Goal: Check status: Check status

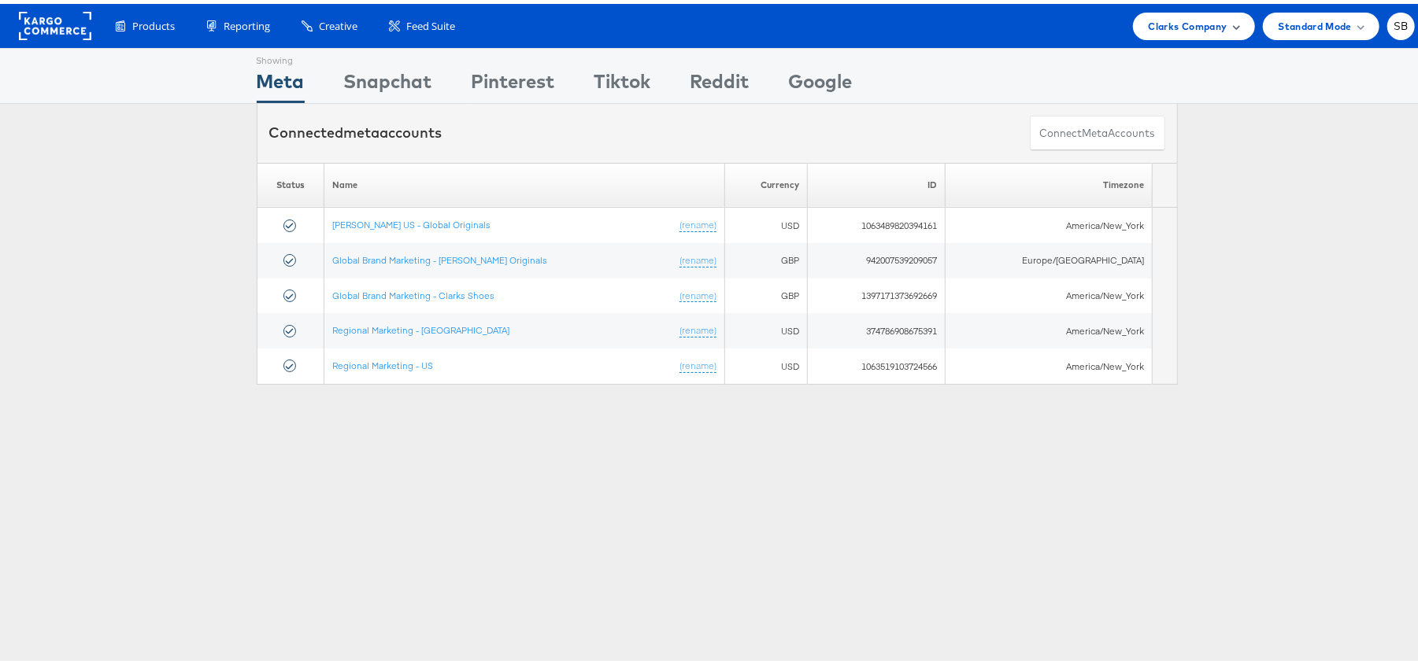
click at [1207, 25] on span "Clarks Company" at bounding box center [1188, 22] width 79 height 17
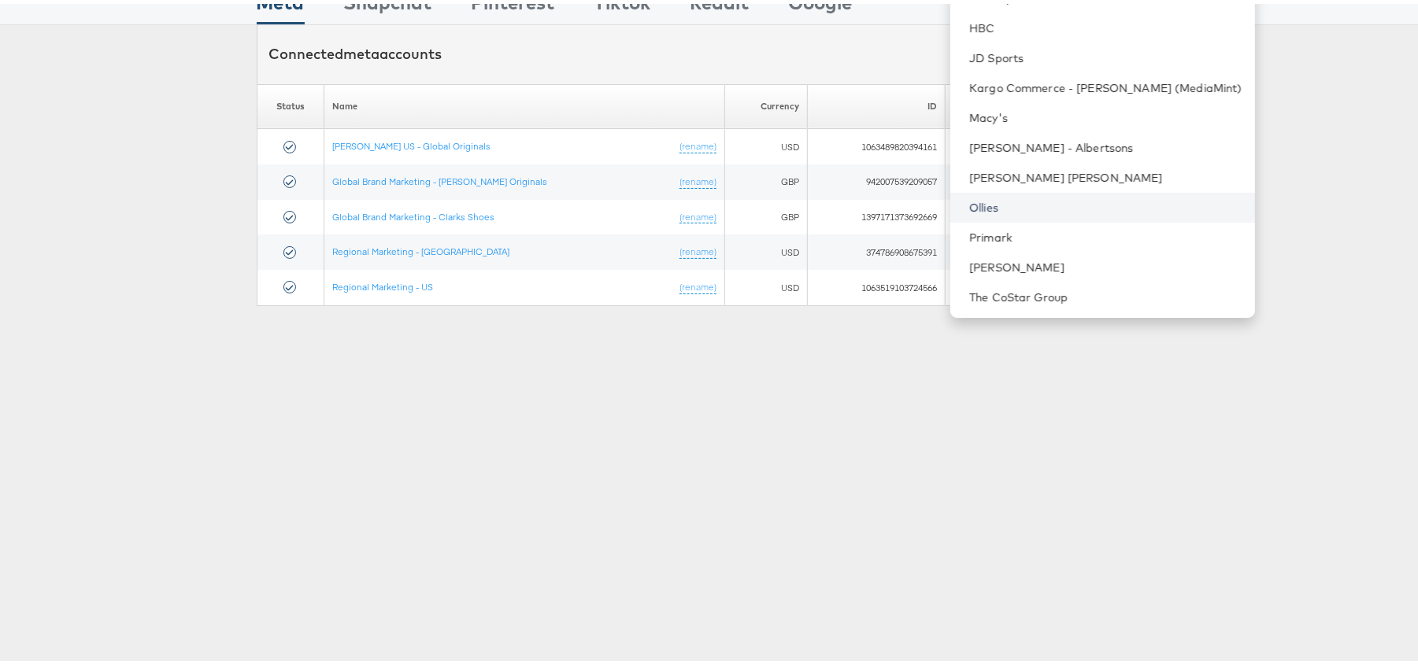
scroll to position [167, 0]
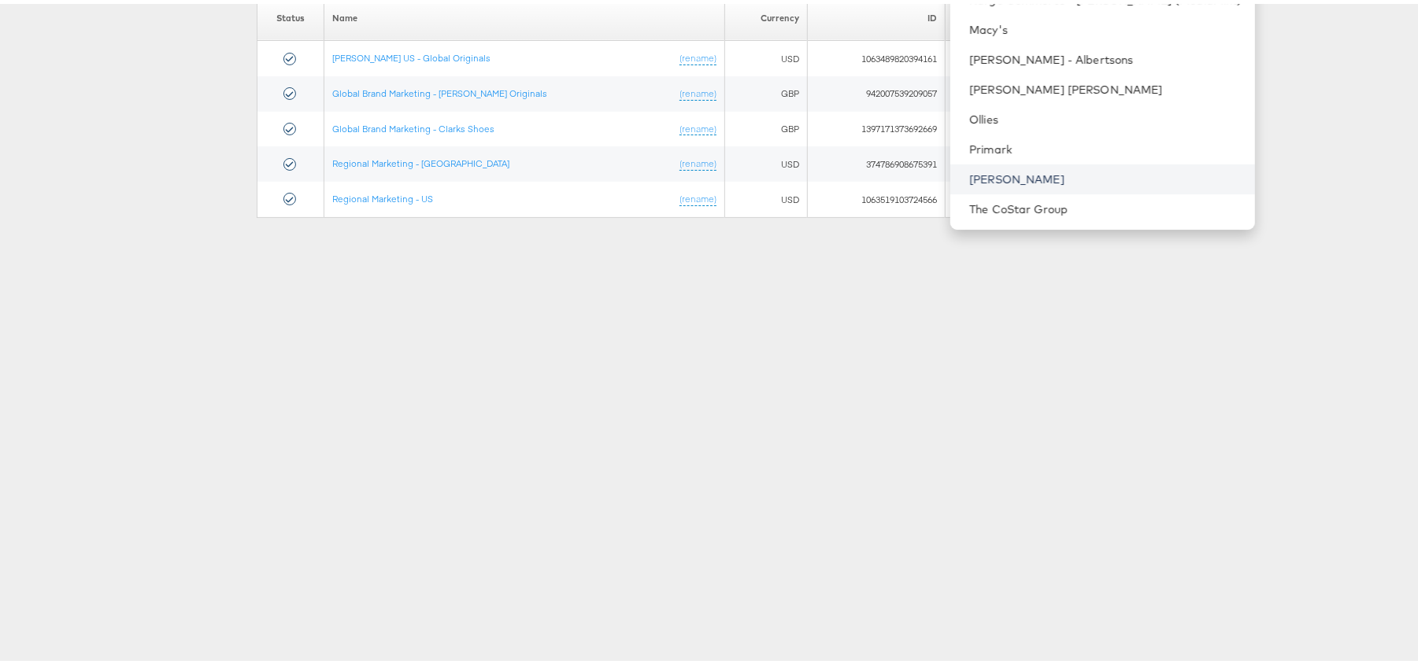
click at [1053, 180] on link "[PERSON_NAME]" at bounding box center [1105, 176] width 273 height 16
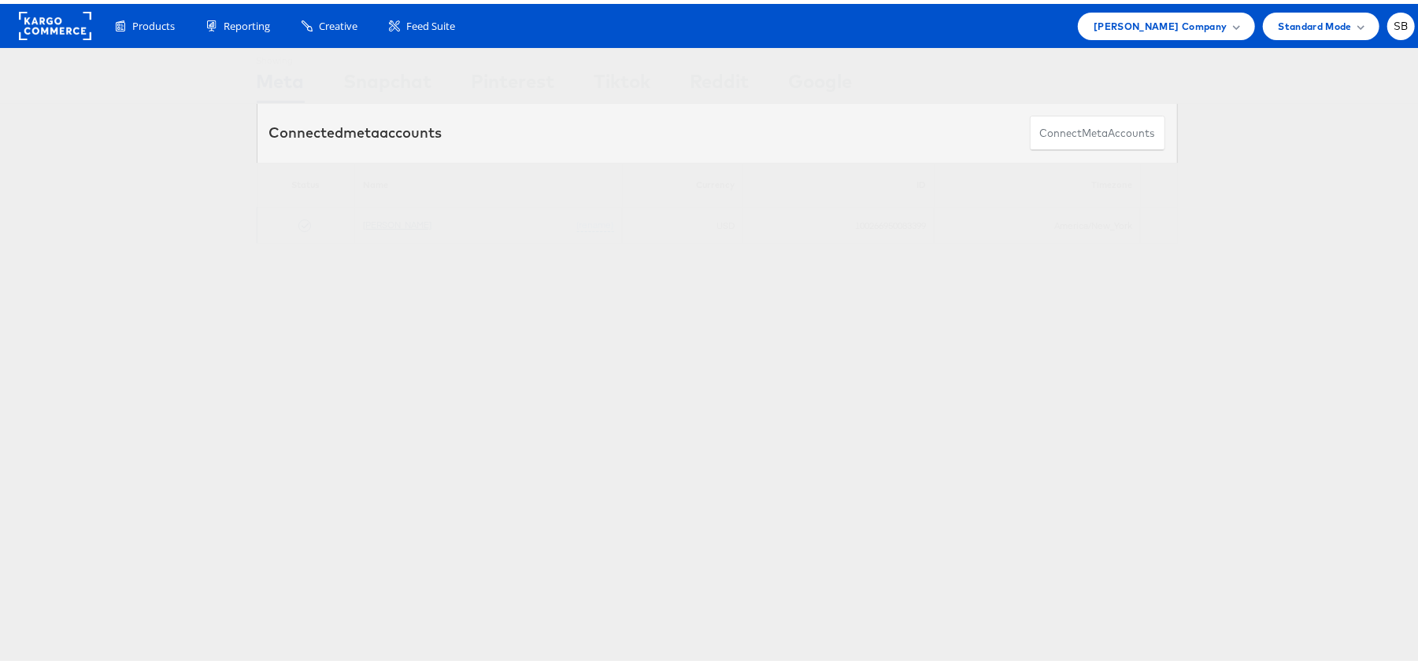
click at [387, 227] on link "[PERSON_NAME]" at bounding box center [397, 221] width 68 height 12
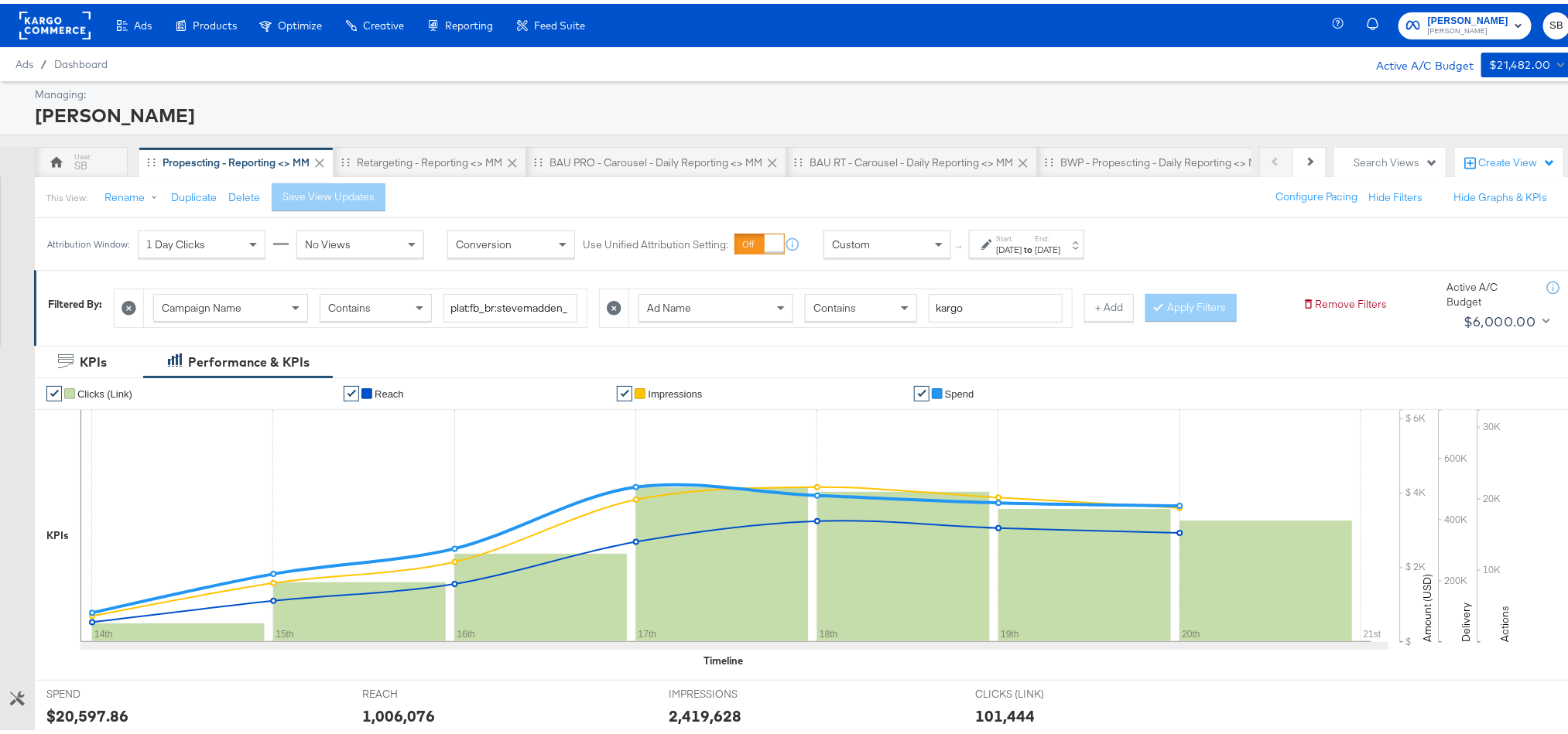
click at [1021, 245] on div "[DATE]" at bounding box center [1009, 246] width 26 height 13
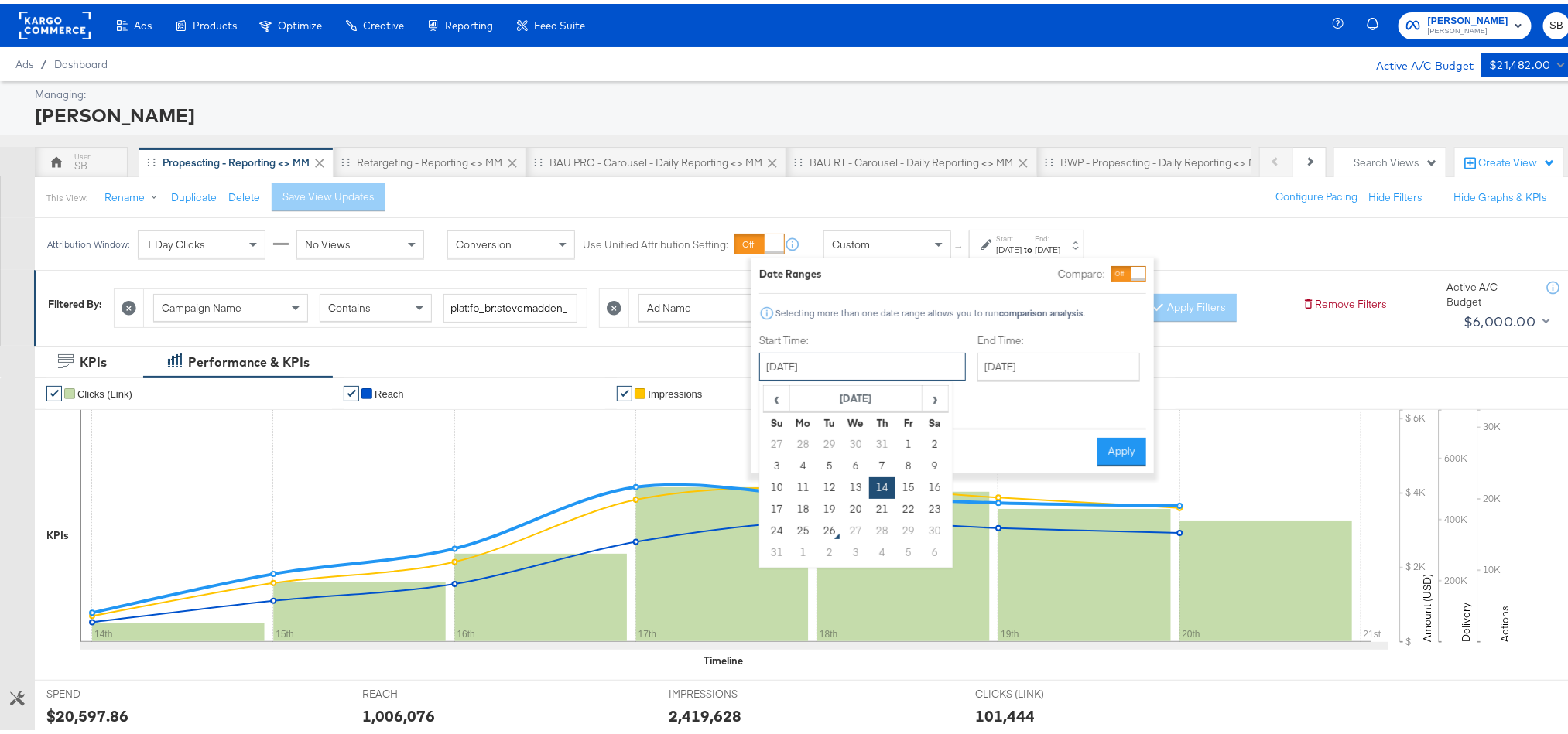
click at [883, 354] on input "[DATE]" at bounding box center [862, 363] width 206 height 28
click at [774, 530] on td "24" at bounding box center [777, 528] width 27 height 22
type input "[DATE]"
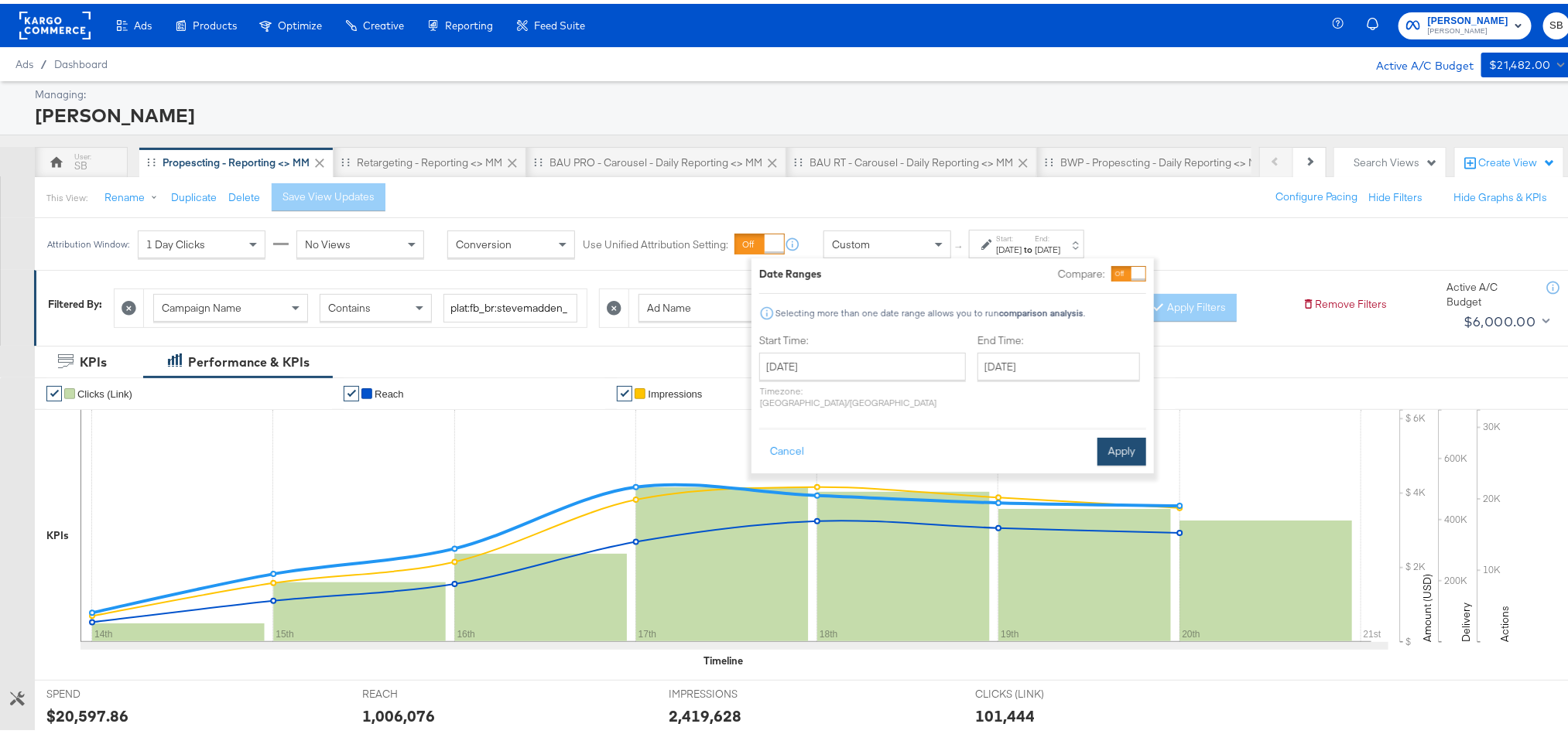
click at [1124, 436] on button "Apply" at bounding box center [1122, 448] width 49 height 28
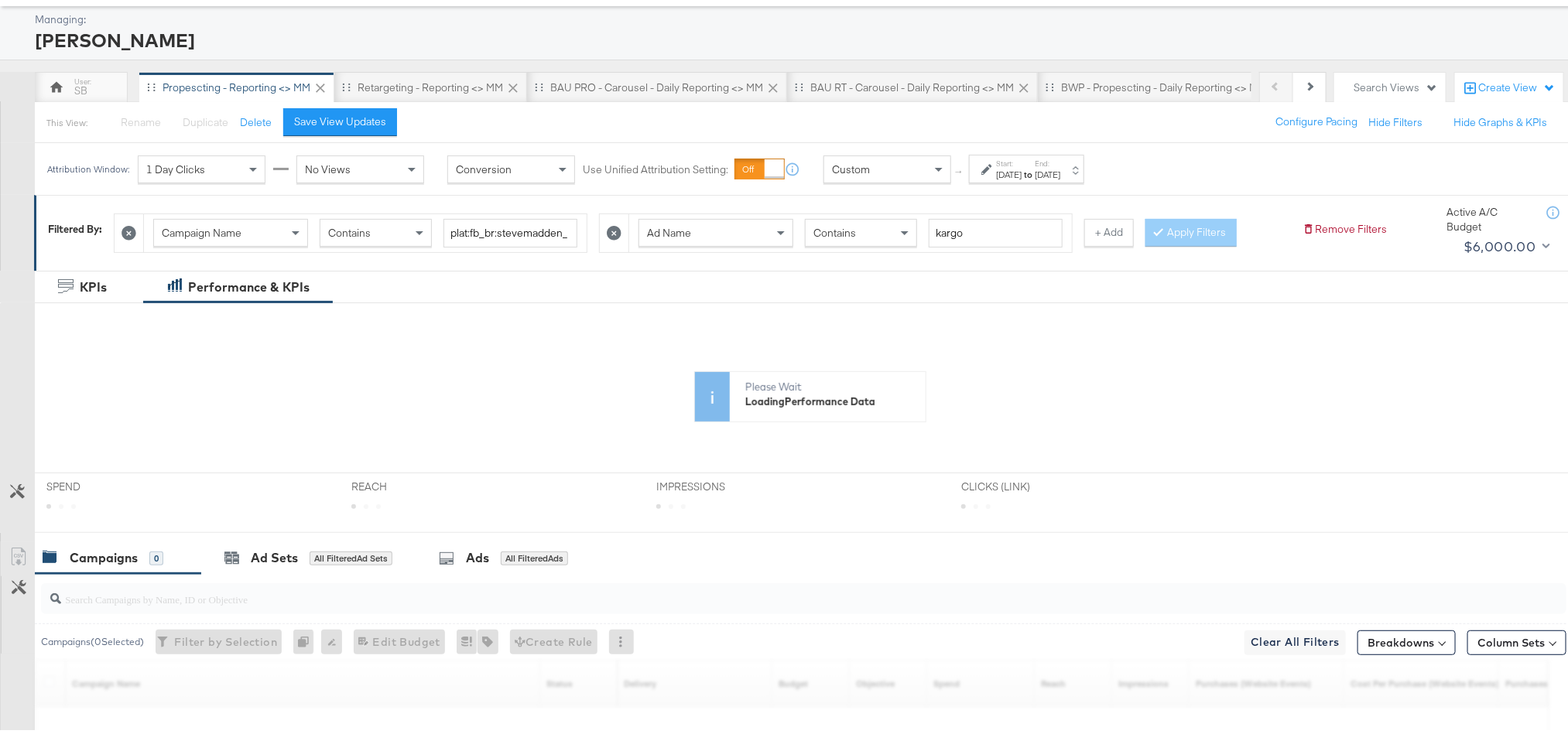
scroll to position [116, 0]
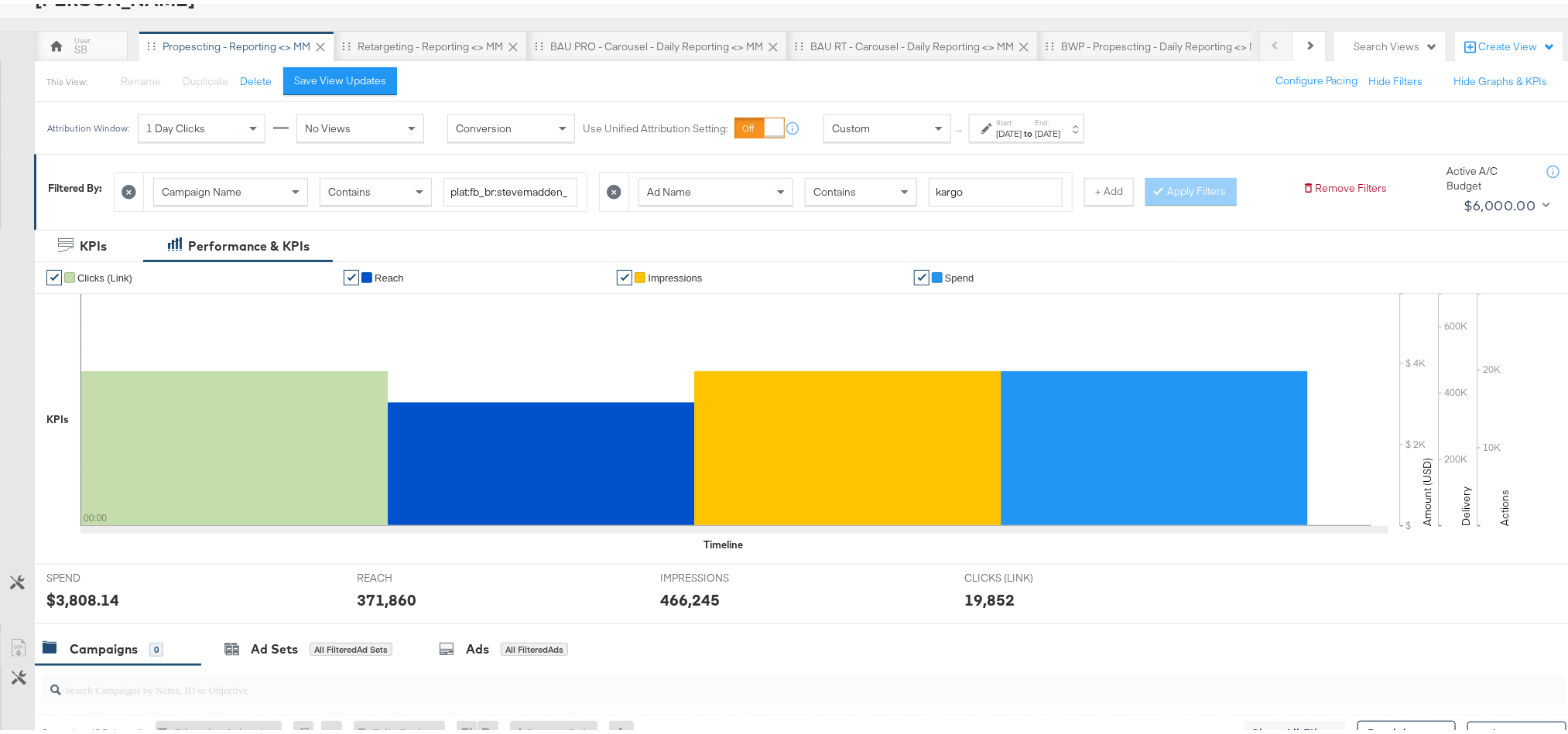
click at [82, 602] on div "$3,808.14" at bounding box center [83, 595] width 73 height 23
copy div "3,808.14"
click at [360, 598] on div "371,860" at bounding box center [386, 595] width 60 height 23
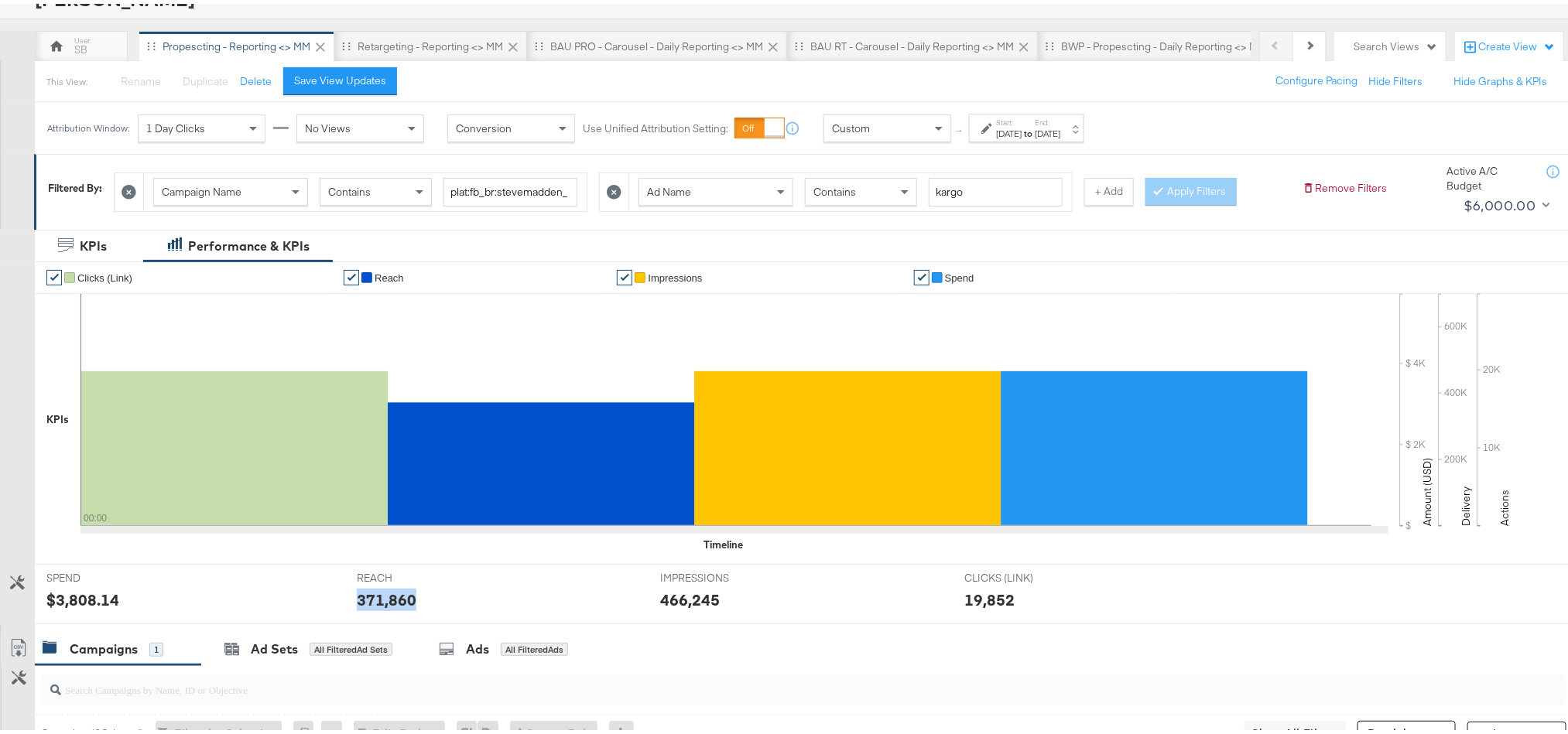
copy div "371,860"
click at [667, 594] on div "466,245" at bounding box center [690, 595] width 60 height 23
copy div "466,245"
click at [1021, 133] on div "[DATE]" at bounding box center [1009, 130] width 26 height 13
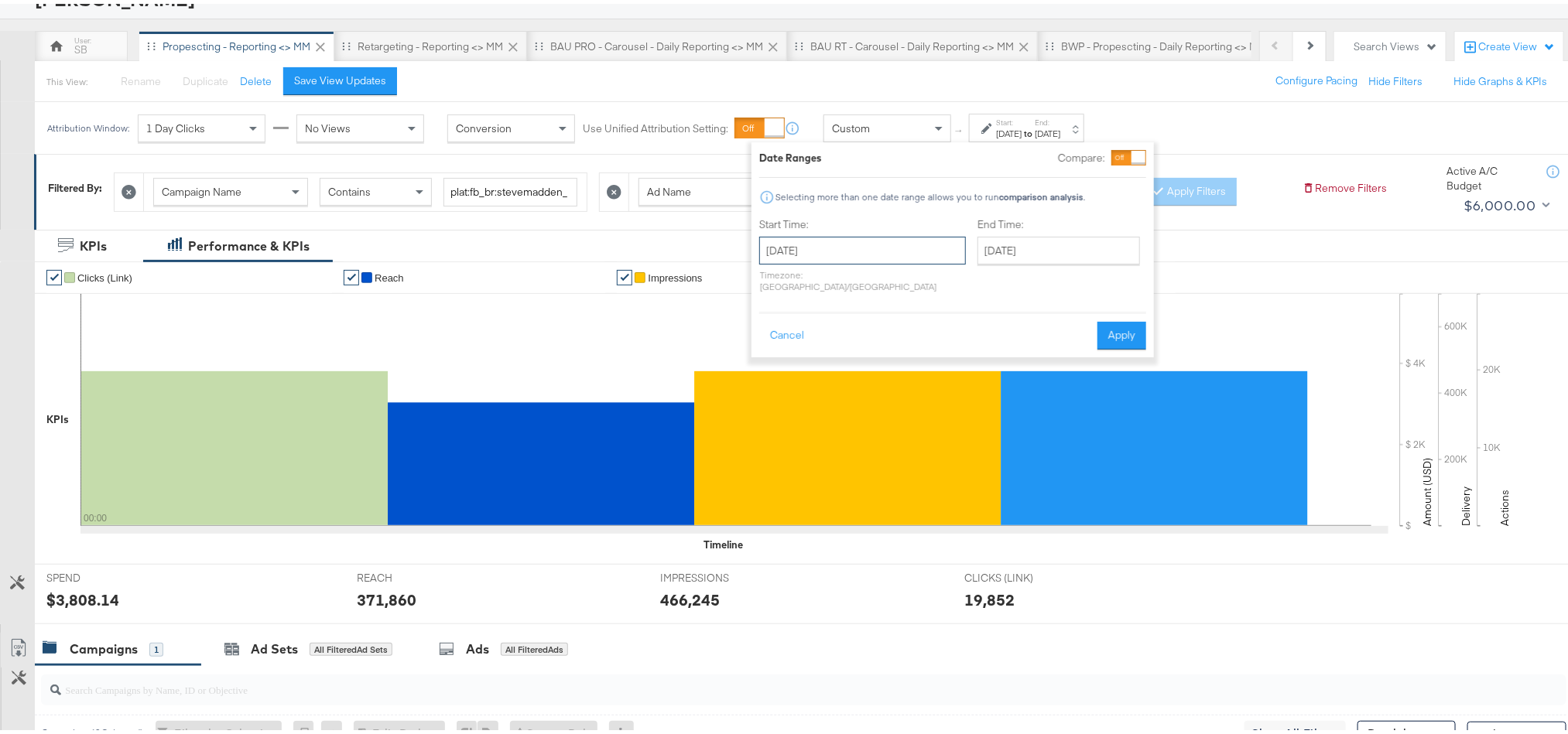
click at [827, 253] on input "[DATE]" at bounding box center [862, 247] width 206 height 28
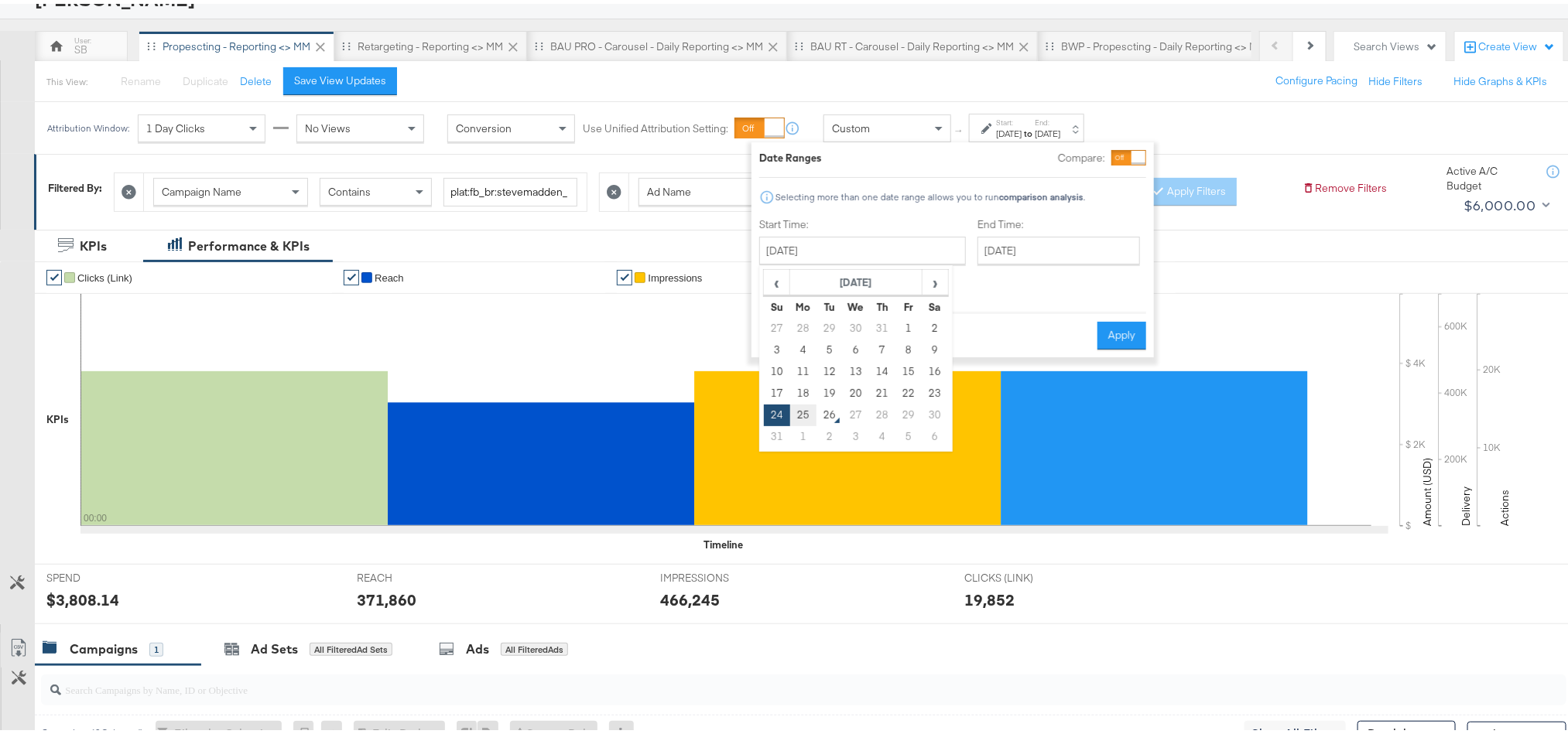
click at [808, 409] on td "25" at bounding box center [803, 412] width 27 height 22
type input "[DATE]"
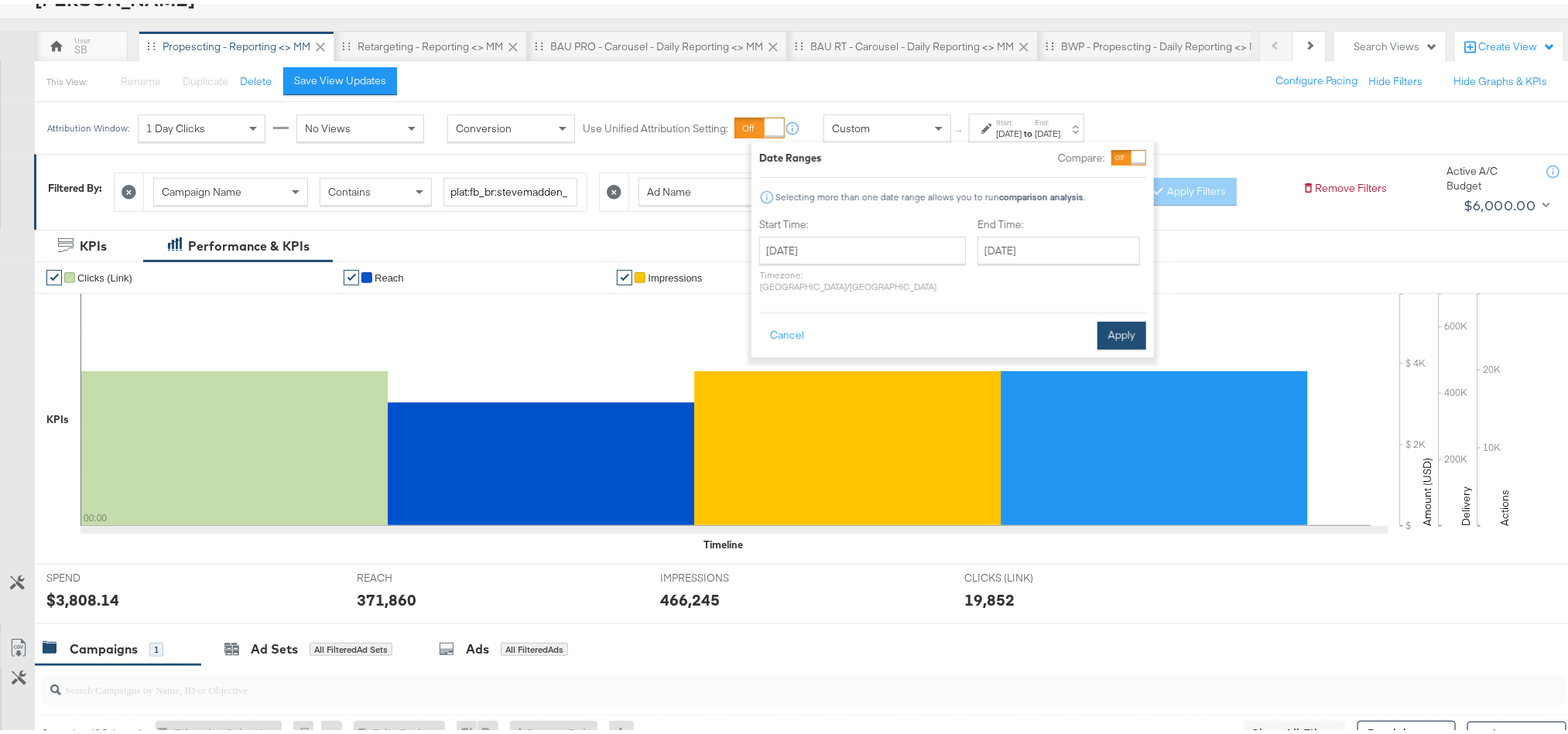
click at [1125, 318] on button "Apply" at bounding box center [1122, 332] width 49 height 28
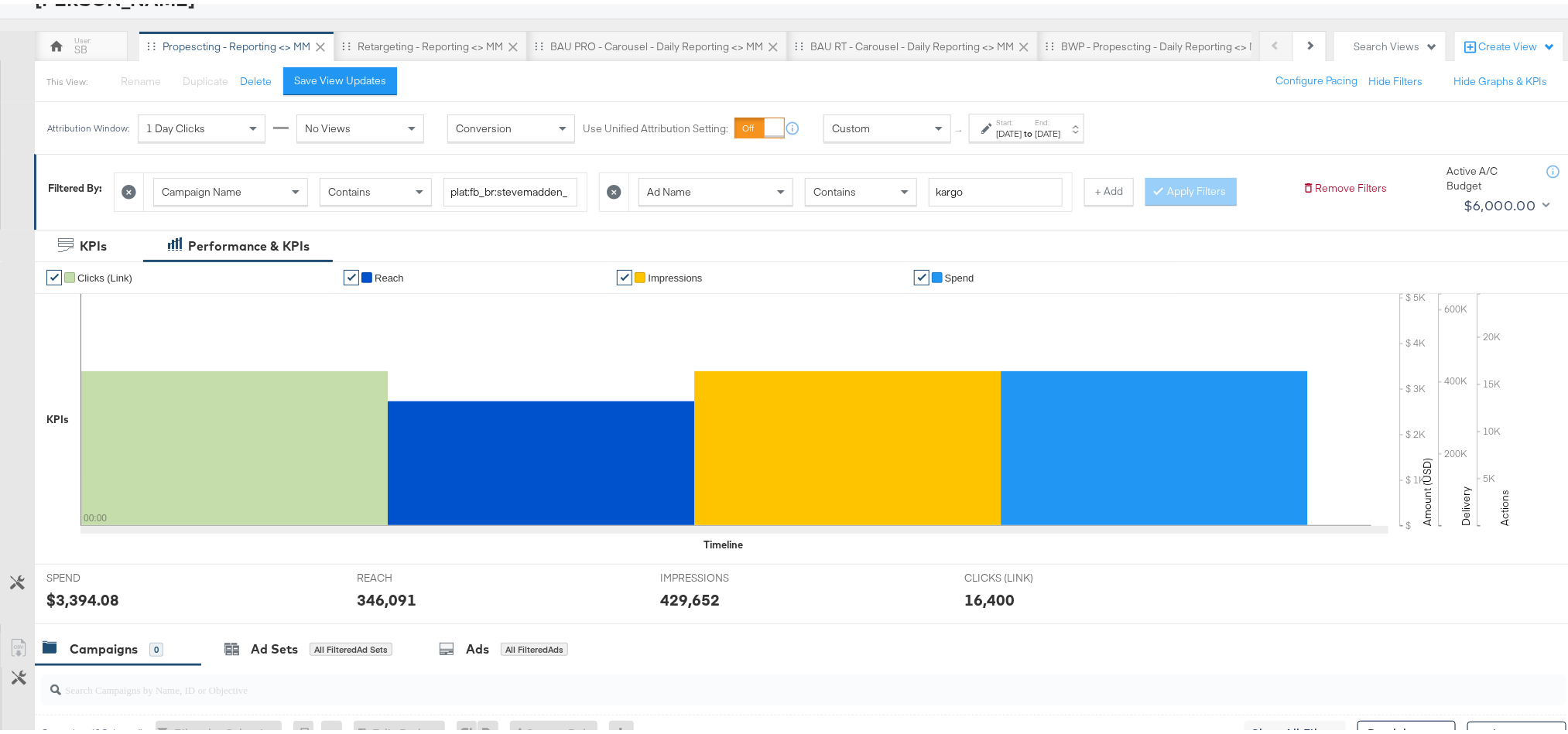
click at [86, 597] on div "$3,394.08" at bounding box center [83, 595] width 73 height 23
copy div "3,394.08"
click at [361, 594] on div "346,091" at bounding box center [386, 595] width 60 height 23
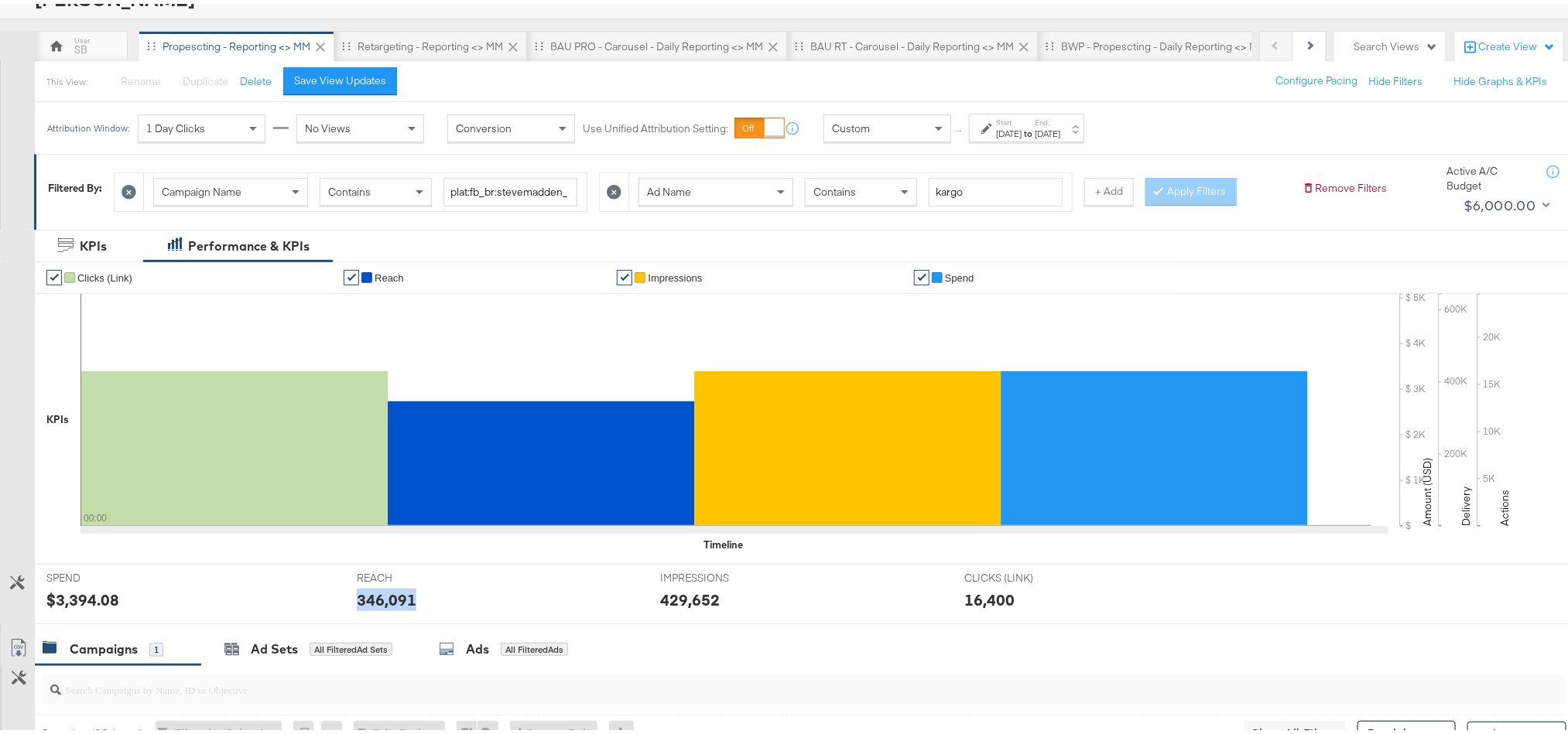
copy div "346,091"
click at [676, 603] on div "429,652" at bounding box center [690, 595] width 60 height 23
copy div "429,652"
click at [402, 39] on div "Retargeting - Reporting <> MM" at bounding box center [431, 42] width 145 height 15
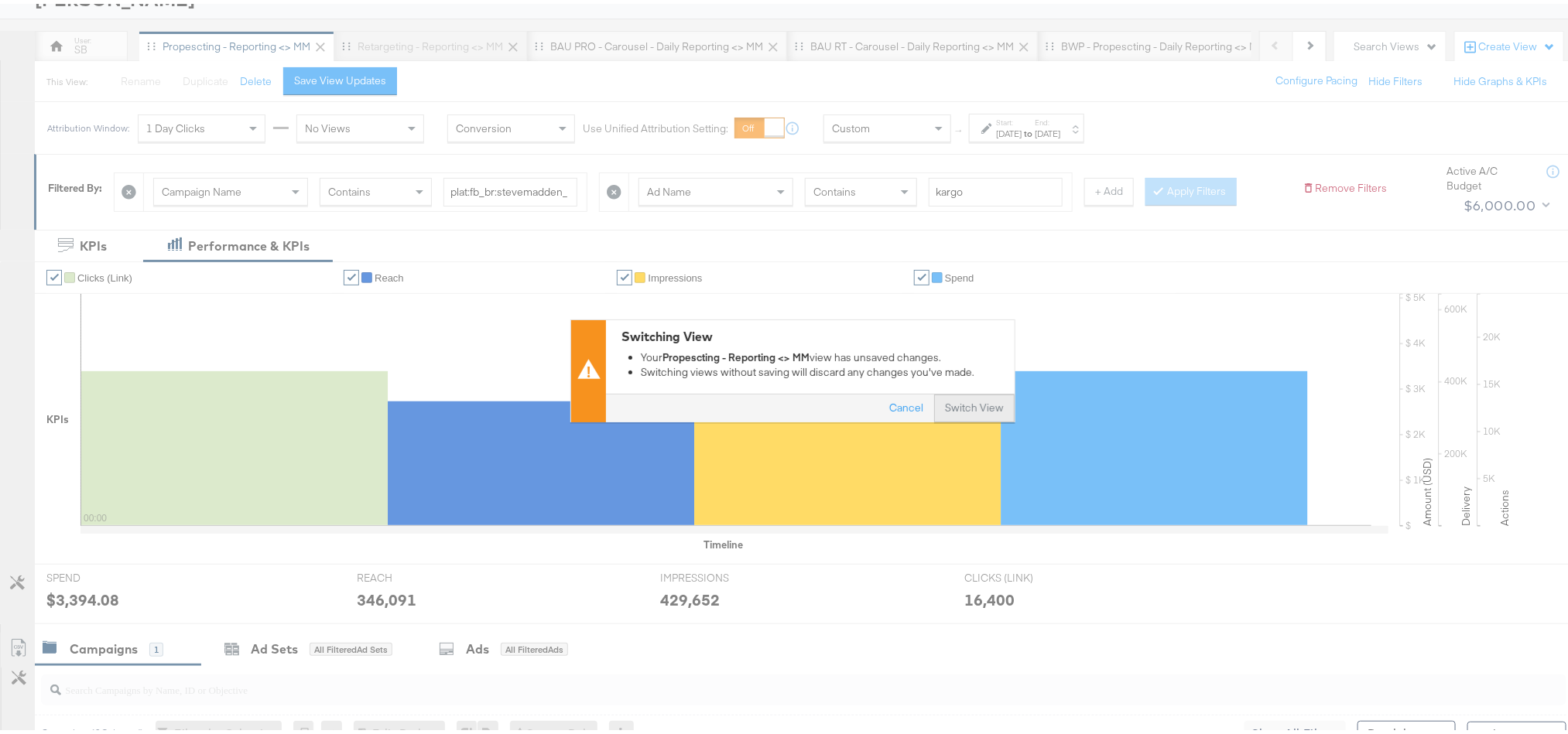
click at [953, 402] on button "Switch View" at bounding box center [974, 405] width 81 height 28
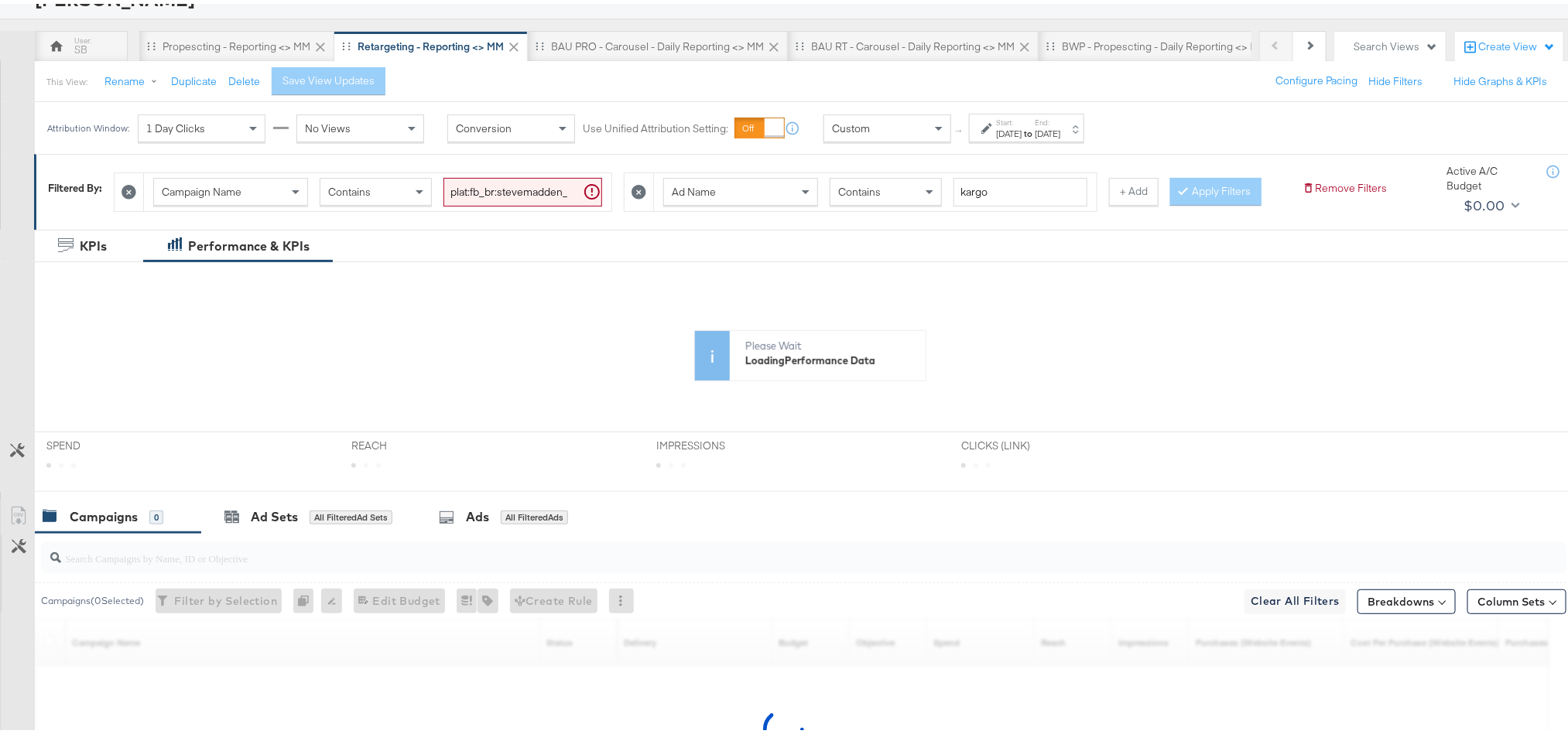
click at [1013, 126] on div "[DATE]" at bounding box center [1009, 130] width 26 height 13
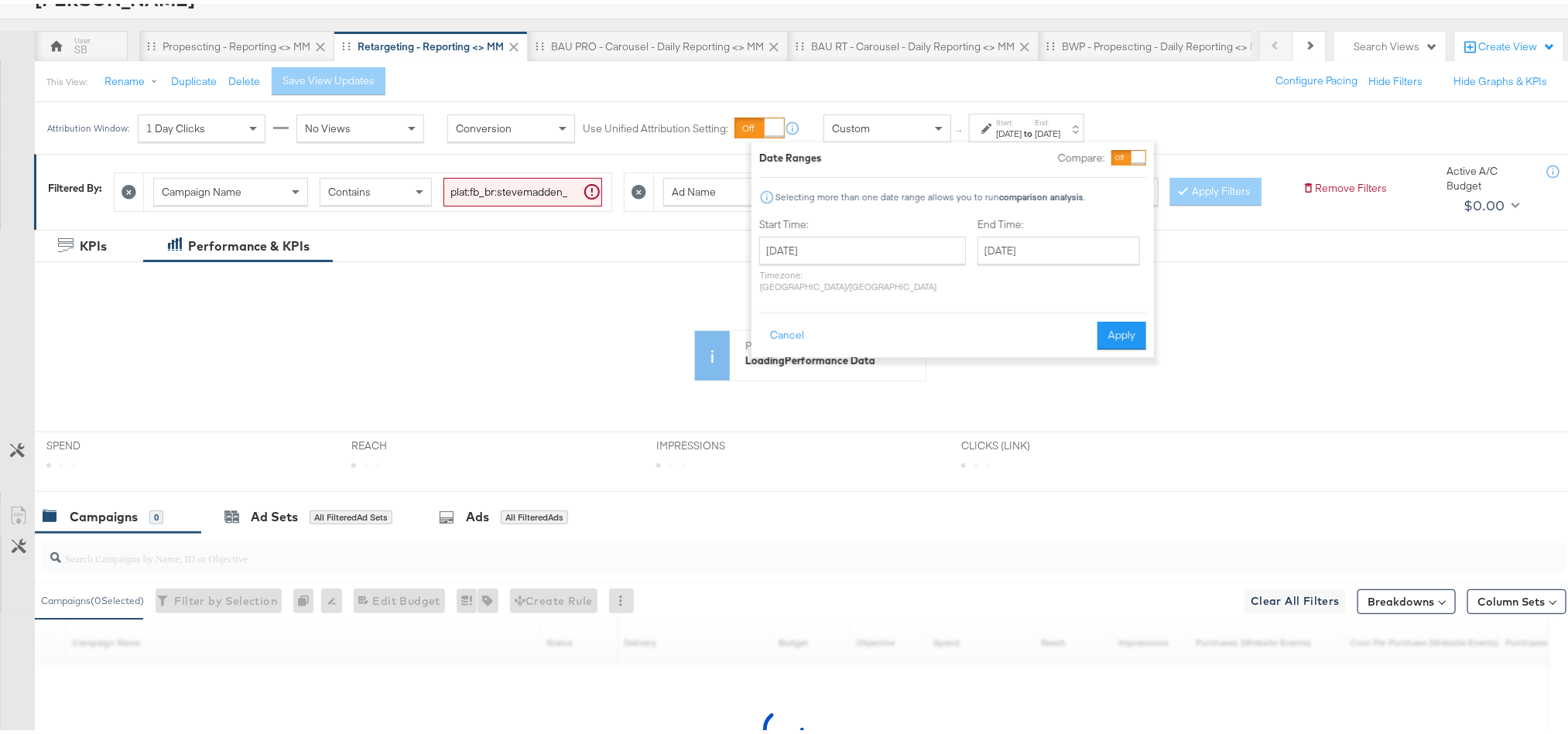
click at [887, 262] on div "[DATE] ‹ [DATE] › Su Mo Tu We Th Fr Sa 27 28 29 30 31 1 2 3 4 5 6 7 8 9 10 11 1…" at bounding box center [862, 260] width 206 height 56
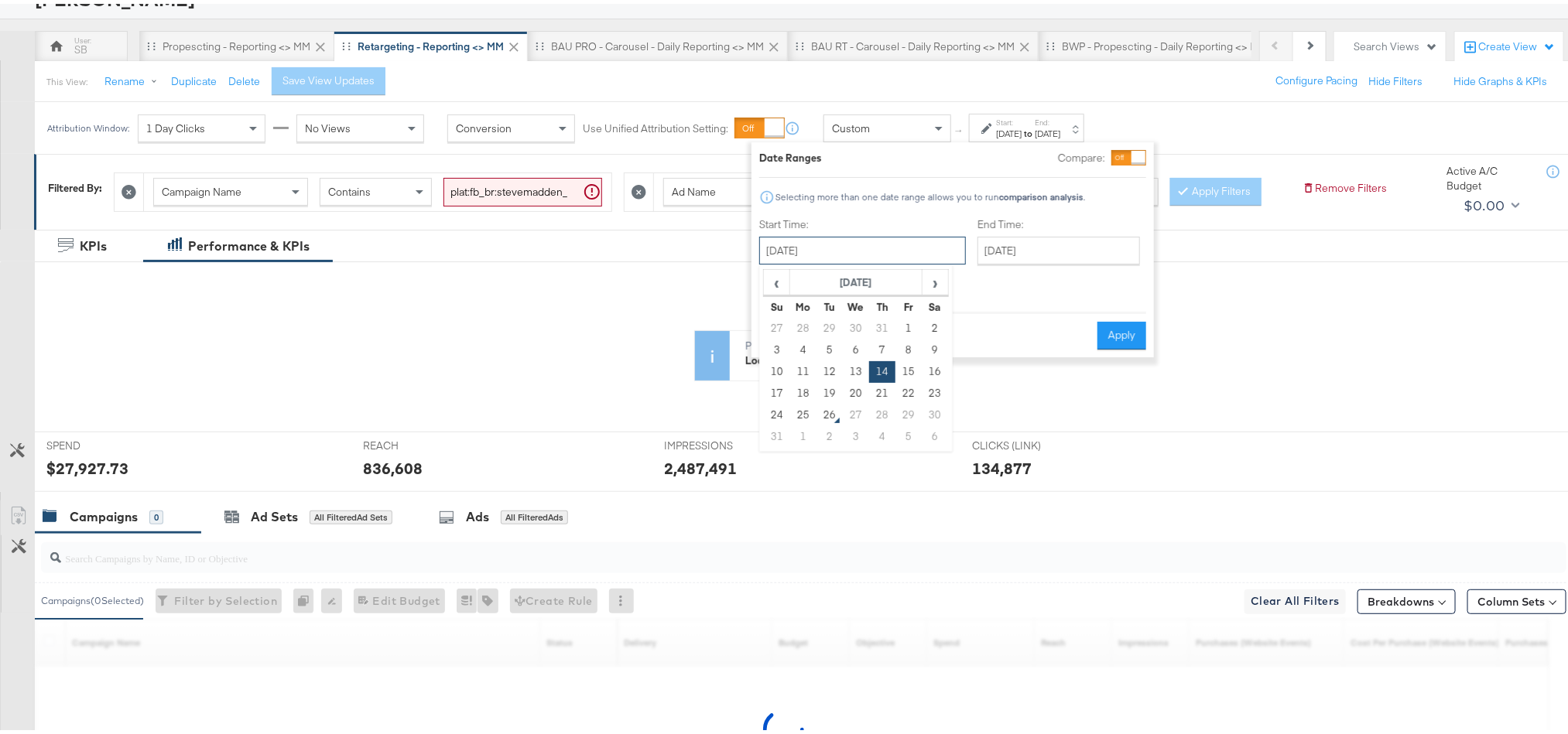
drag, startPoint x: 885, startPoint y: 238, endPoint x: 859, endPoint y: 304, distance: 70.9
click at [883, 238] on input "[DATE]" at bounding box center [862, 247] width 206 height 28
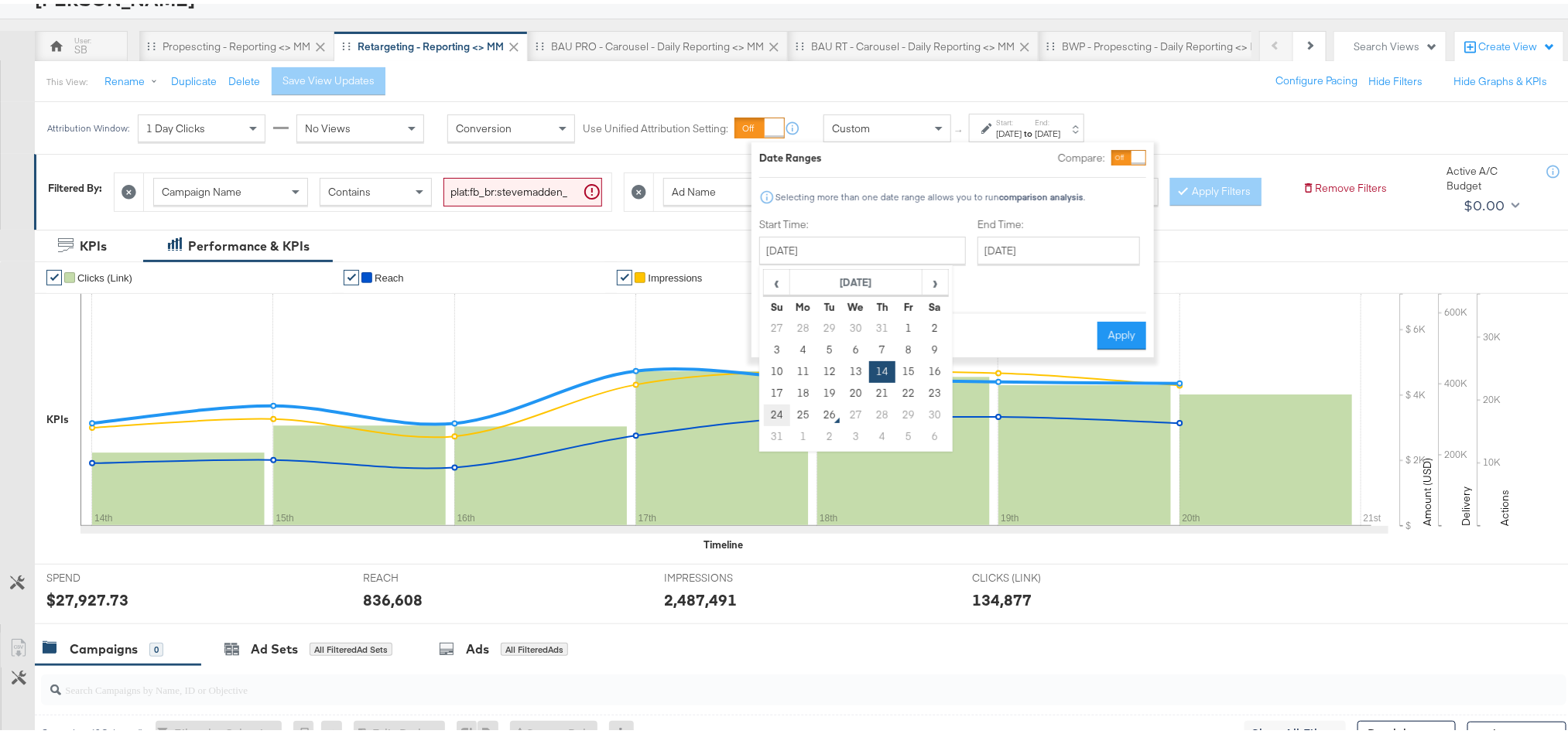
click at [777, 416] on td "24" at bounding box center [777, 412] width 27 height 22
type input "[DATE]"
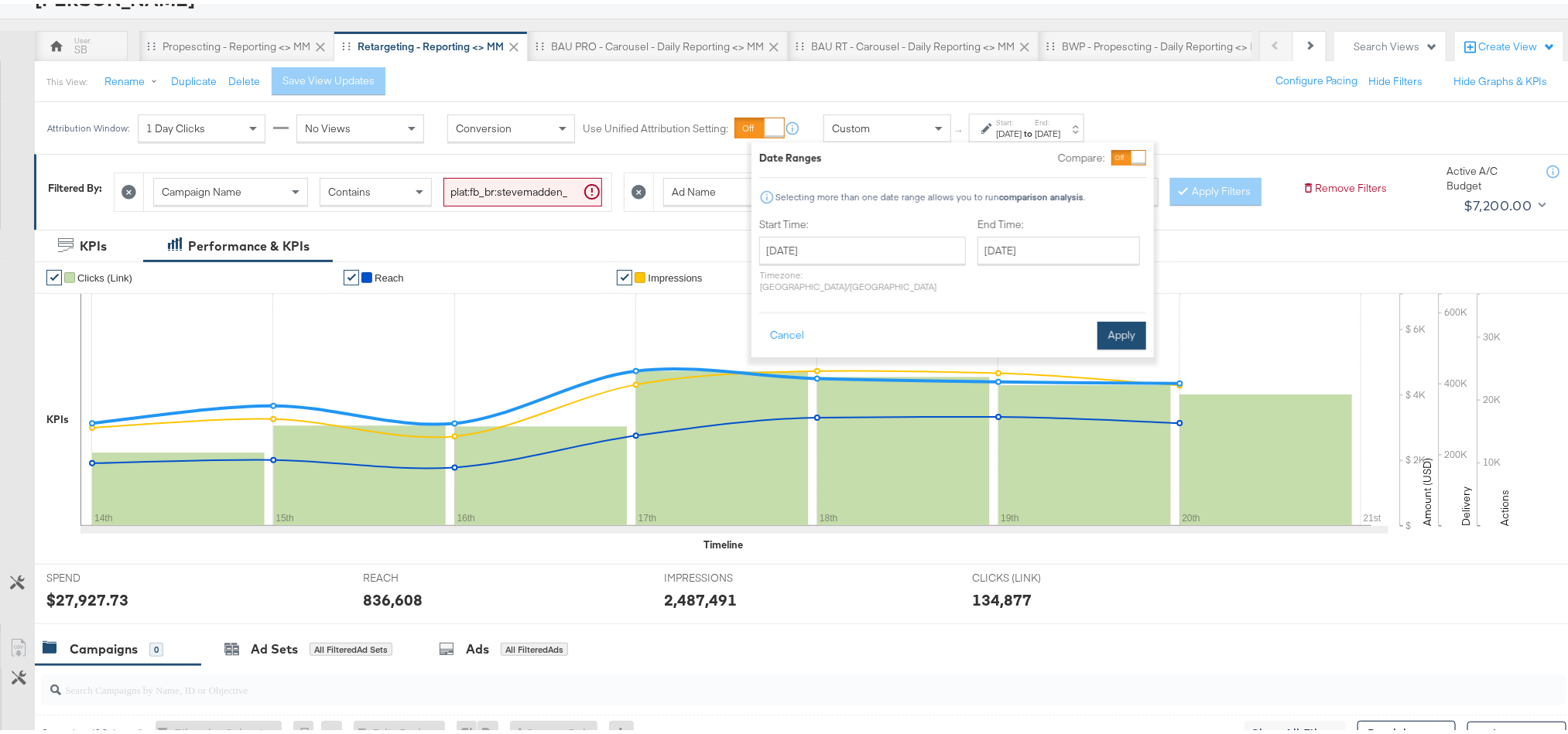
click at [1127, 330] on button "Apply" at bounding box center [1122, 332] width 49 height 28
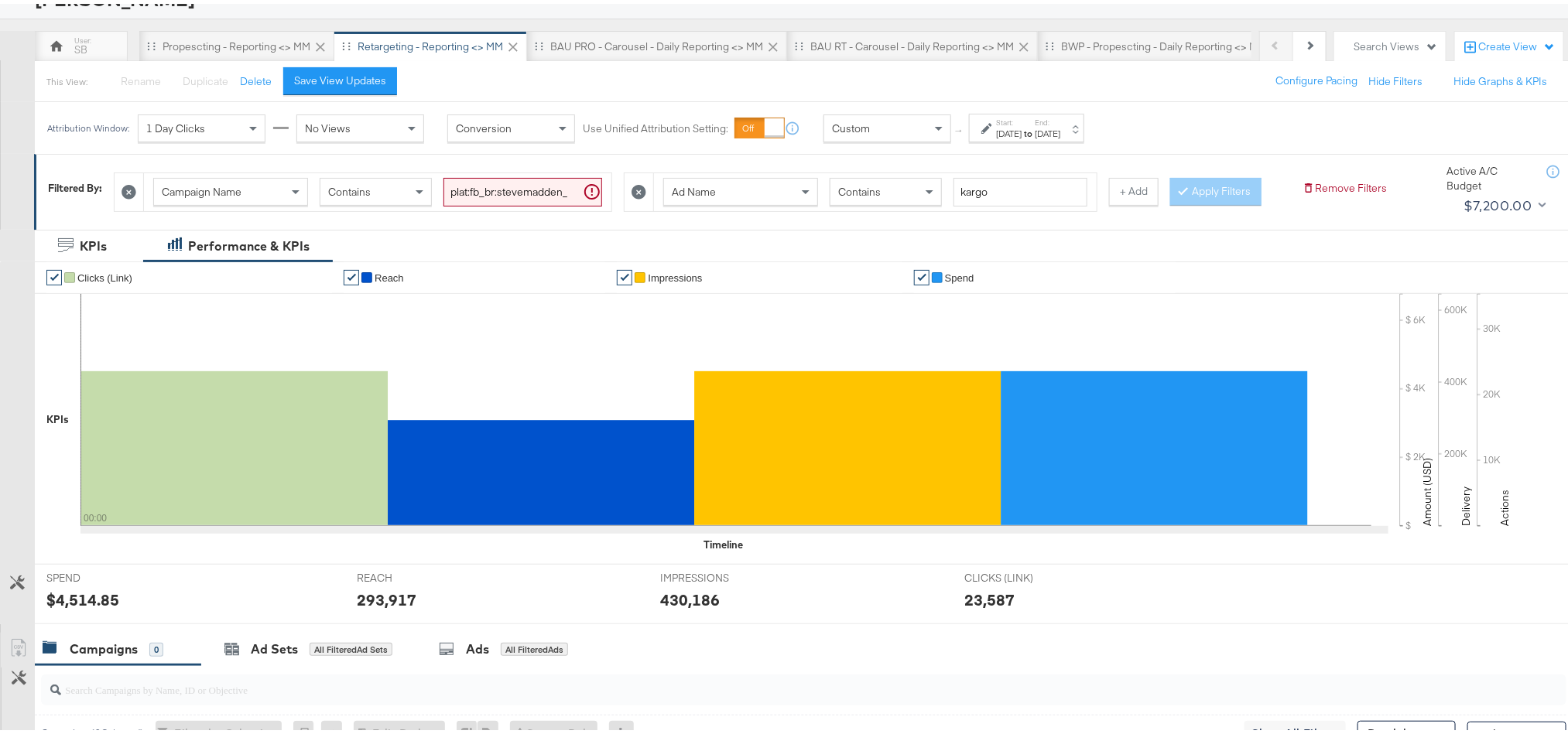
click at [75, 607] on div "$4,514.85" at bounding box center [83, 595] width 73 height 23
copy div "4,514.85"
click at [367, 607] on div "293,917" at bounding box center [386, 595] width 60 height 23
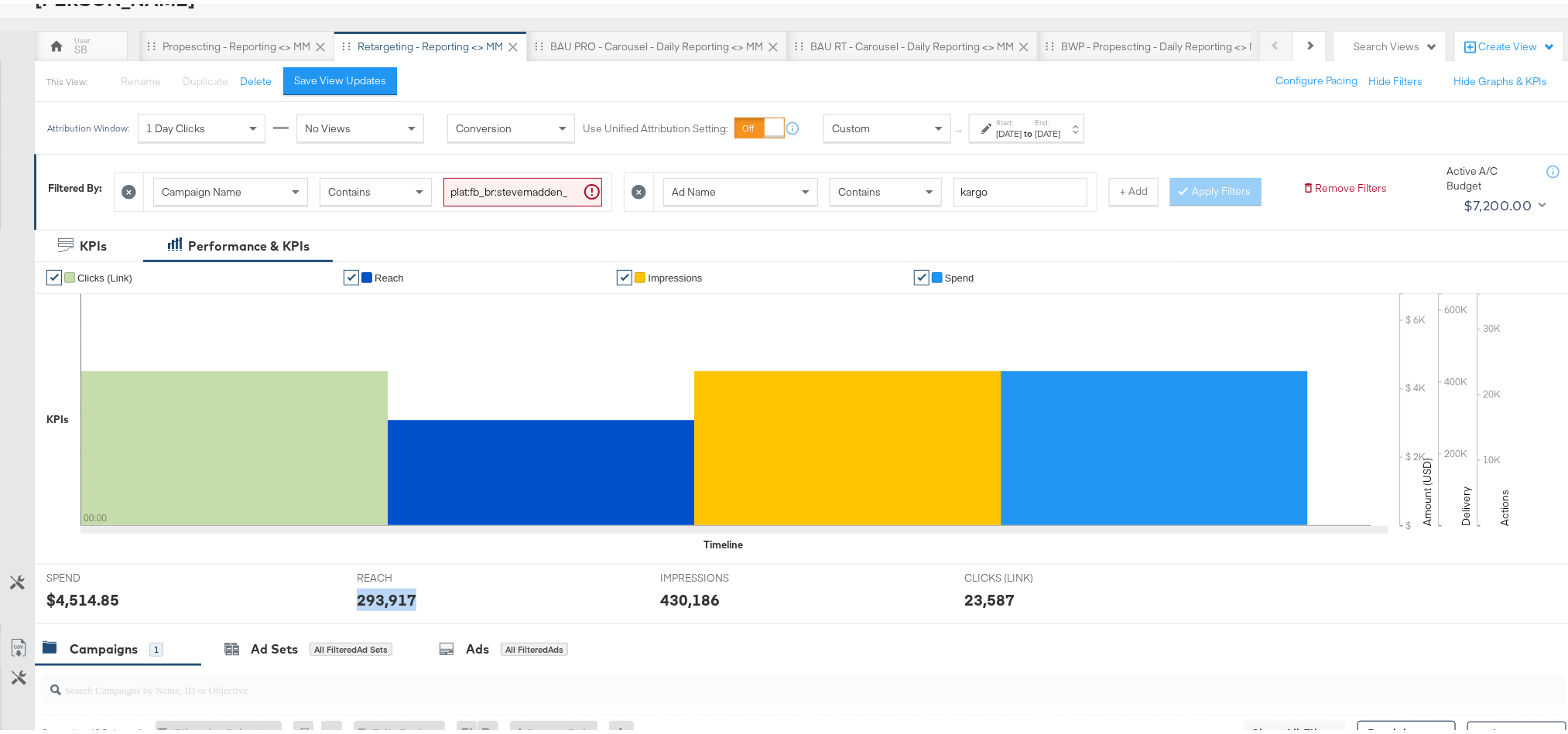
copy div "293,917"
click at [673, 607] on div "430,186" at bounding box center [690, 595] width 60 height 23
copy div "430,186"
click at [1021, 117] on label "Start:" at bounding box center [1009, 119] width 26 height 10
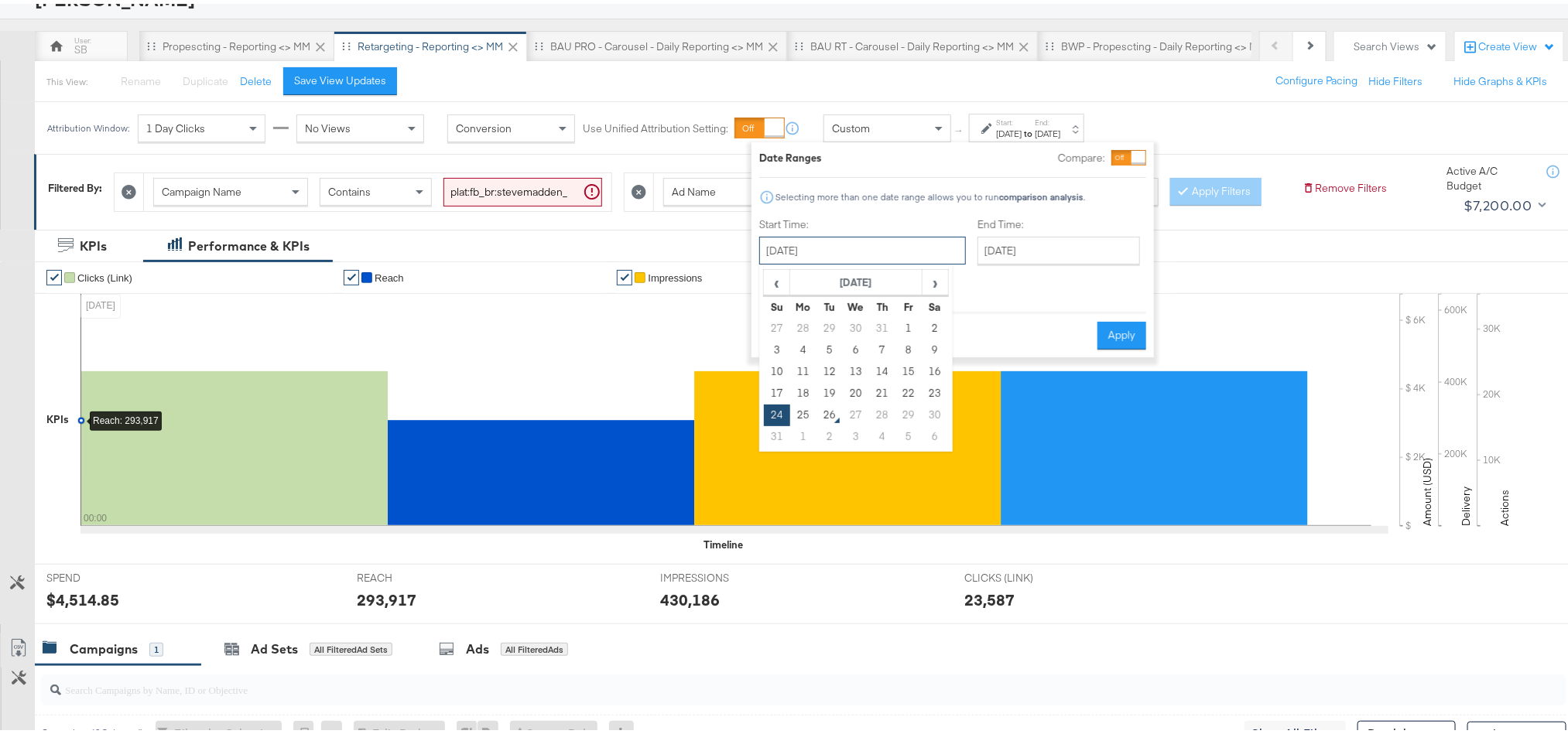
click at [843, 242] on input "[DATE]" at bounding box center [862, 247] width 206 height 28
click at [804, 407] on td "25" at bounding box center [803, 412] width 27 height 22
type input "[DATE]"
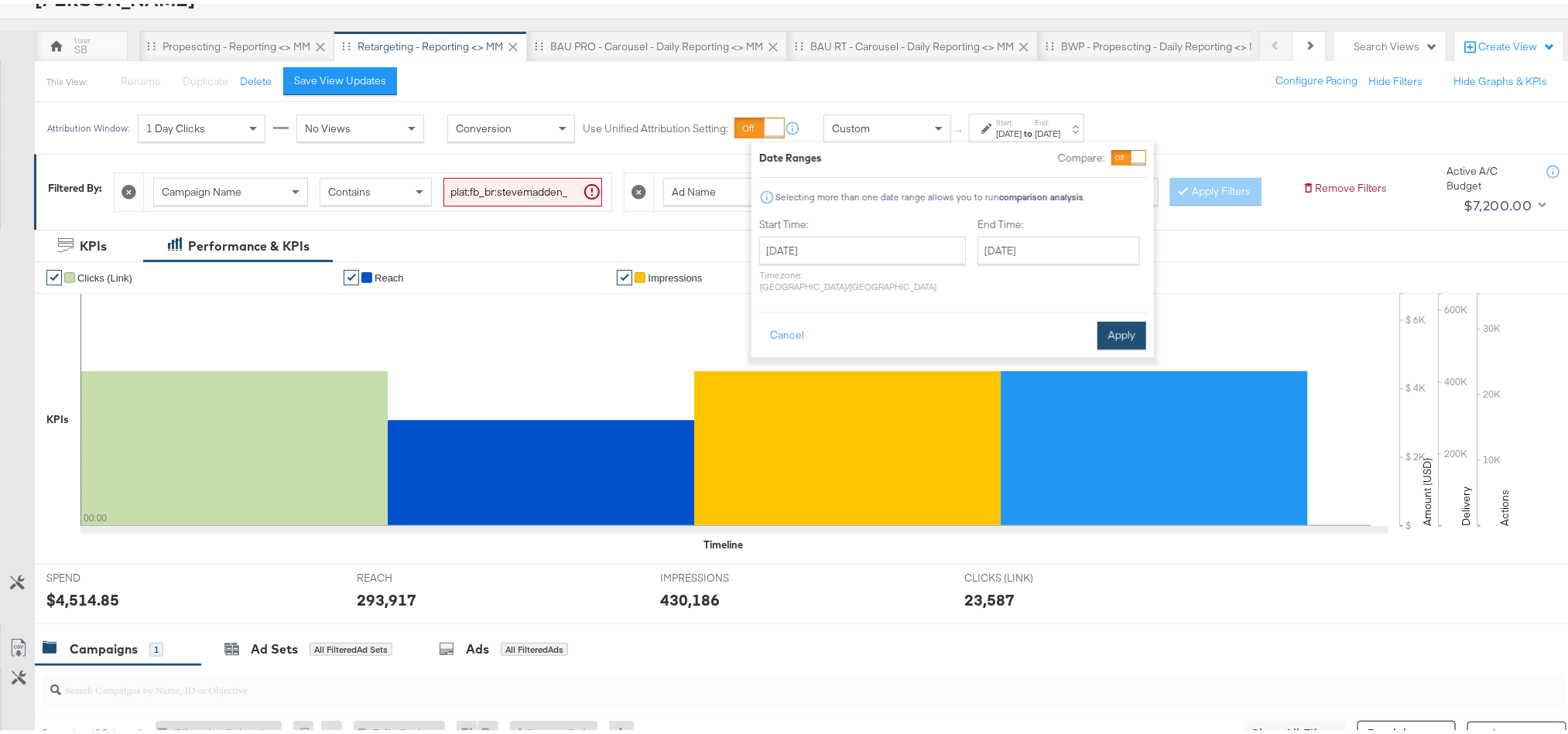
click at [1113, 321] on button "Apply" at bounding box center [1122, 332] width 49 height 28
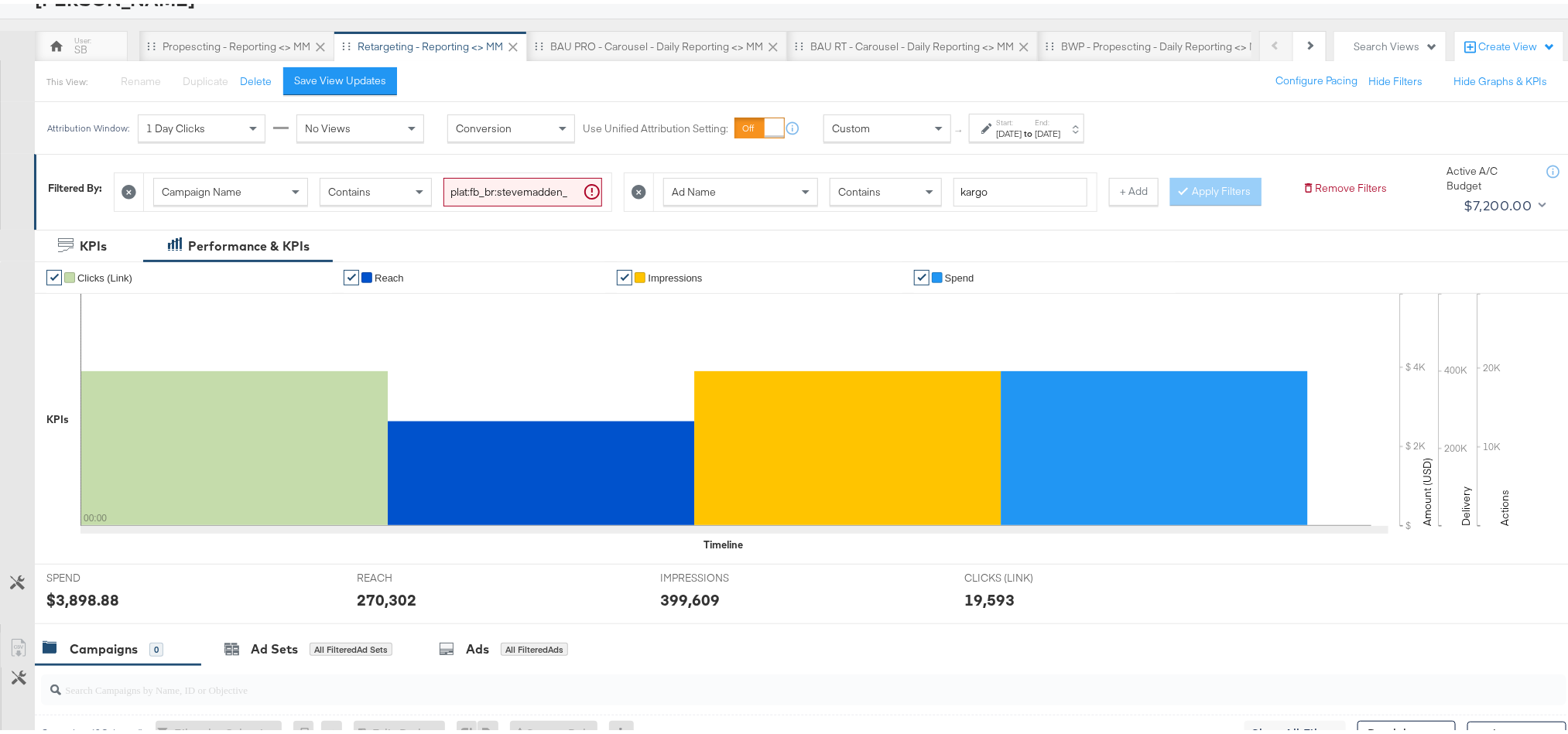
click at [77, 607] on div "$3,898.88" at bounding box center [83, 595] width 73 height 23
copy div "3,898.88"
click at [383, 607] on div "270,302" at bounding box center [386, 595] width 60 height 23
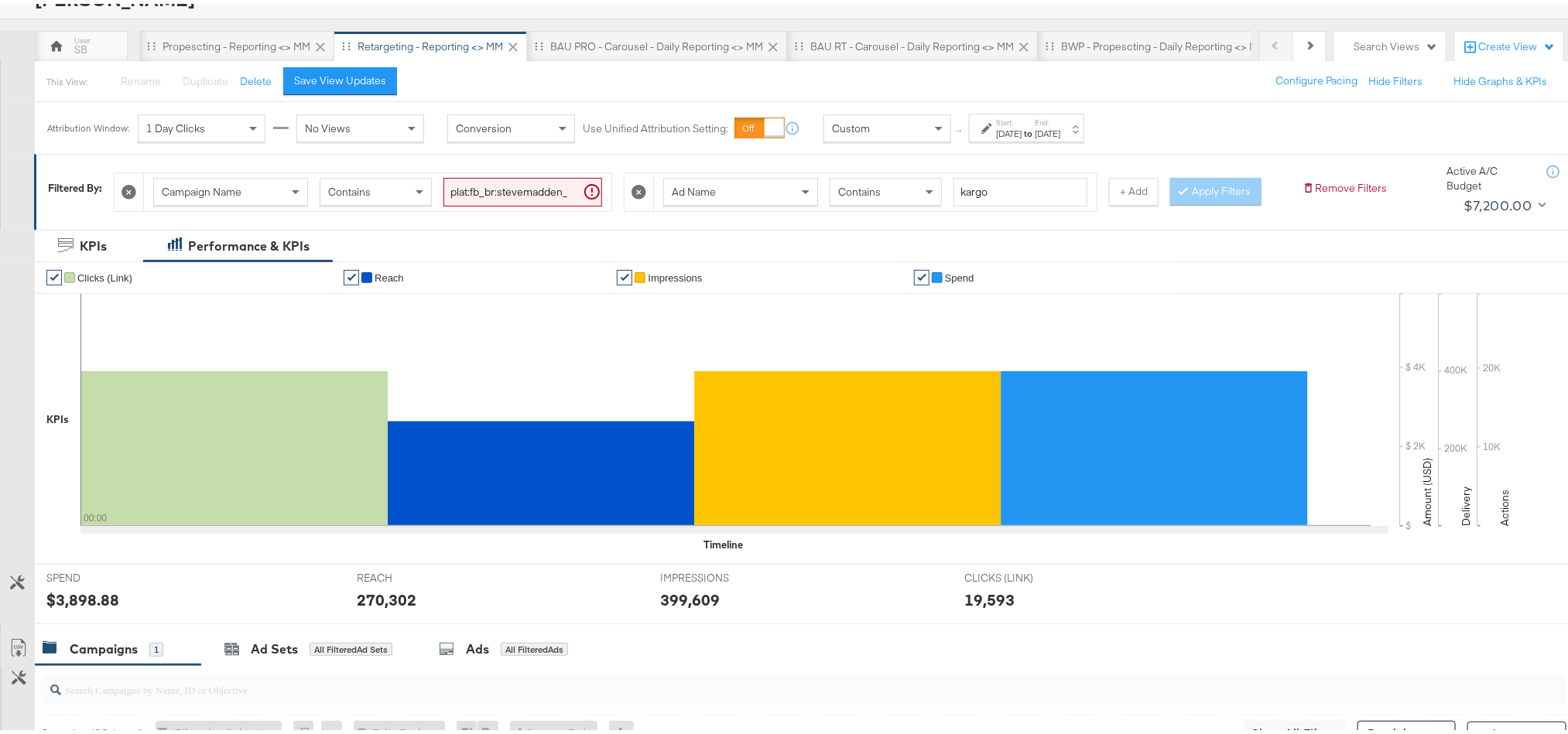
click at [683, 607] on div "399,609" at bounding box center [690, 595] width 60 height 23
click at [572, 47] on div "BAU PRO - Carousel - Daily Reporting <> MM" at bounding box center [657, 42] width 213 height 15
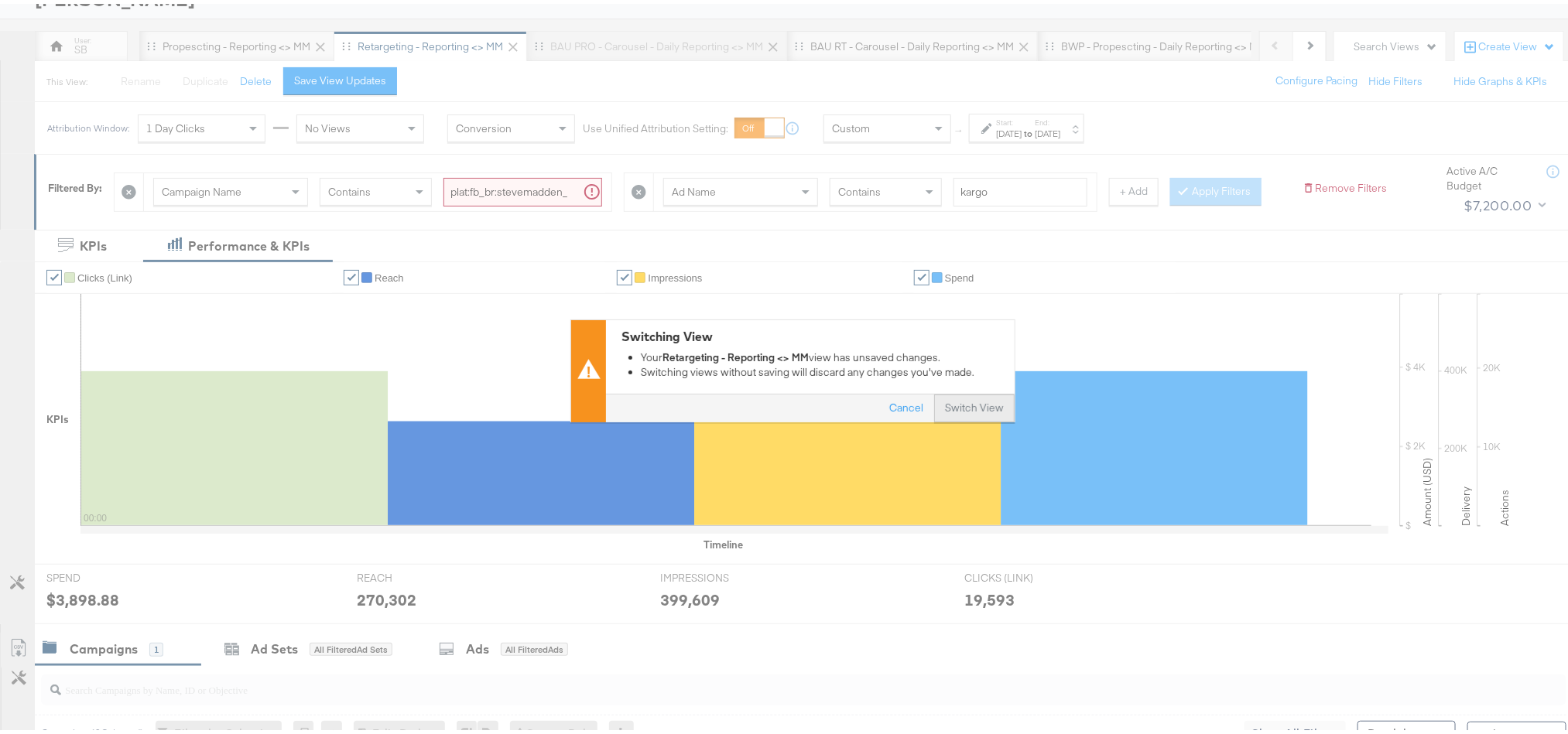
click at [938, 393] on button "Switch View" at bounding box center [974, 405] width 81 height 28
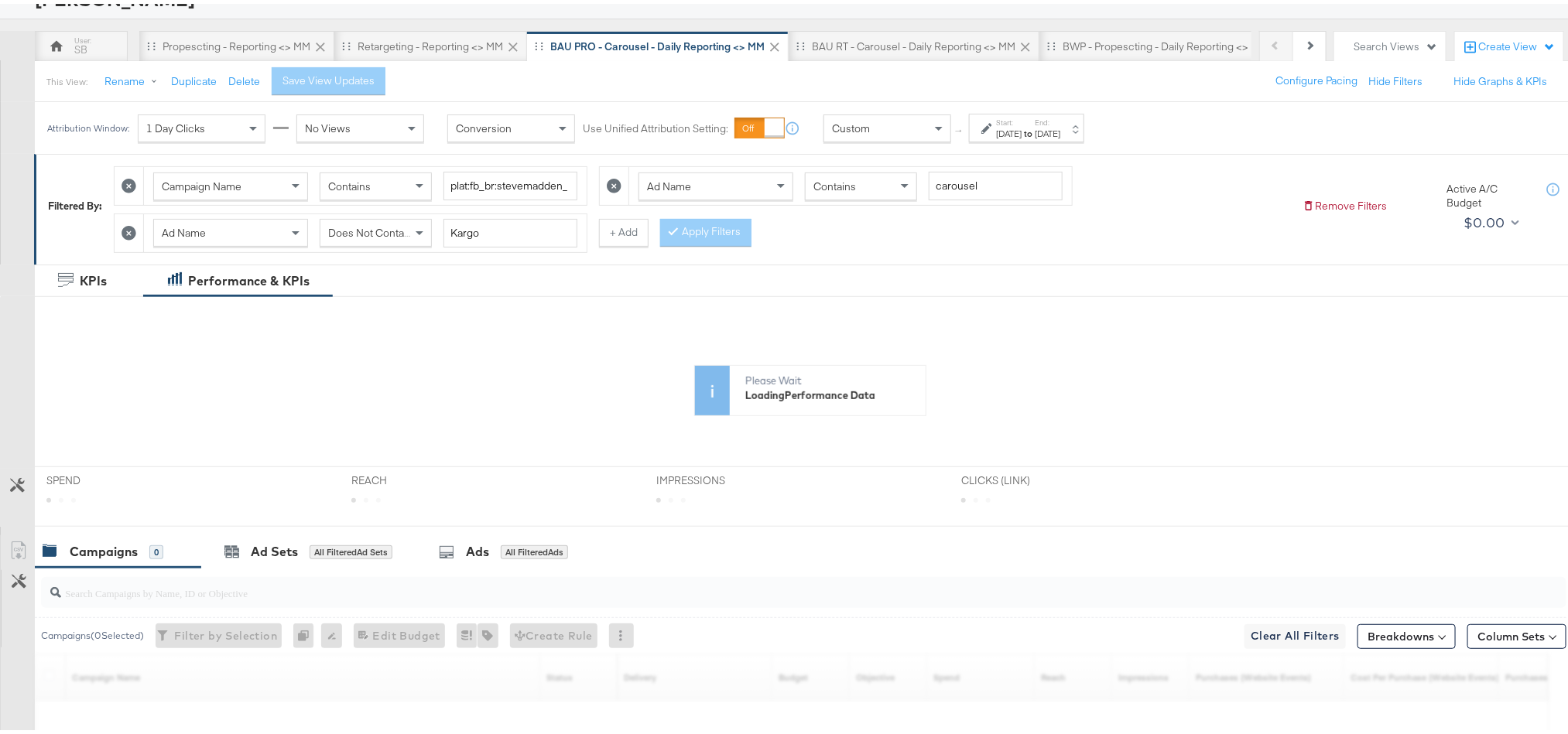
click at [1015, 131] on div "[DATE]" at bounding box center [1009, 130] width 26 height 13
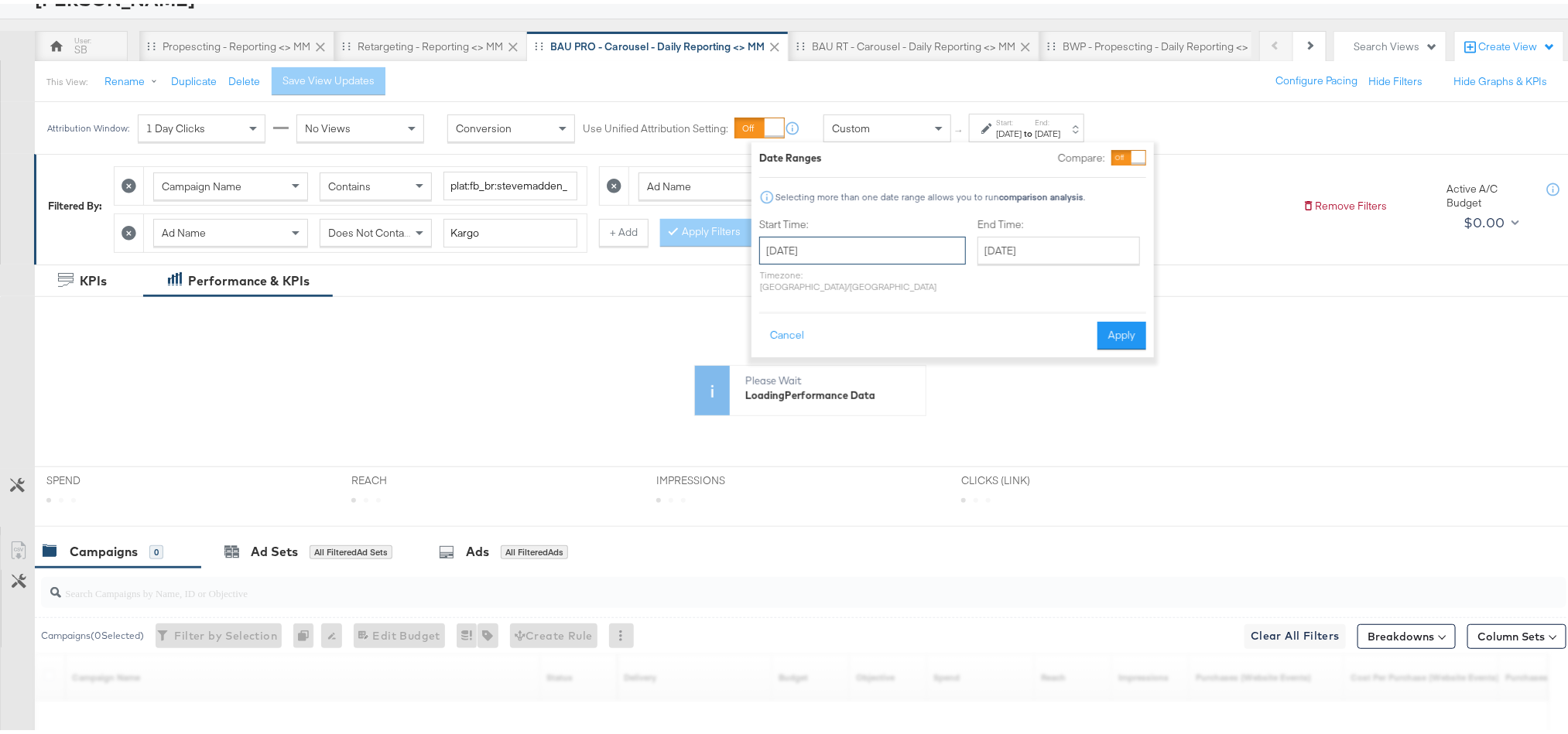
click at [886, 242] on input "[DATE]" at bounding box center [862, 247] width 206 height 28
click at [790, 413] on td "25" at bounding box center [803, 412] width 27 height 22
type input "[DATE]"
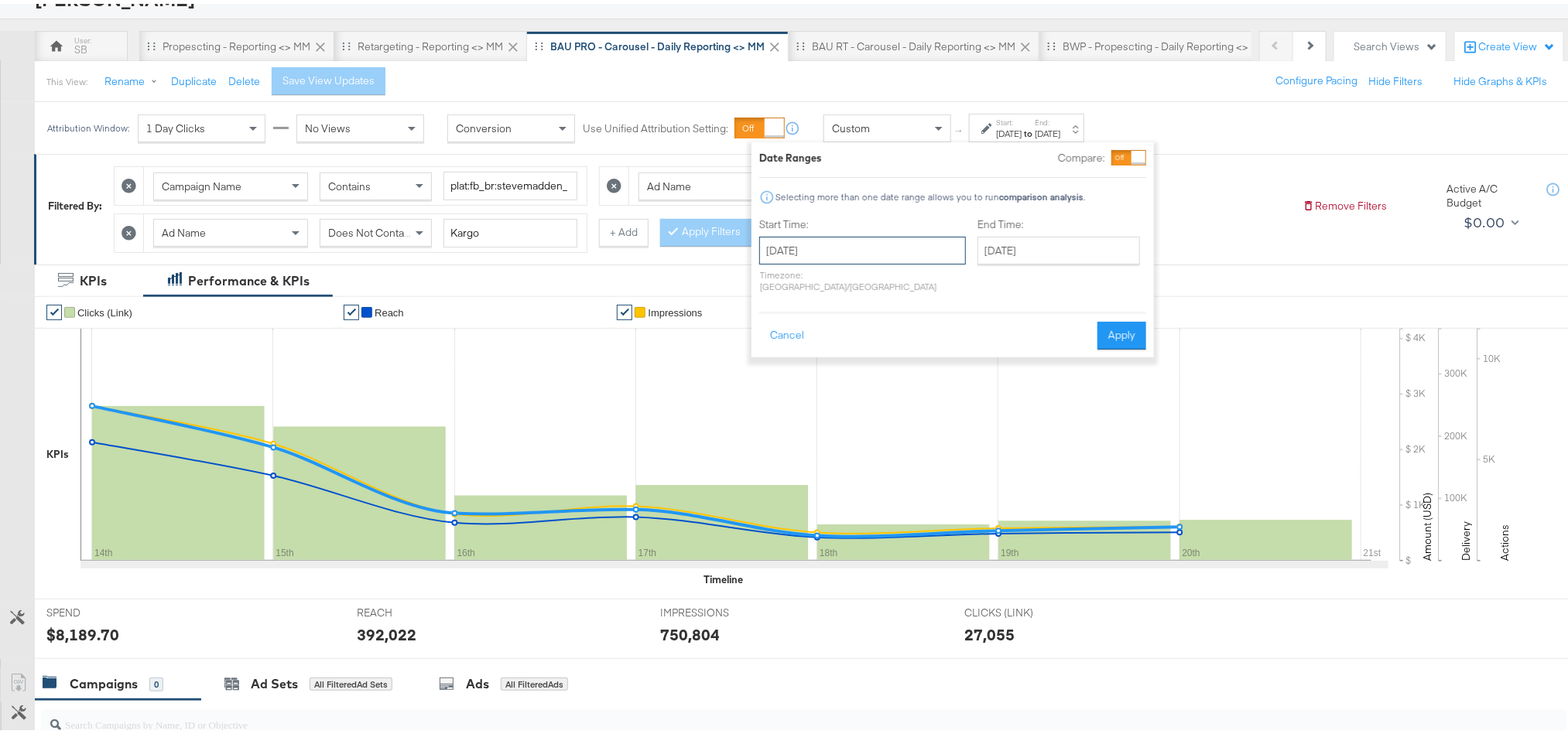
click at [887, 247] on input "[DATE]" at bounding box center [862, 247] width 206 height 28
click at [777, 418] on td "24" at bounding box center [777, 412] width 27 height 22
type input "[DATE]"
click at [977, 244] on input "[DATE]" at bounding box center [1058, 247] width 162 height 28
click at [982, 409] on td "24" at bounding box center [995, 412] width 27 height 22
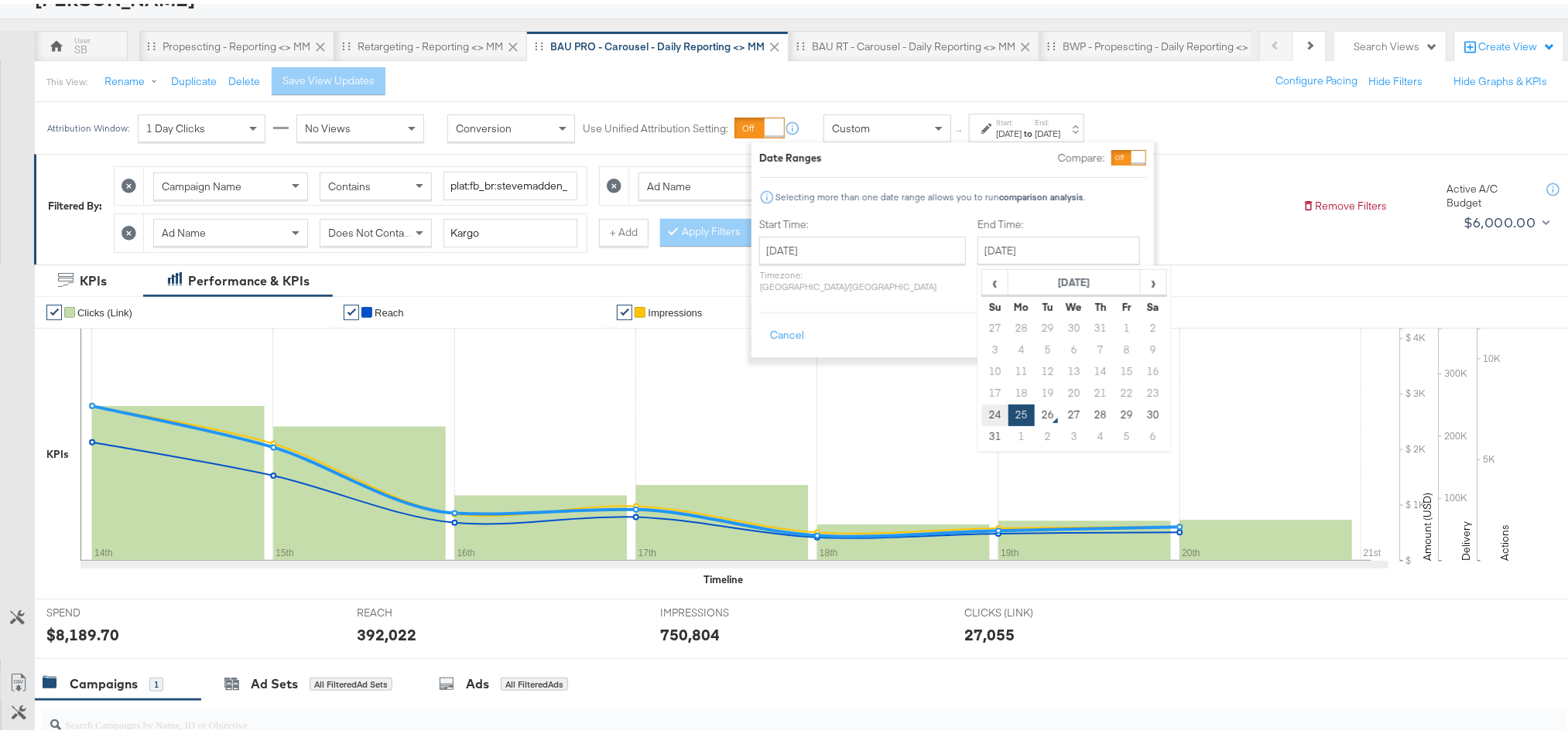
type input "[DATE]"
click at [1119, 320] on button "Apply" at bounding box center [1122, 332] width 49 height 28
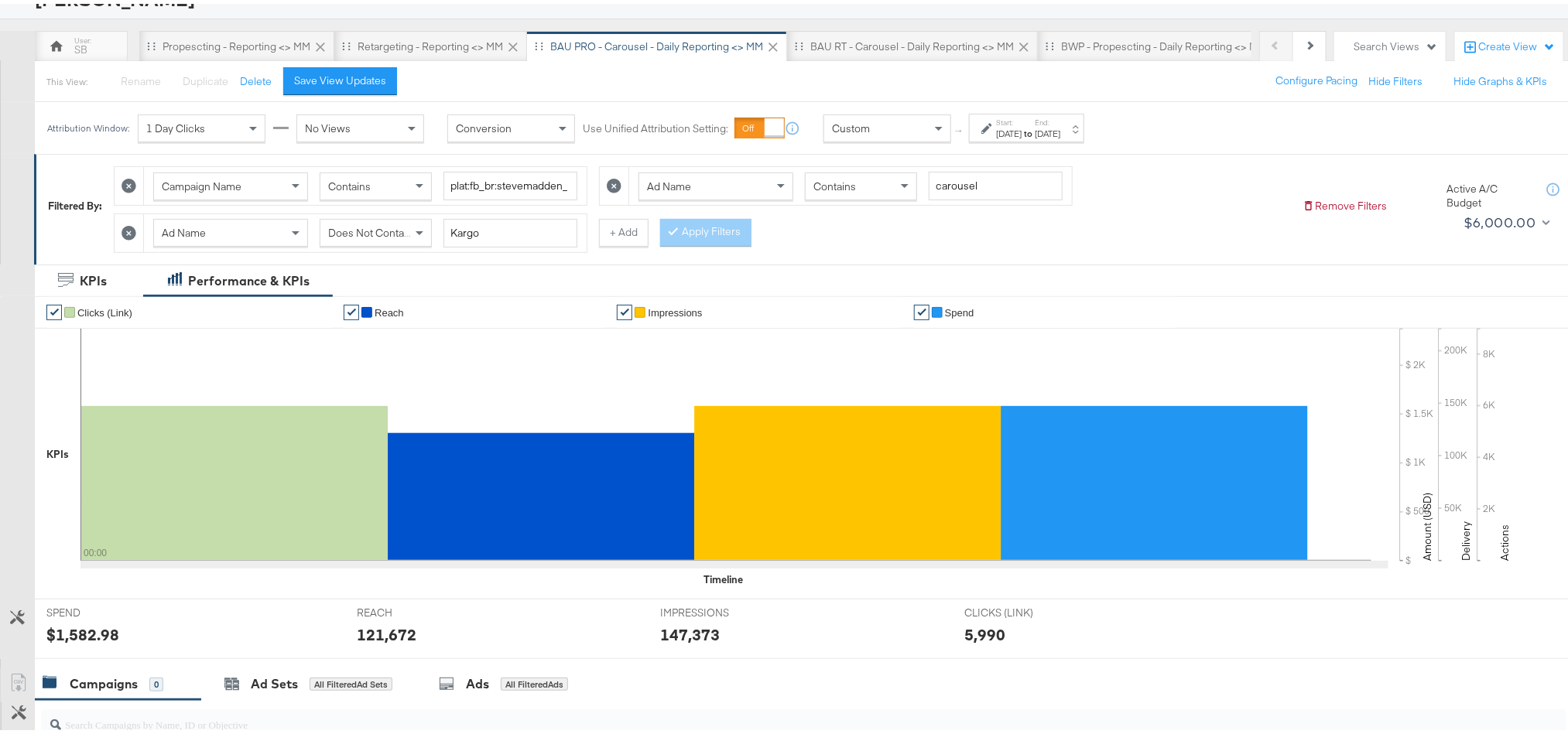
click at [87, 637] on div "$1,582.98" at bounding box center [83, 631] width 73 height 23
click at [381, 630] on div "121,672" at bounding box center [386, 631] width 60 height 23
click at [699, 628] on div "147,373" at bounding box center [690, 631] width 60 height 23
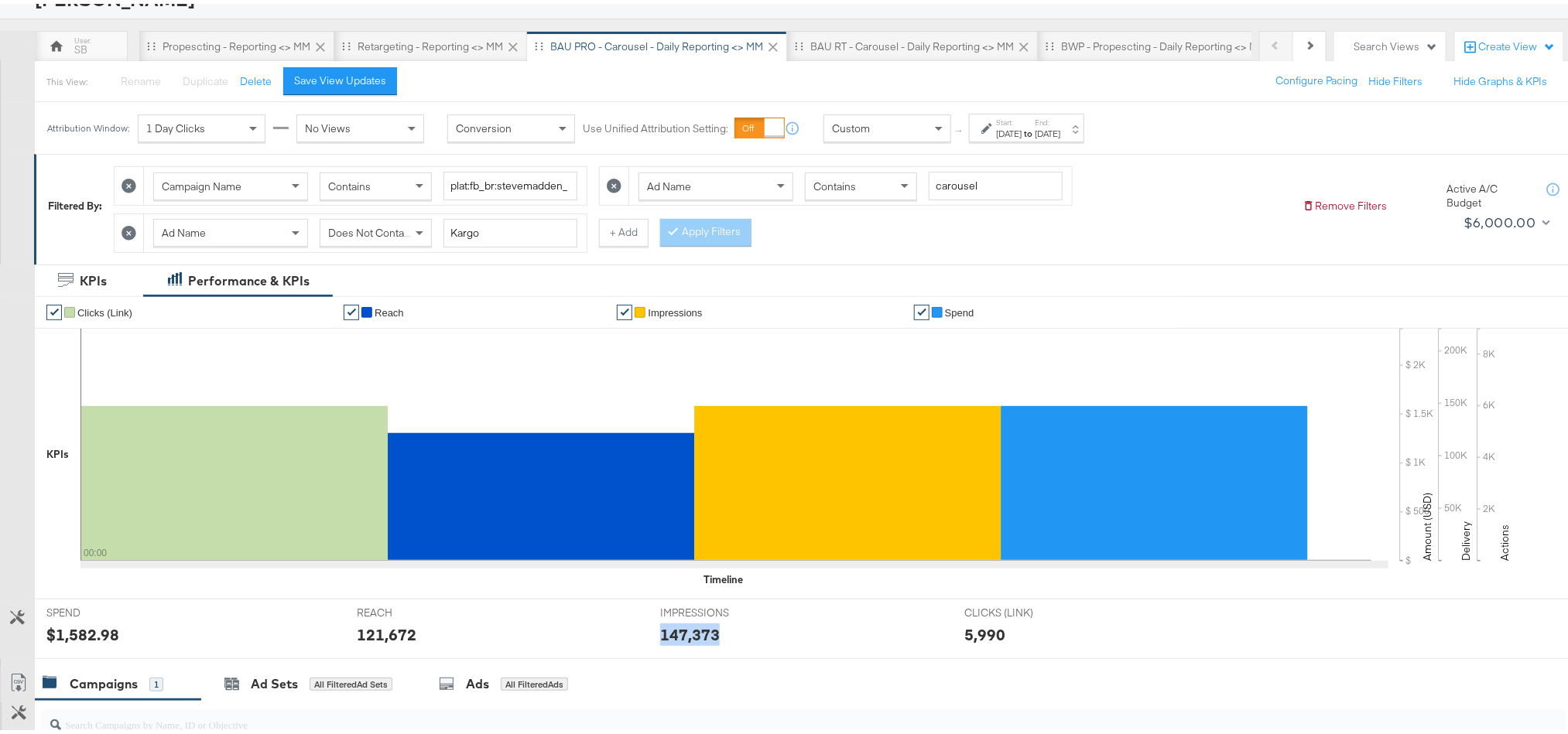
click at [699, 628] on div "147,373" at bounding box center [690, 631] width 60 height 23
click at [1006, 136] on div "[DATE]" at bounding box center [1009, 130] width 26 height 13
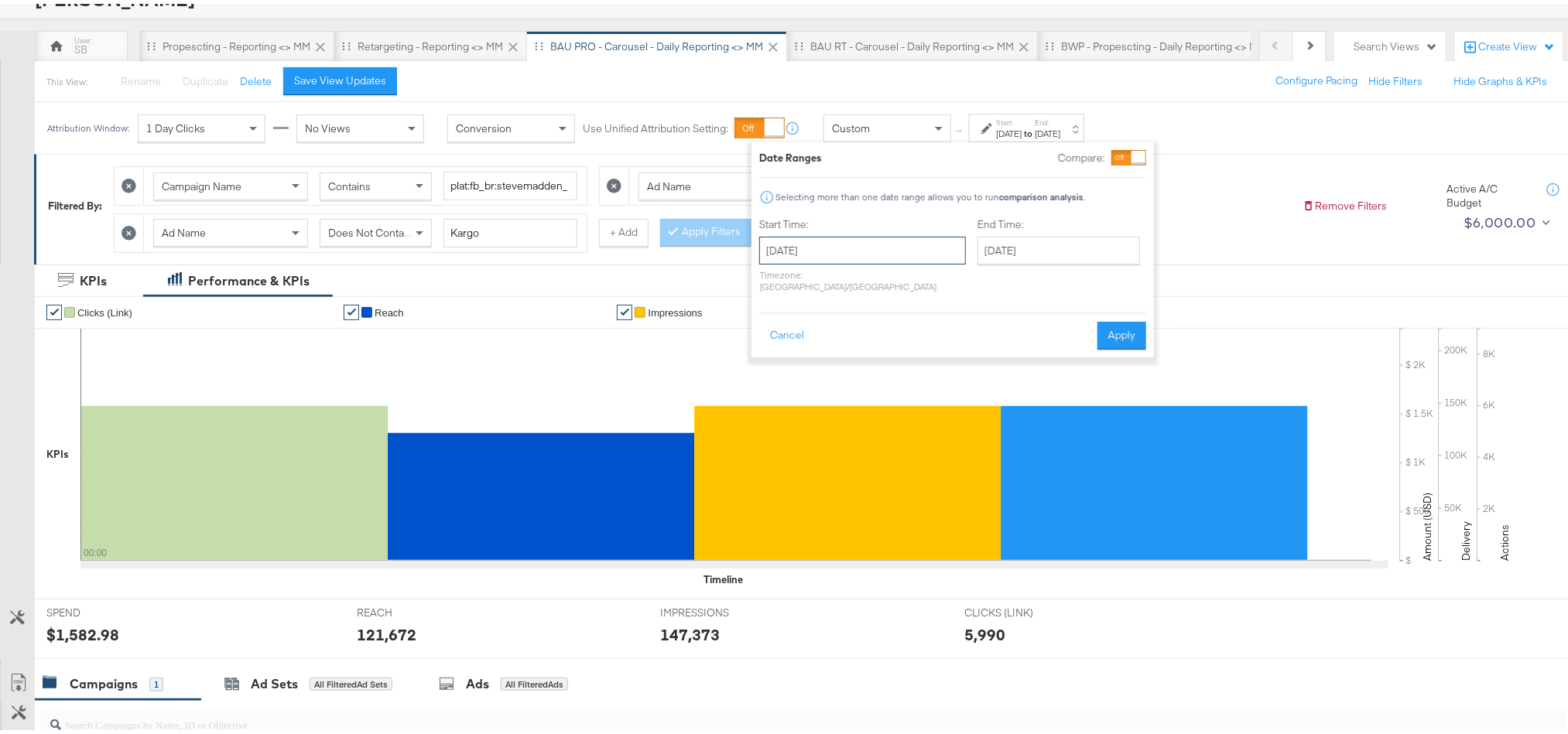
click at [817, 239] on input "[DATE]" at bounding box center [862, 247] width 206 height 28
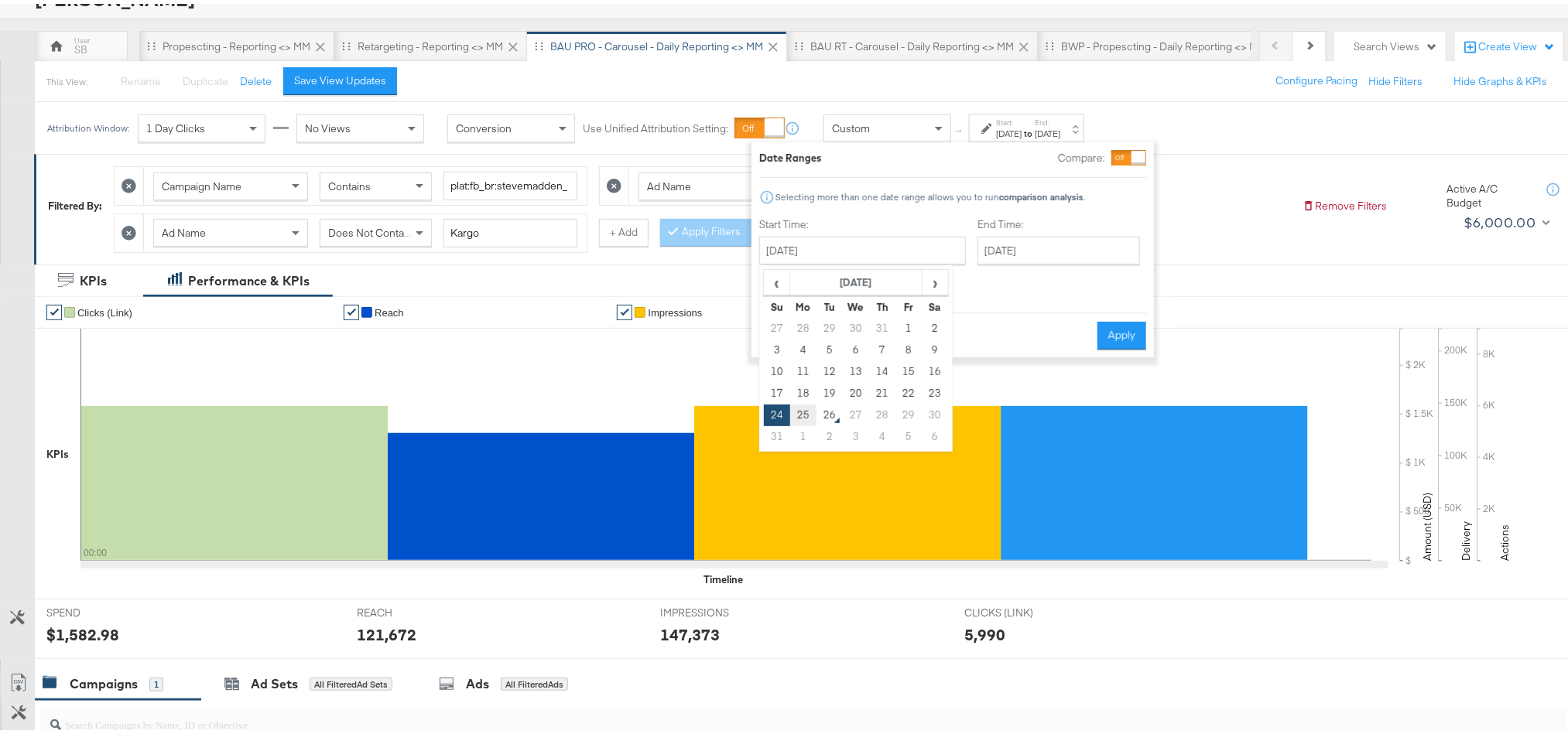
click at [795, 412] on td "25" at bounding box center [803, 412] width 27 height 22
type input "[DATE]"
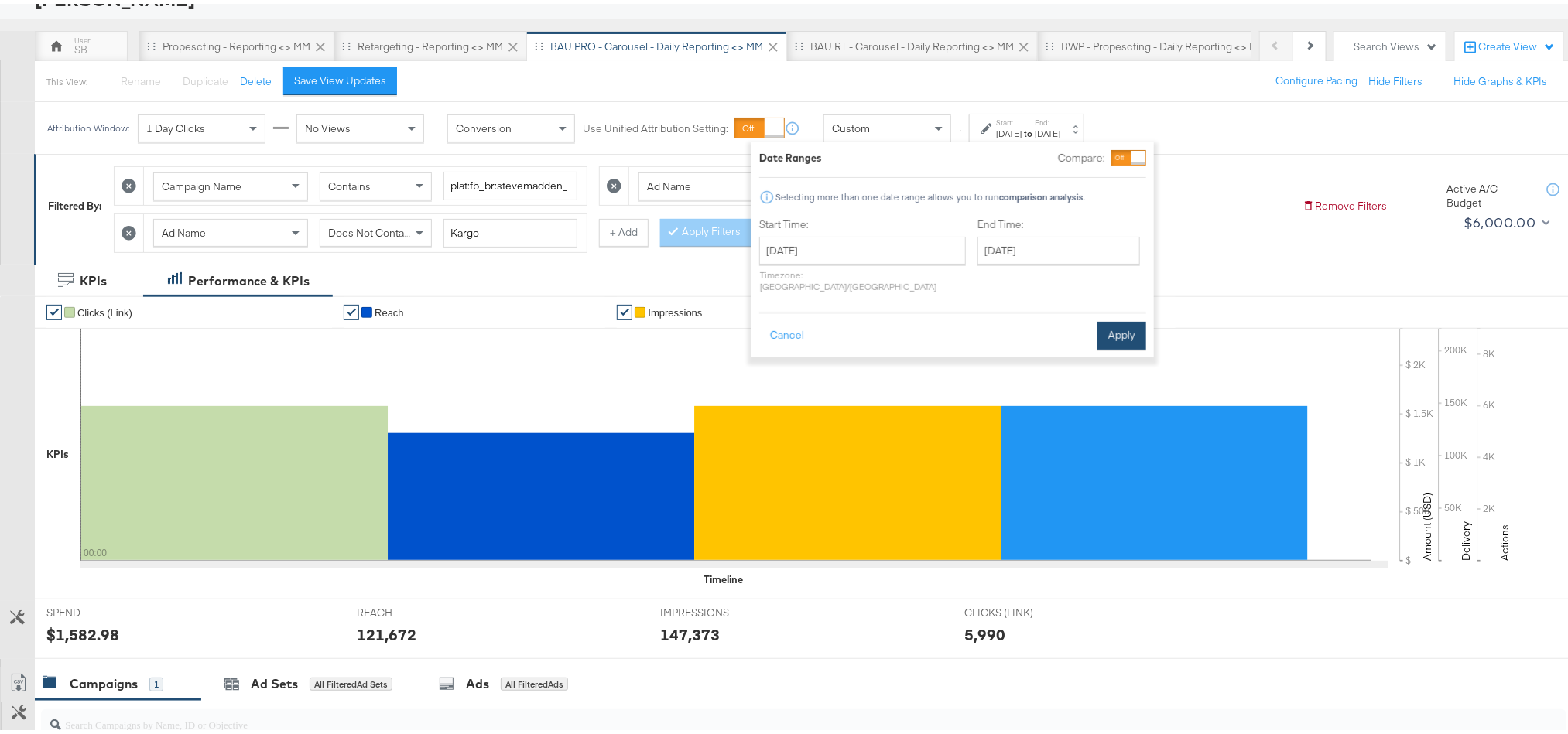
click at [1110, 318] on button "Apply" at bounding box center [1122, 332] width 49 height 28
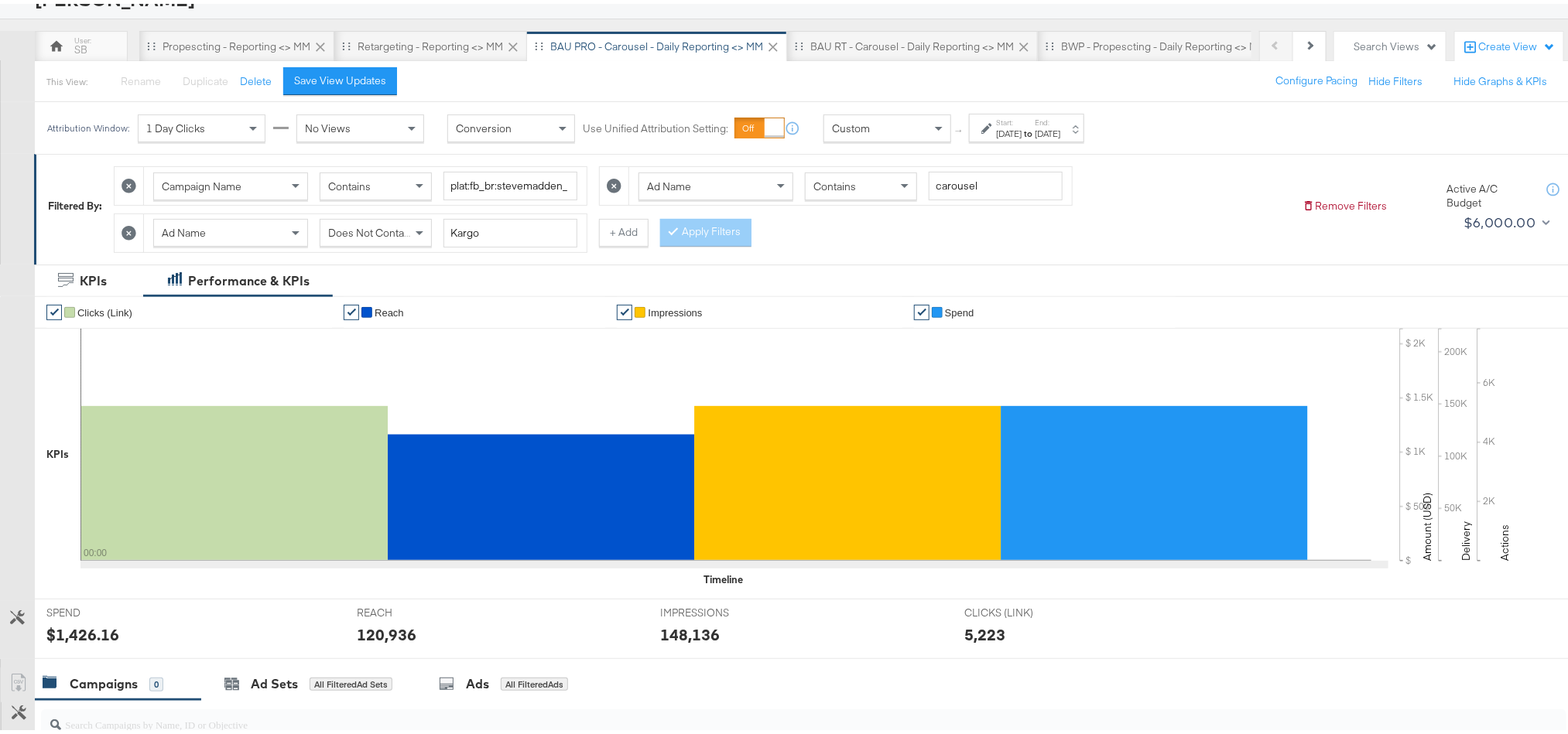
click at [79, 639] on div "$1,426.16" at bounding box center [83, 631] width 73 height 23
click at [378, 634] on div "120,936" at bounding box center [386, 631] width 60 height 23
click at [680, 642] on div "148,136" at bounding box center [690, 631] width 60 height 23
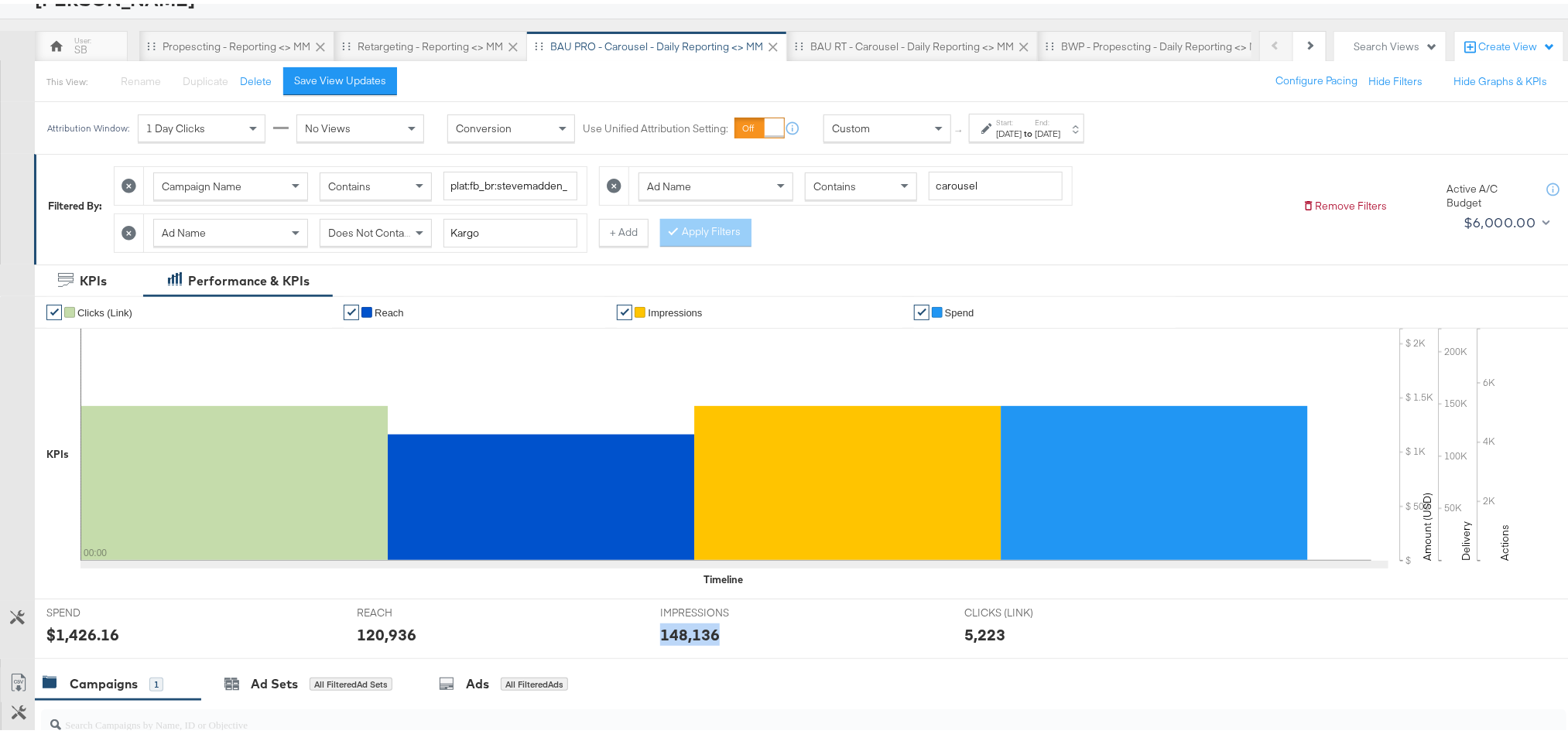
click at [680, 642] on div "148,136" at bounding box center [690, 631] width 60 height 23
click at [837, 42] on div "BAU RT - Carousel - Daily Reporting <> MM" at bounding box center [911, 42] width 203 height 15
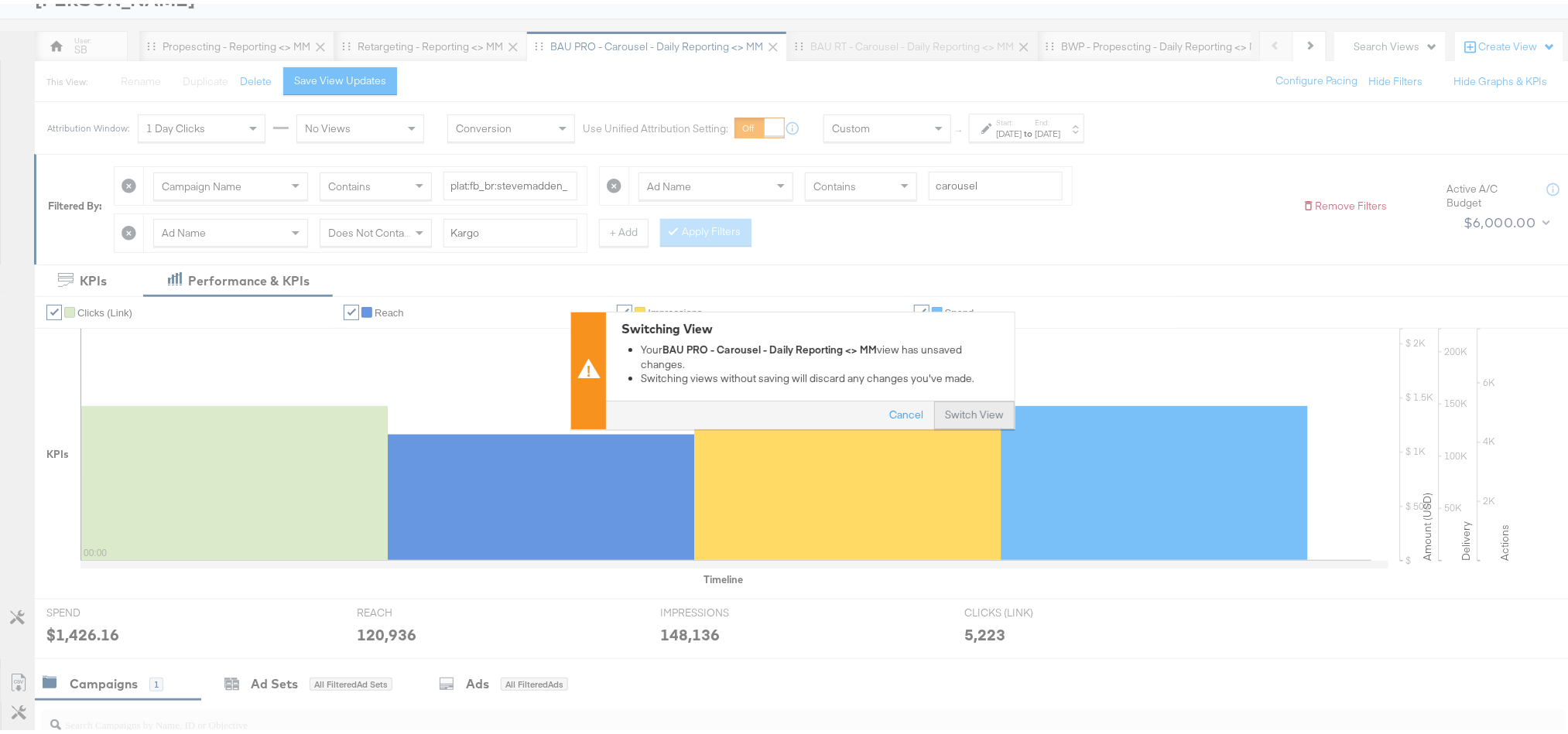
click at [992, 418] on button "Switch View" at bounding box center [974, 412] width 81 height 28
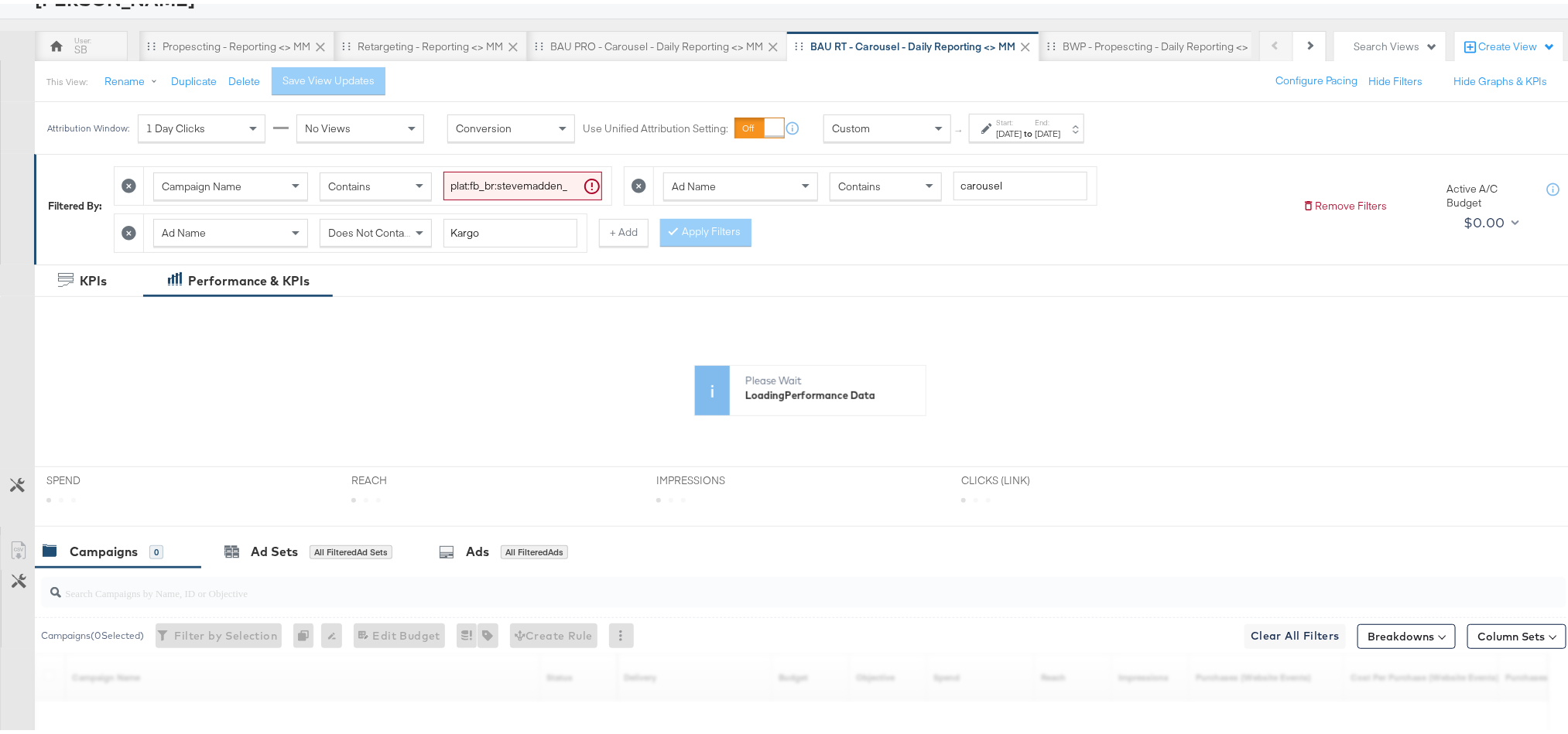
click at [1031, 139] on div "Start: [DATE] to End: [DATE]" at bounding box center [1026, 124] width 115 height 28
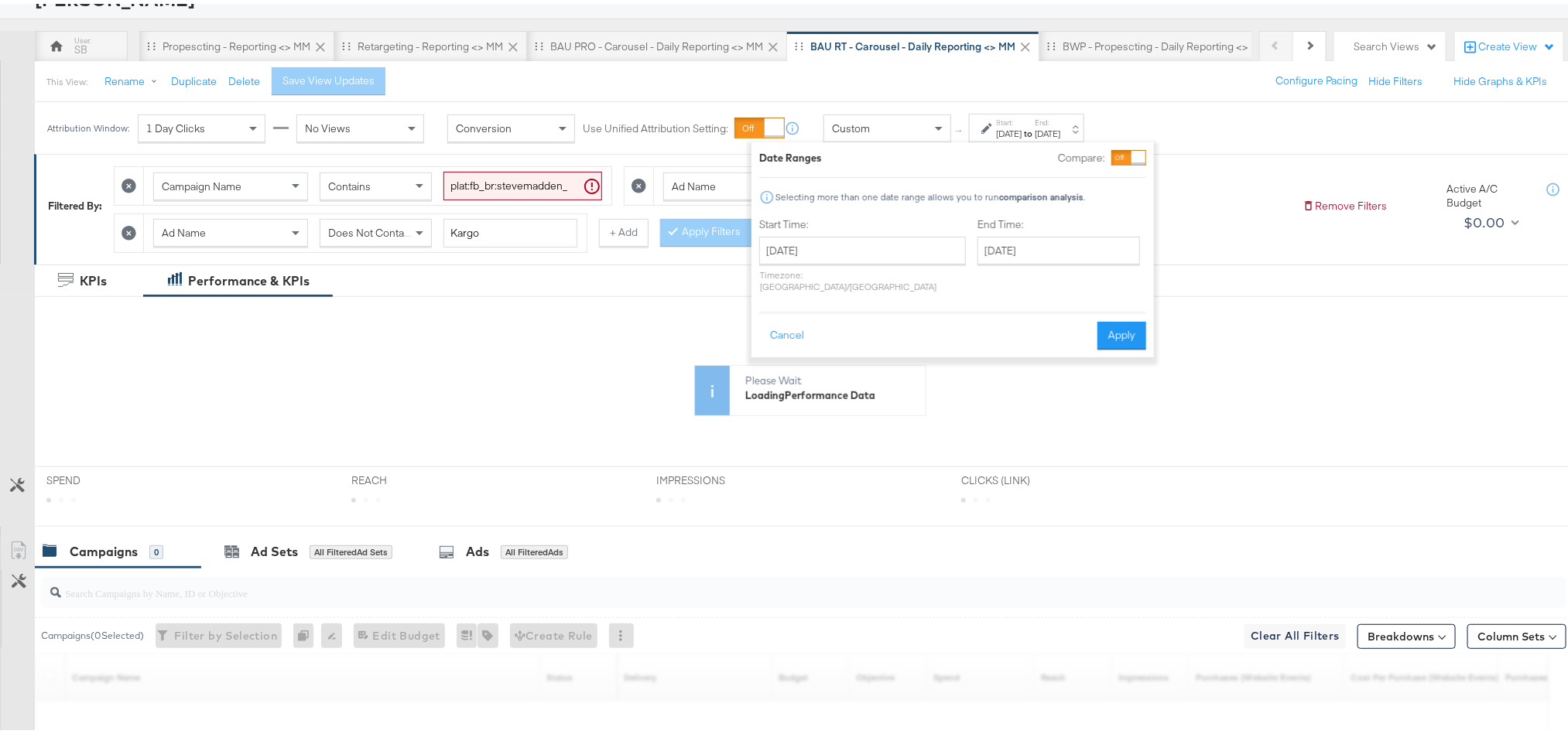
click at [888, 232] on div "Start Time: [DATE] ‹ [DATE] › Su Mo Tu We Th Fr Sa 27 28 29 30 31 1 2 3 4 5 6 7…" at bounding box center [862, 254] width 206 height 82
click at [864, 256] on input "[DATE]" at bounding box center [862, 247] width 206 height 28
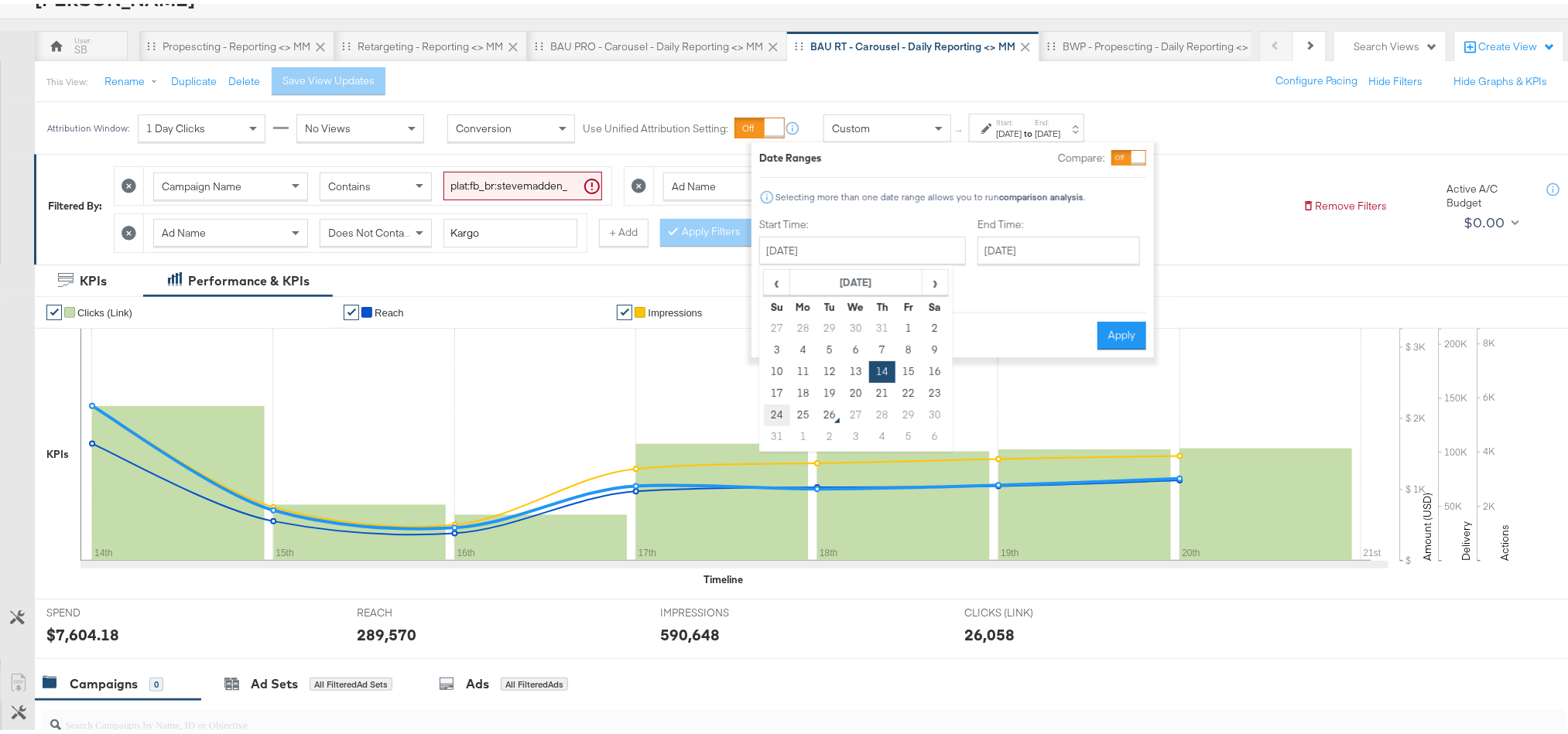
click at [781, 417] on td "24" at bounding box center [777, 412] width 27 height 22
type input "[DATE]"
click at [1119, 318] on button "Apply" at bounding box center [1122, 332] width 49 height 28
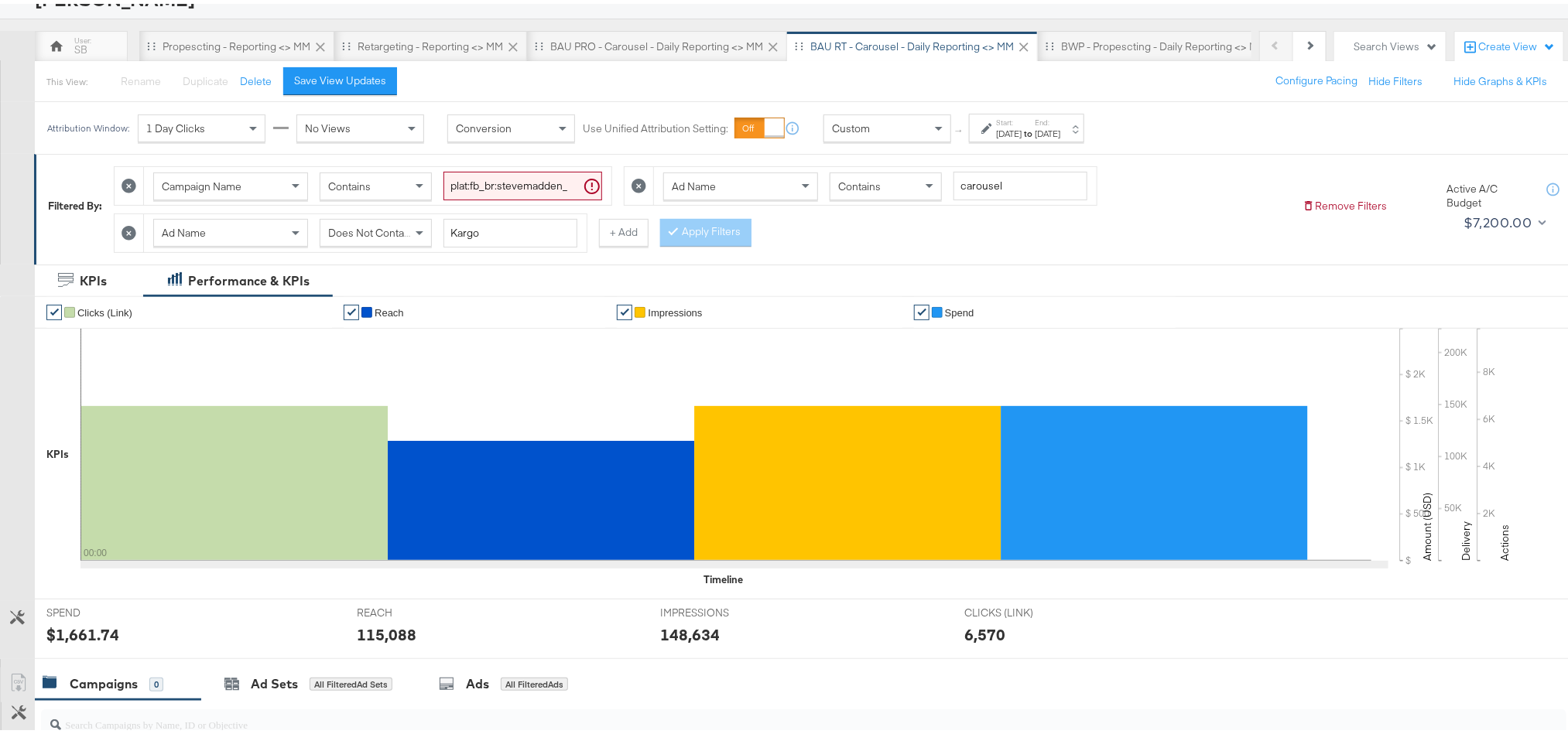
click at [71, 631] on div "$1,661.74" at bounding box center [83, 631] width 73 height 23
click at [379, 641] on div "115,088" at bounding box center [386, 631] width 60 height 23
click at [671, 639] on div "148,634" at bounding box center [690, 631] width 60 height 23
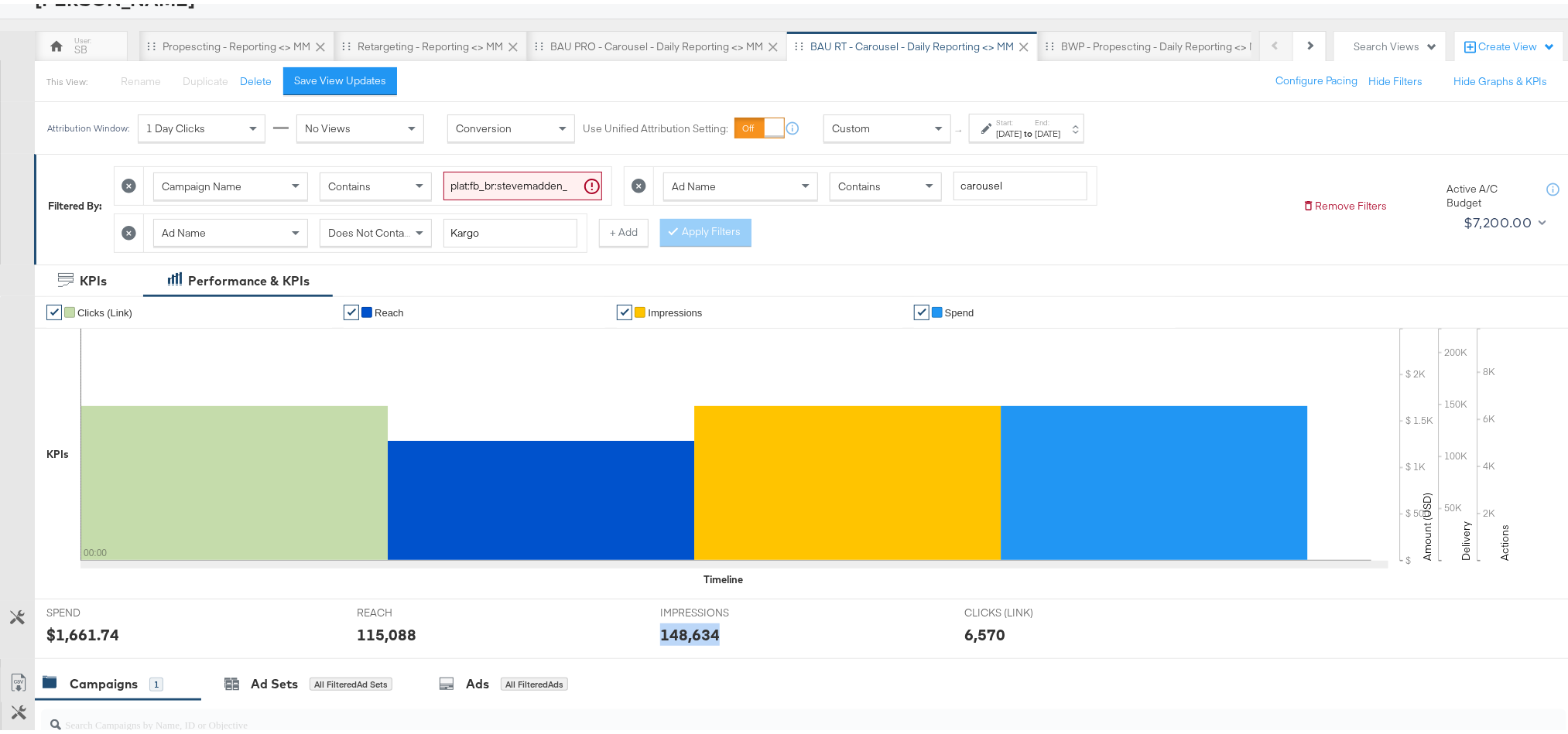
click at [671, 639] on div "148,634" at bounding box center [690, 631] width 60 height 23
click at [999, 124] on div "Start: [DATE]" at bounding box center [1009, 125] width 26 height 23
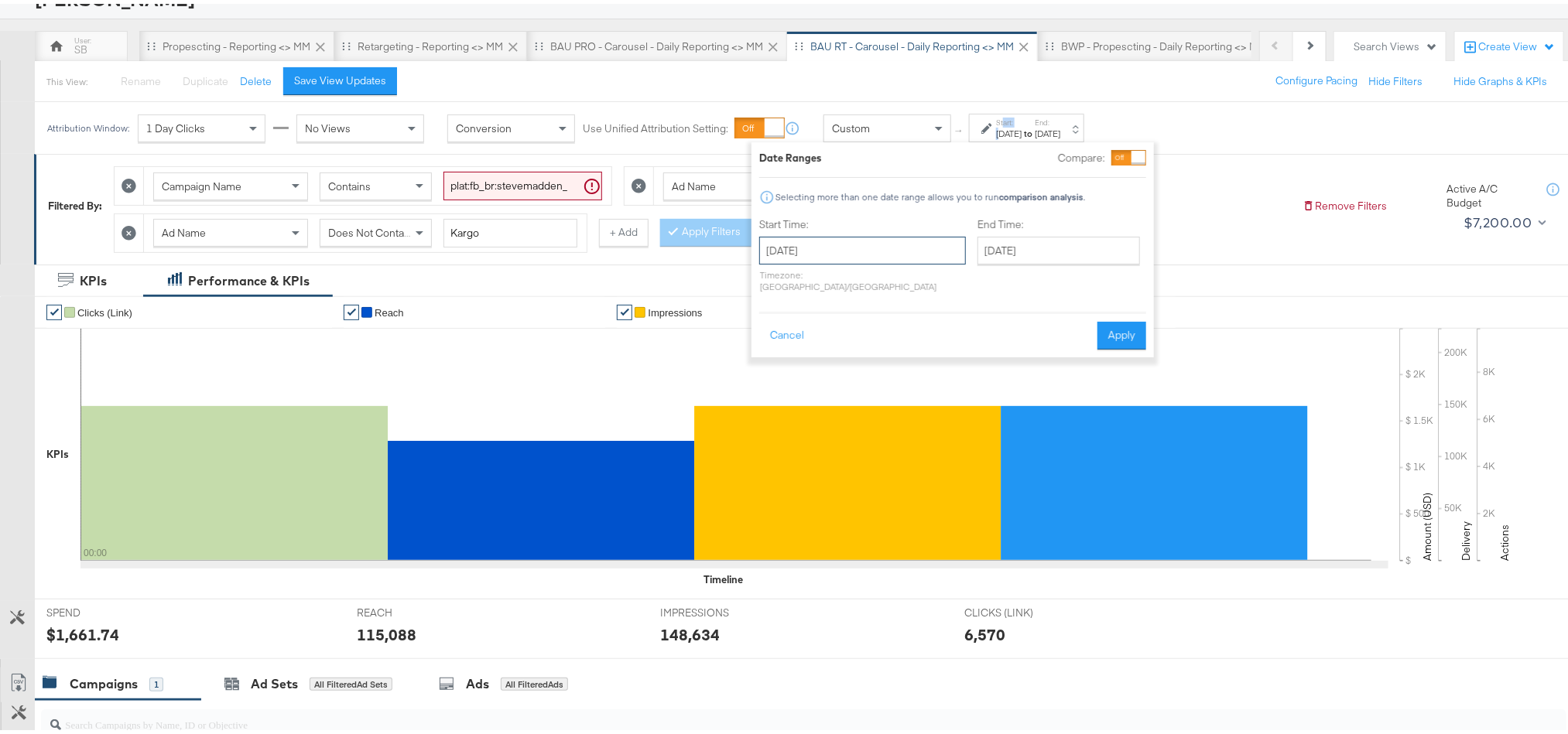
click at [854, 254] on input "[DATE]" at bounding box center [862, 247] width 206 height 28
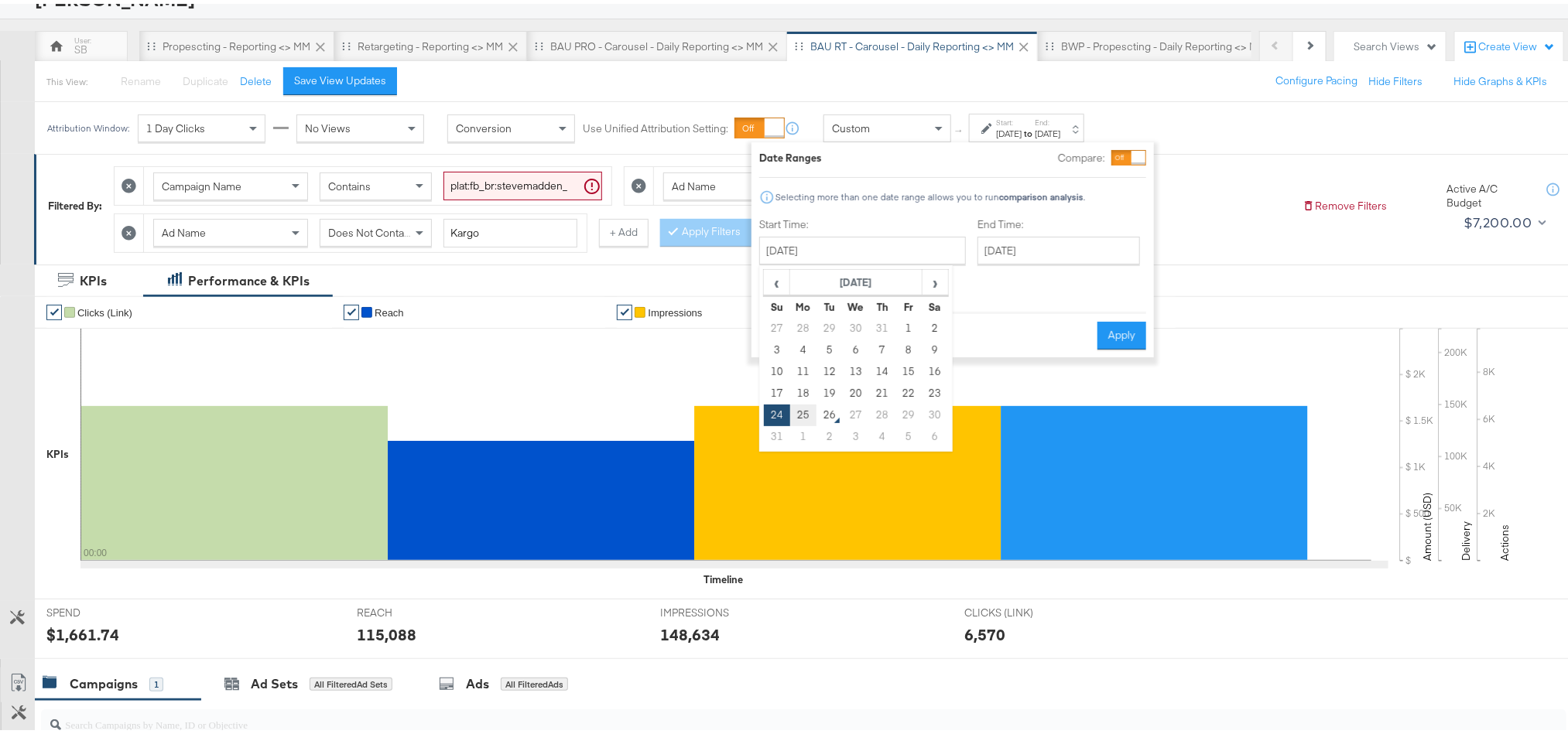
click at [808, 412] on td "25" at bounding box center [803, 412] width 27 height 22
type input "[DATE]"
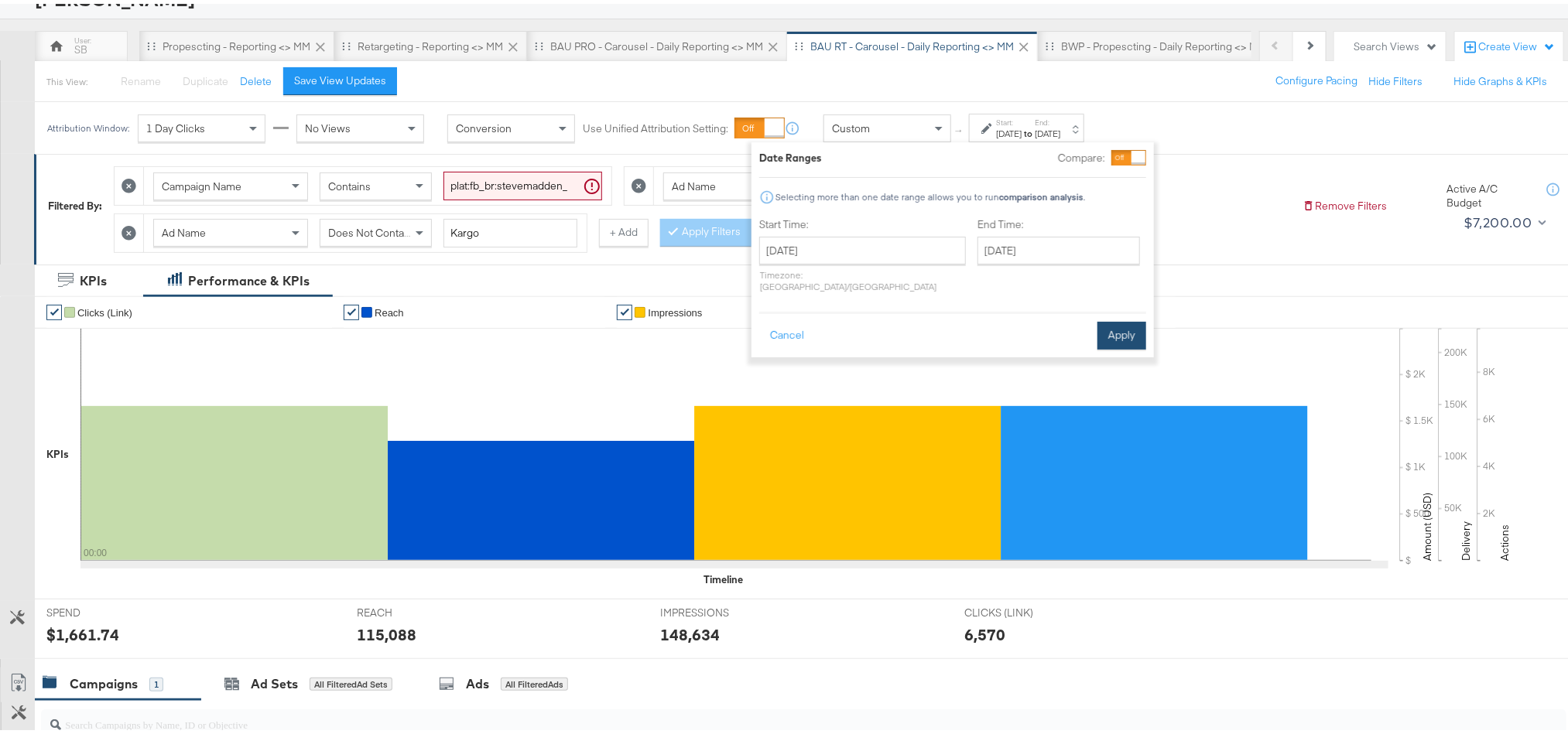
click at [1103, 318] on button "Apply" at bounding box center [1122, 332] width 49 height 28
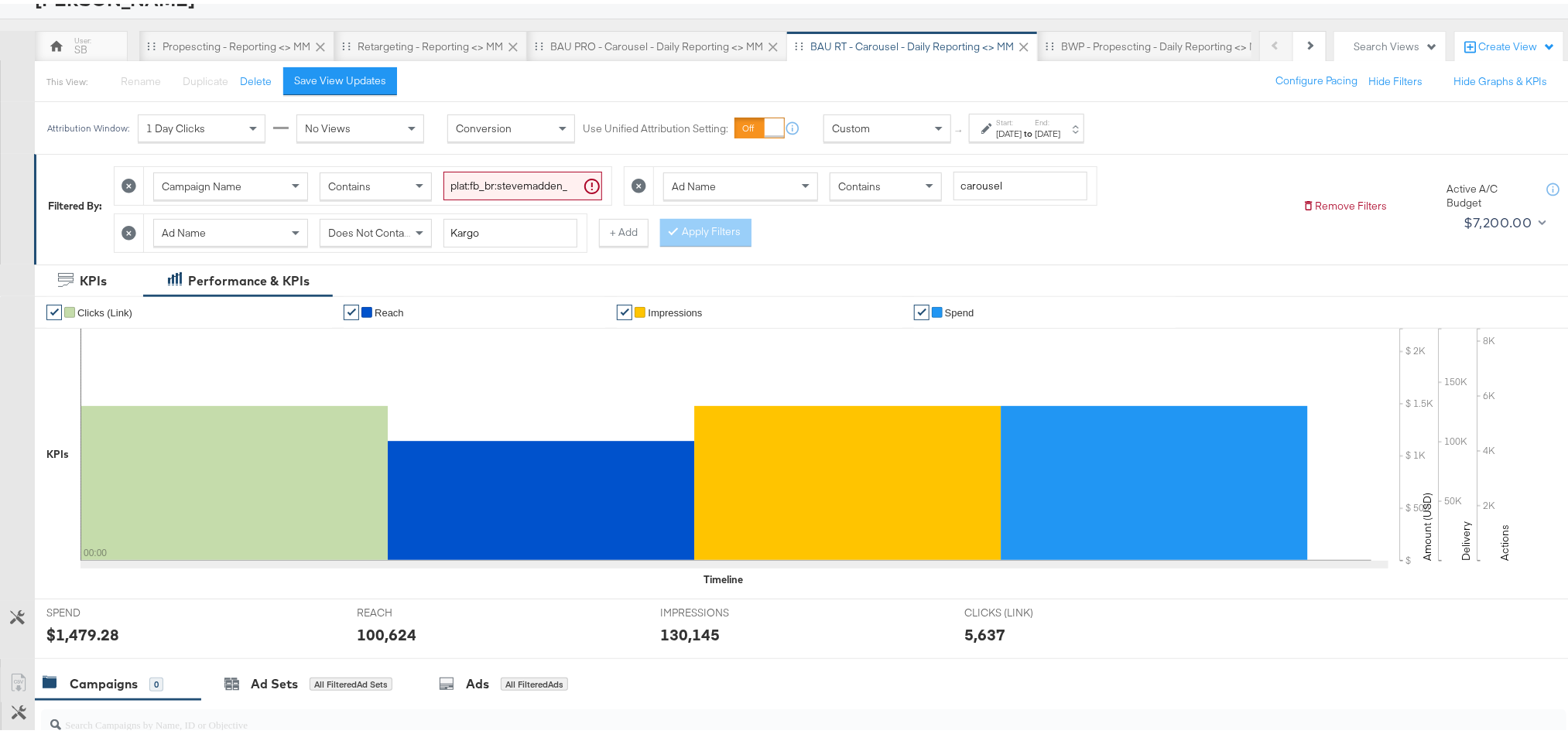
click at [86, 628] on div "$1,479.28" at bounding box center [83, 631] width 73 height 23
click at [381, 634] on div "100,624" at bounding box center [386, 631] width 60 height 23
click at [697, 635] on div "130,145" at bounding box center [690, 631] width 60 height 23
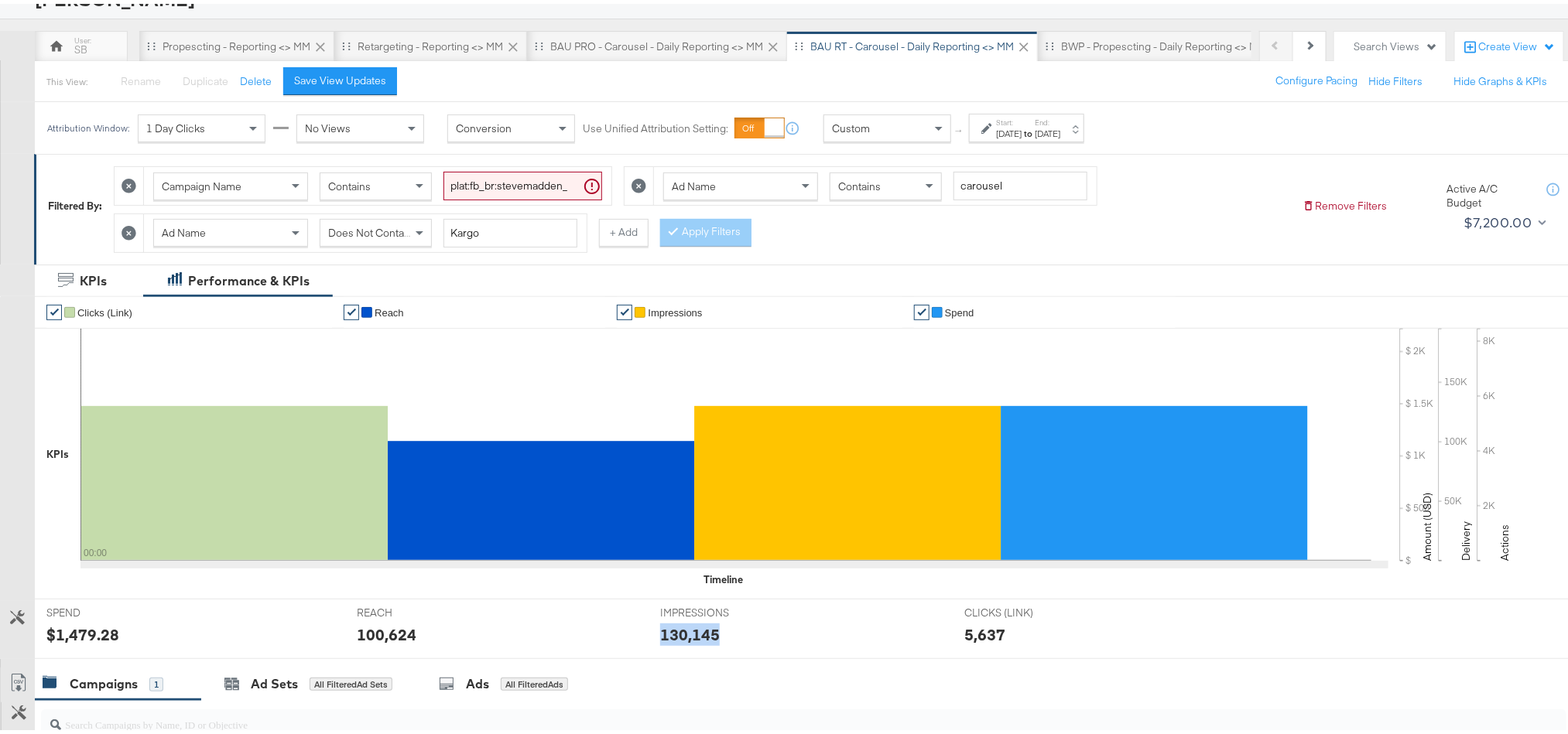
click at [697, 635] on div "130,145" at bounding box center [690, 631] width 60 height 23
click at [1108, 52] on div "BWP - Propescting - Daily Reporting <> MM" at bounding box center [1164, 42] width 253 height 30
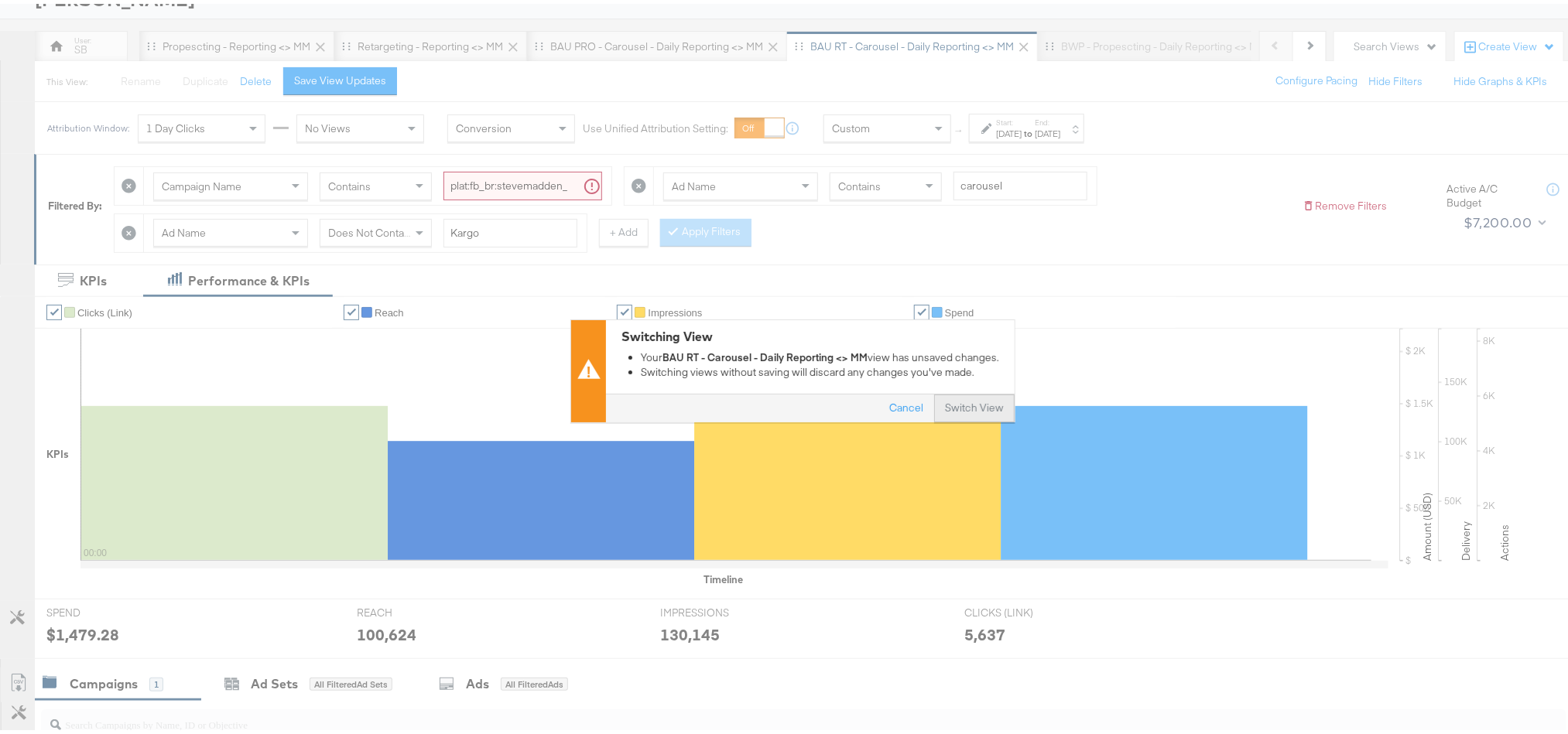
click at [983, 400] on button "Switch View" at bounding box center [974, 405] width 81 height 28
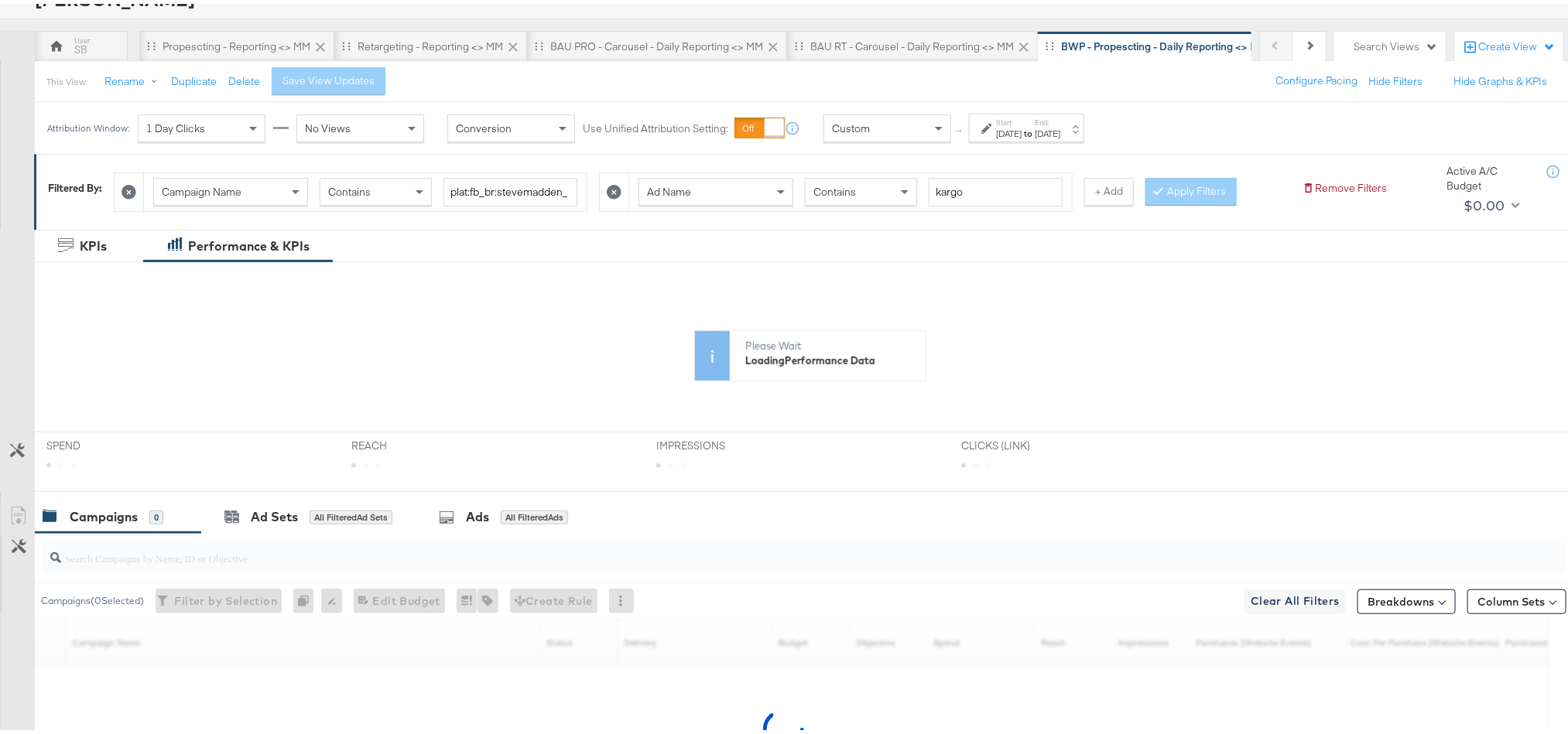
click at [1061, 131] on div "[DATE]" at bounding box center [1048, 130] width 26 height 13
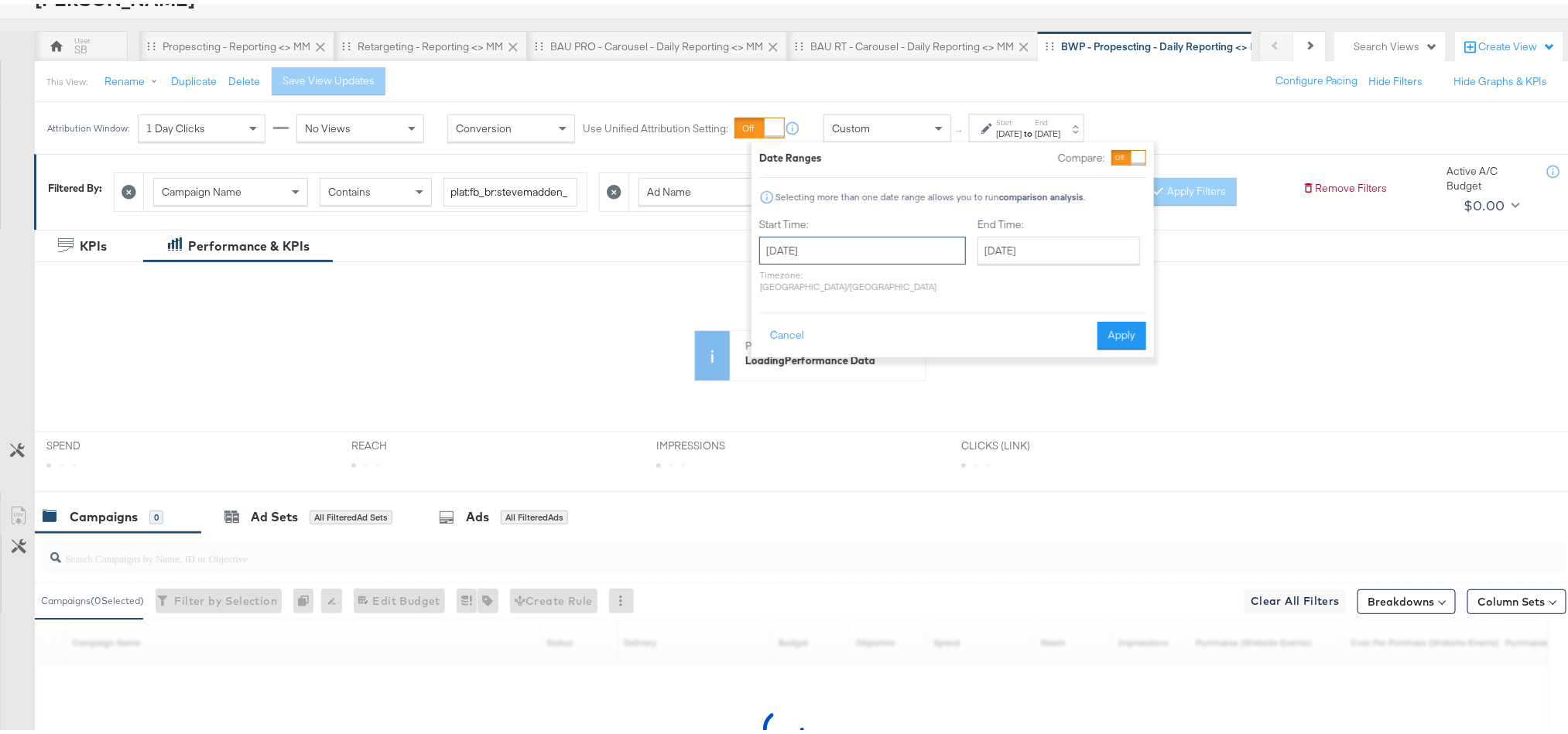
click at [864, 242] on input "[DATE]" at bounding box center [862, 247] width 206 height 28
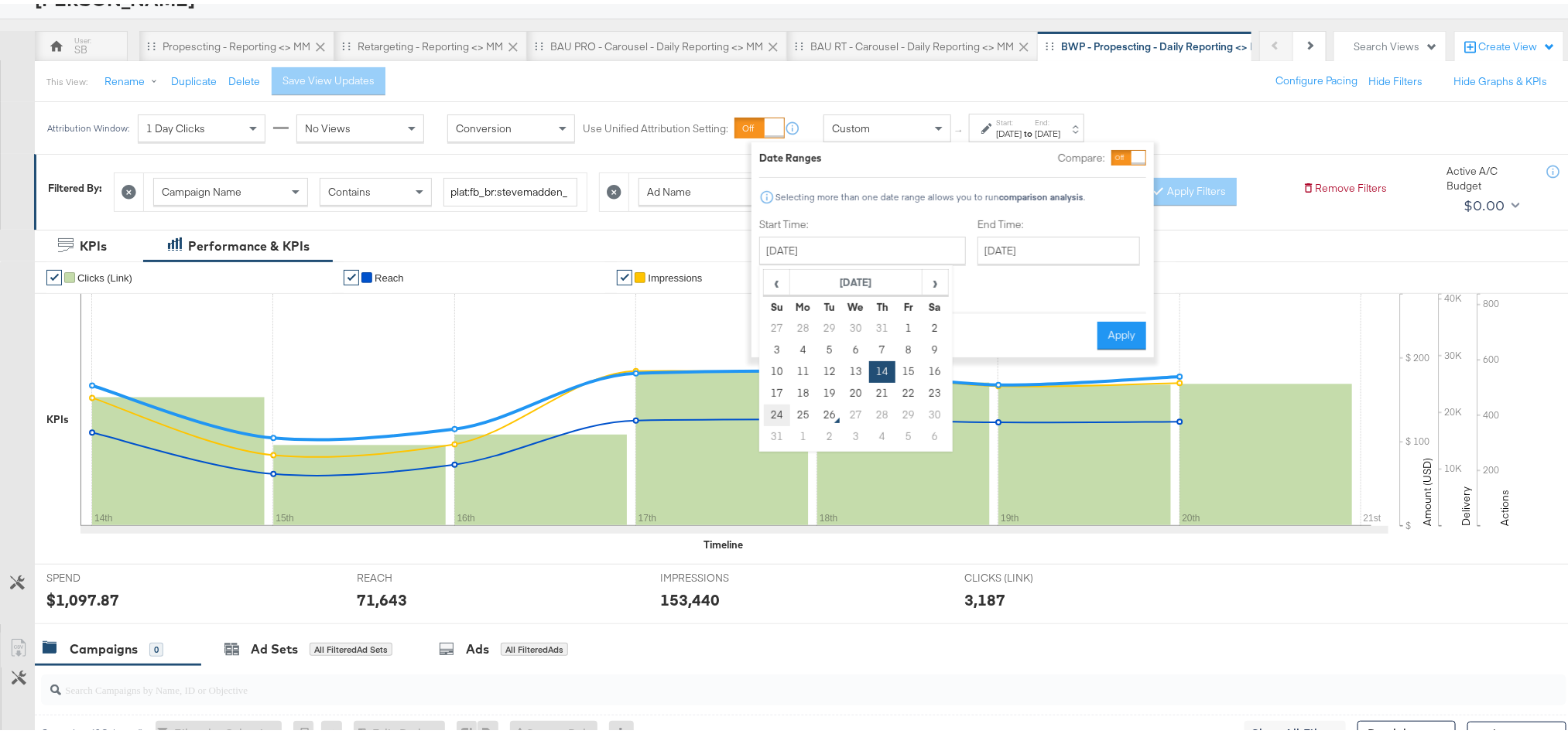
click at [784, 416] on td "24" at bounding box center [777, 412] width 27 height 22
type input "[DATE]"
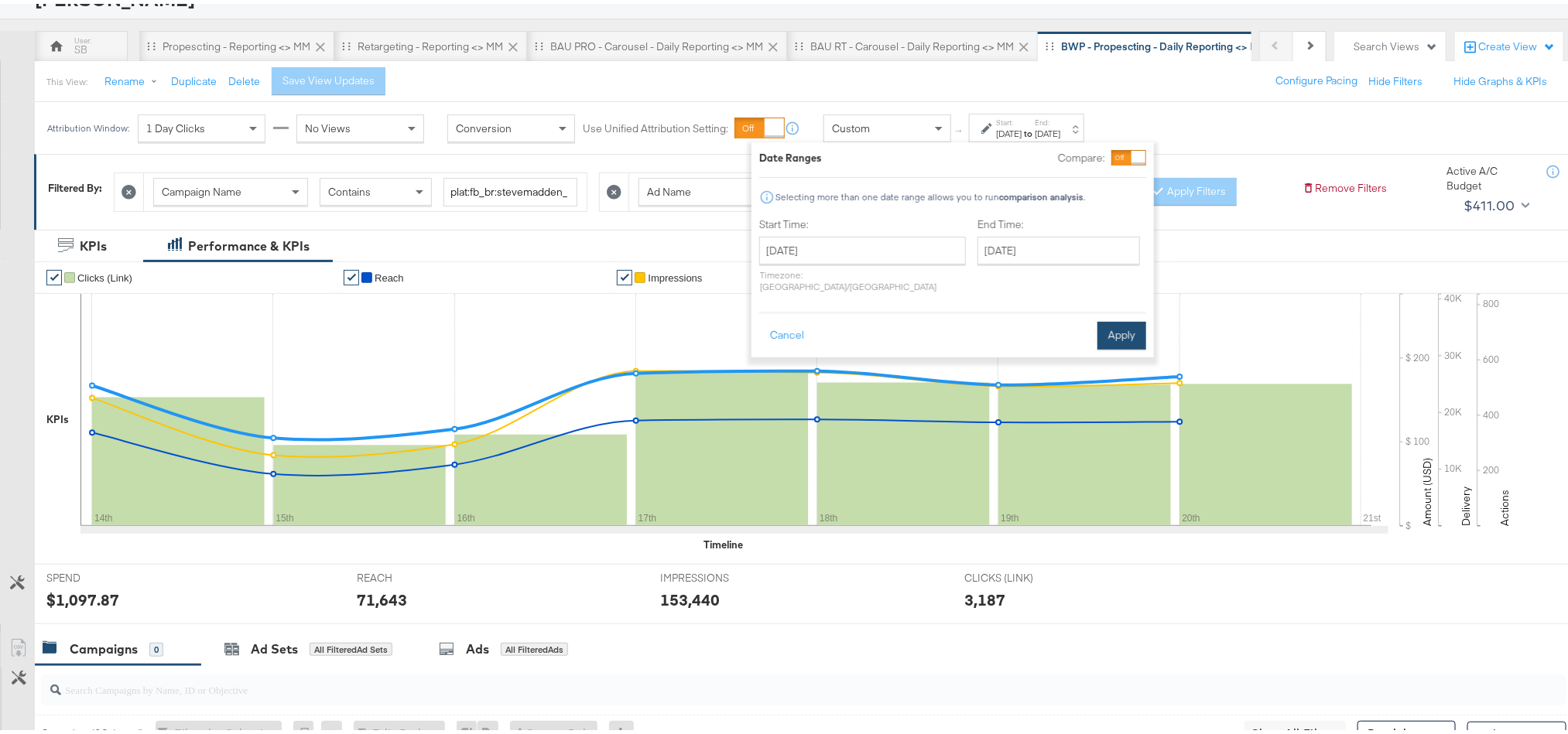
click at [1127, 328] on button "Apply" at bounding box center [1122, 332] width 49 height 28
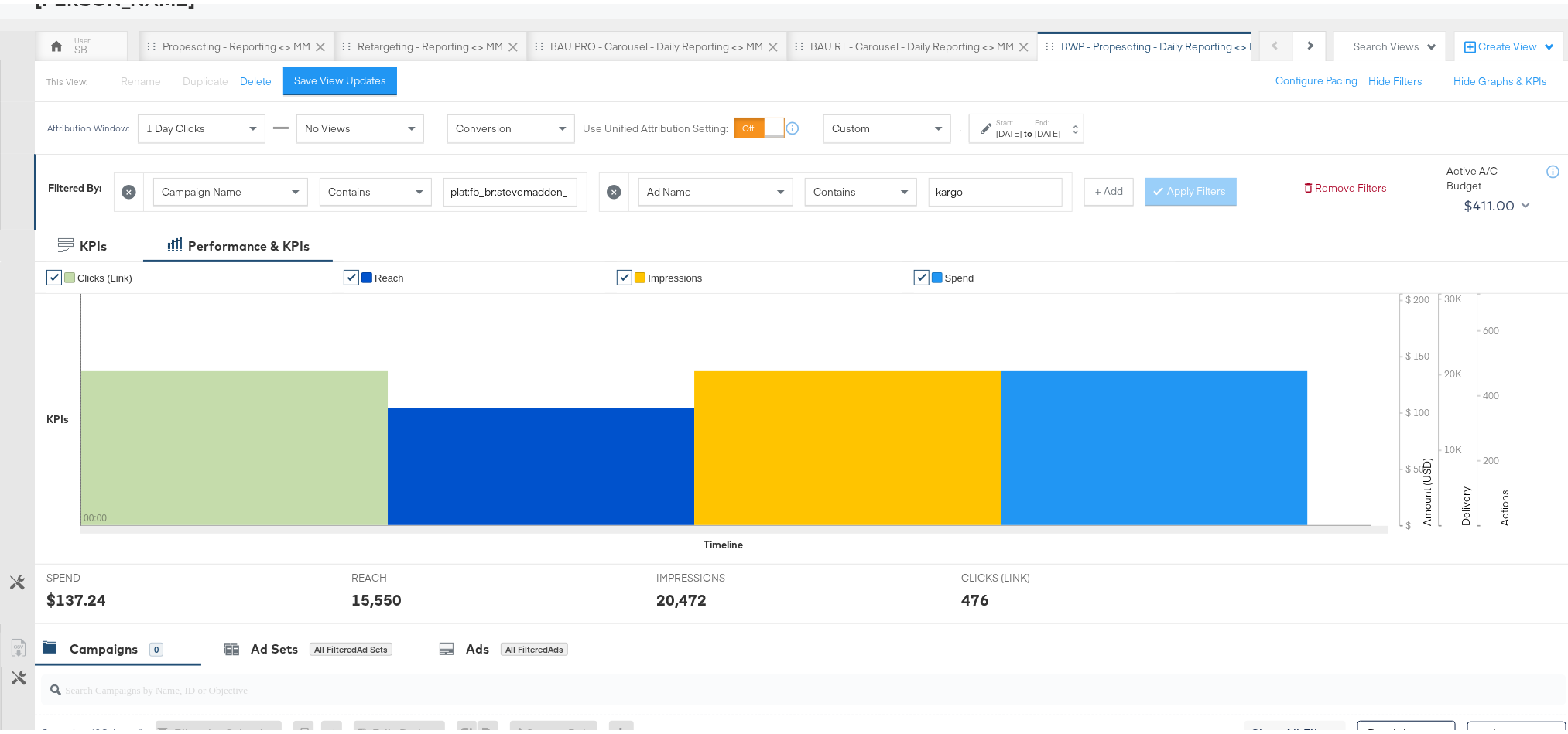
click at [85, 598] on div "$137.24" at bounding box center [76, 595] width 60 height 23
click at [377, 594] on div "15,550" at bounding box center [376, 595] width 50 height 23
click at [1061, 121] on label "End:" at bounding box center [1048, 119] width 26 height 10
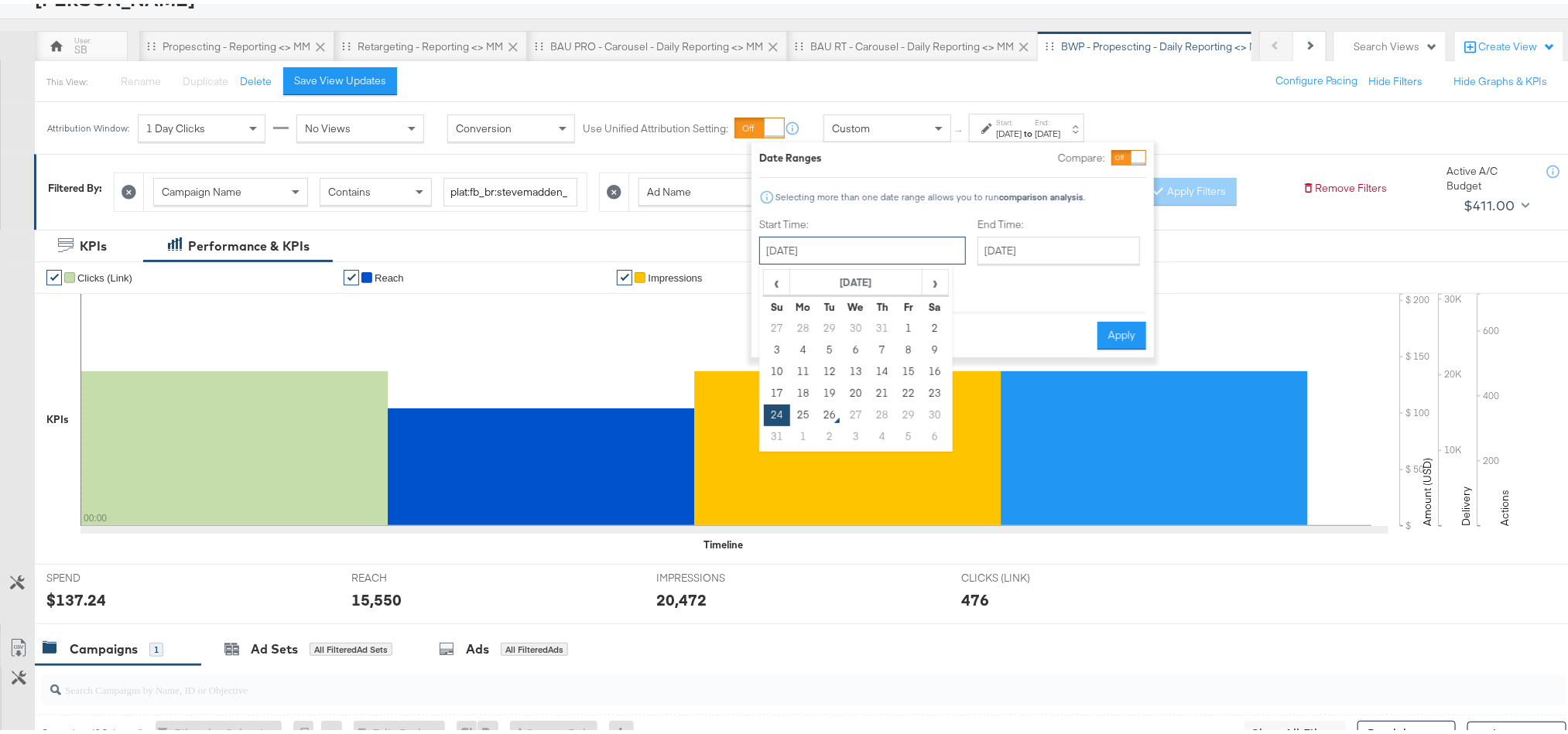
click at [873, 252] on input "[DATE]" at bounding box center [862, 247] width 206 height 28
drag, startPoint x: 799, startPoint y: 405, endPoint x: 871, endPoint y: 398, distance: 72.3
click at [801, 405] on td "25" at bounding box center [803, 412] width 27 height 22
type input "[DATE]"
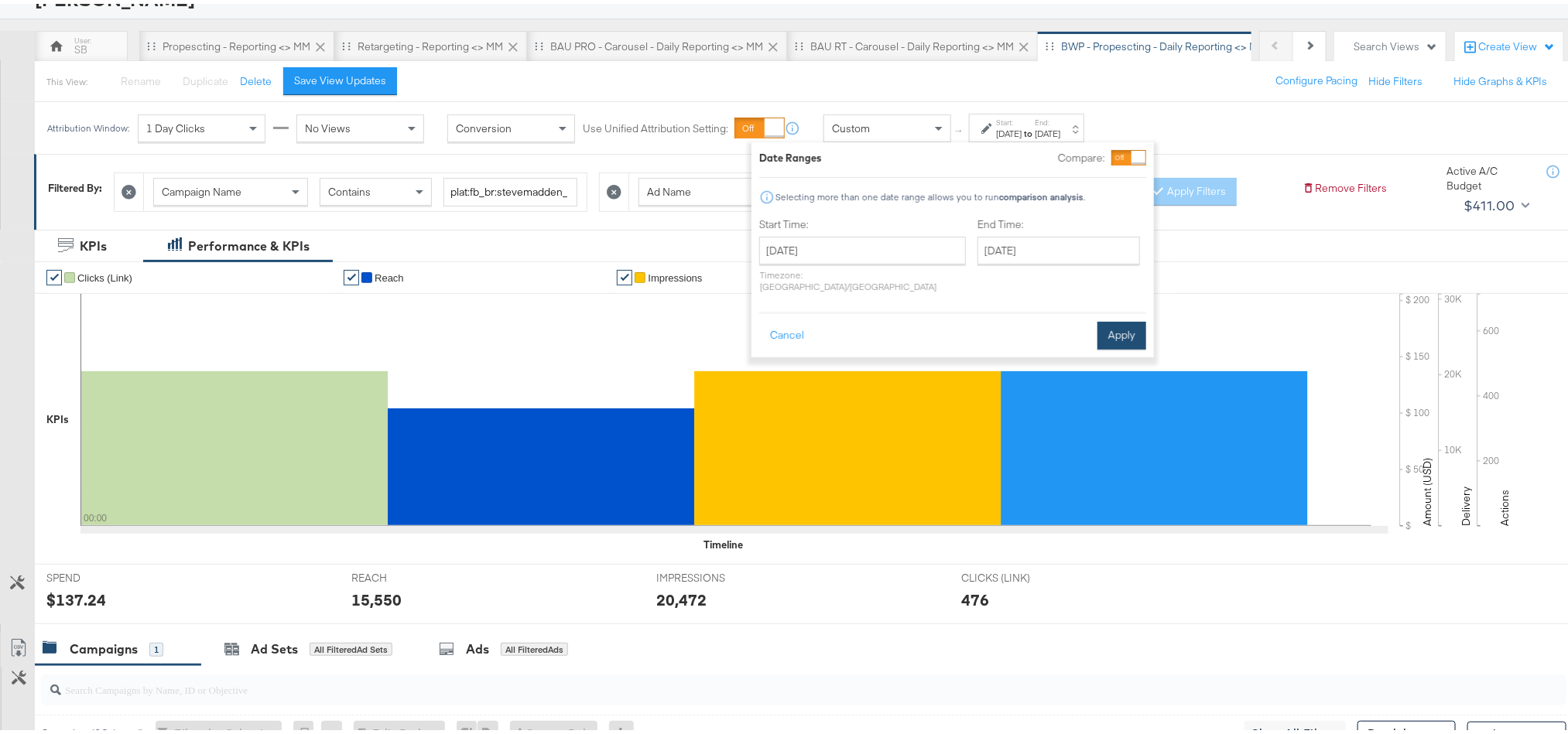
click at [1127, 323] on button "Apply" at bounding box center [1122, 332] width 49 height 28
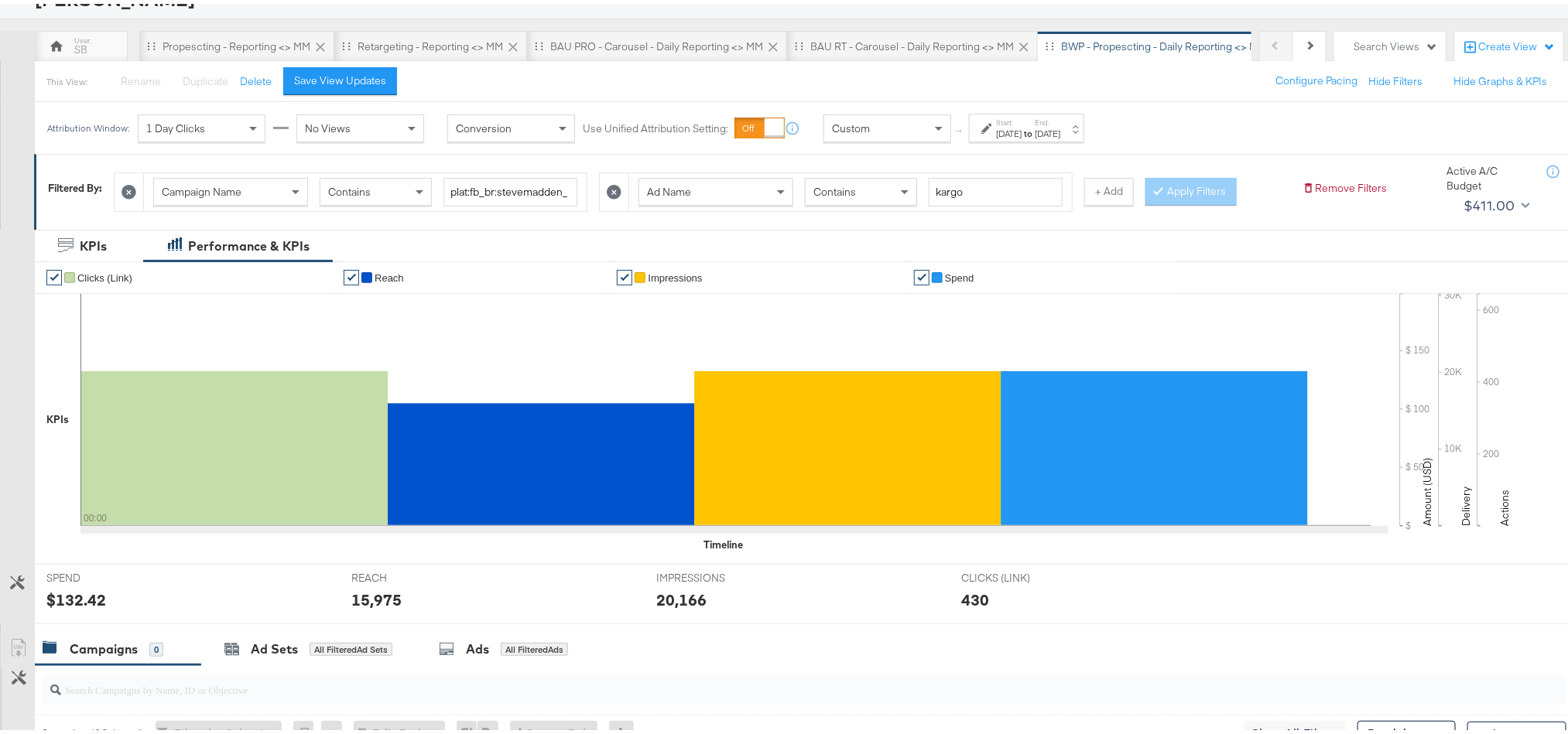
click at [85, 596] on div "$132.42" at bounding box center [76, 595] width 60 height 23
click at [385, 596] on div "15,975" at bounding box center [376, 595] width 50 height 23
click at [657, 601] on div "20,166" at bounding box center [681, 595] width 50 height 23
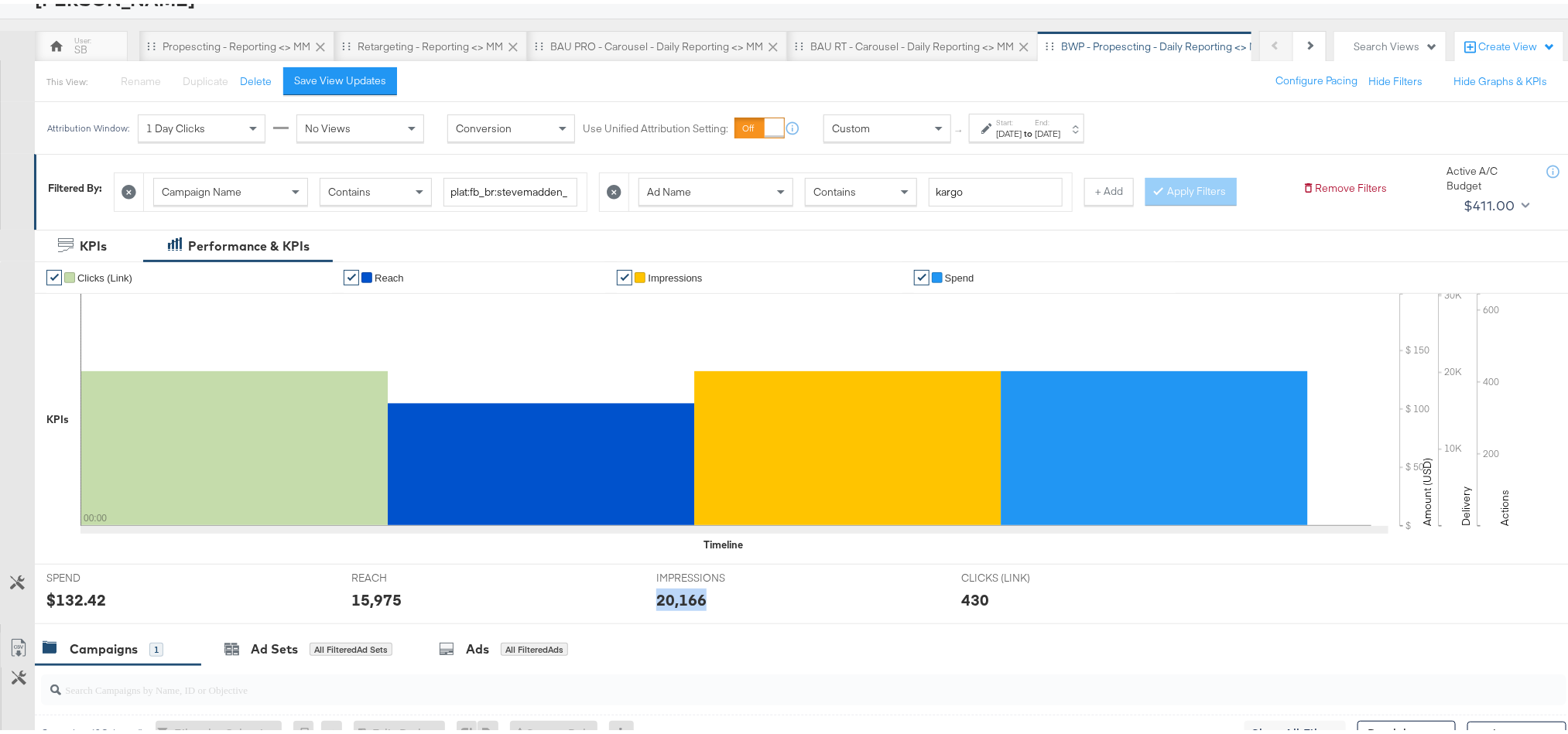
click at [657, 601] on div "20,166" at bounding box center [681, 595] width 50 height 23
click at [1294, 35] on button "Next" at bounding box center [1310, 42] width 33 height 30
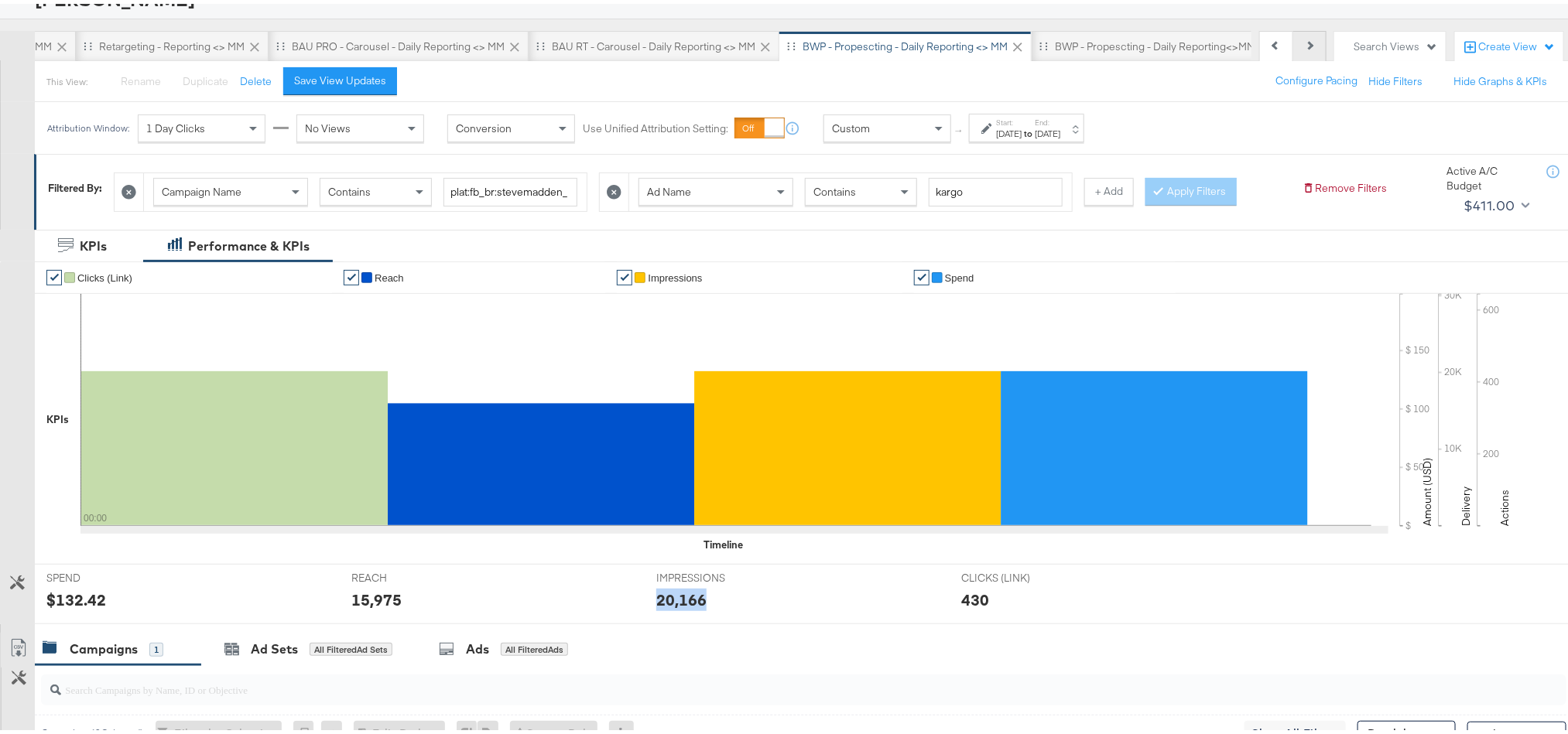
click at [1294, 35] on button "Next" at bounding box center [1310, 42] width 33 height 30
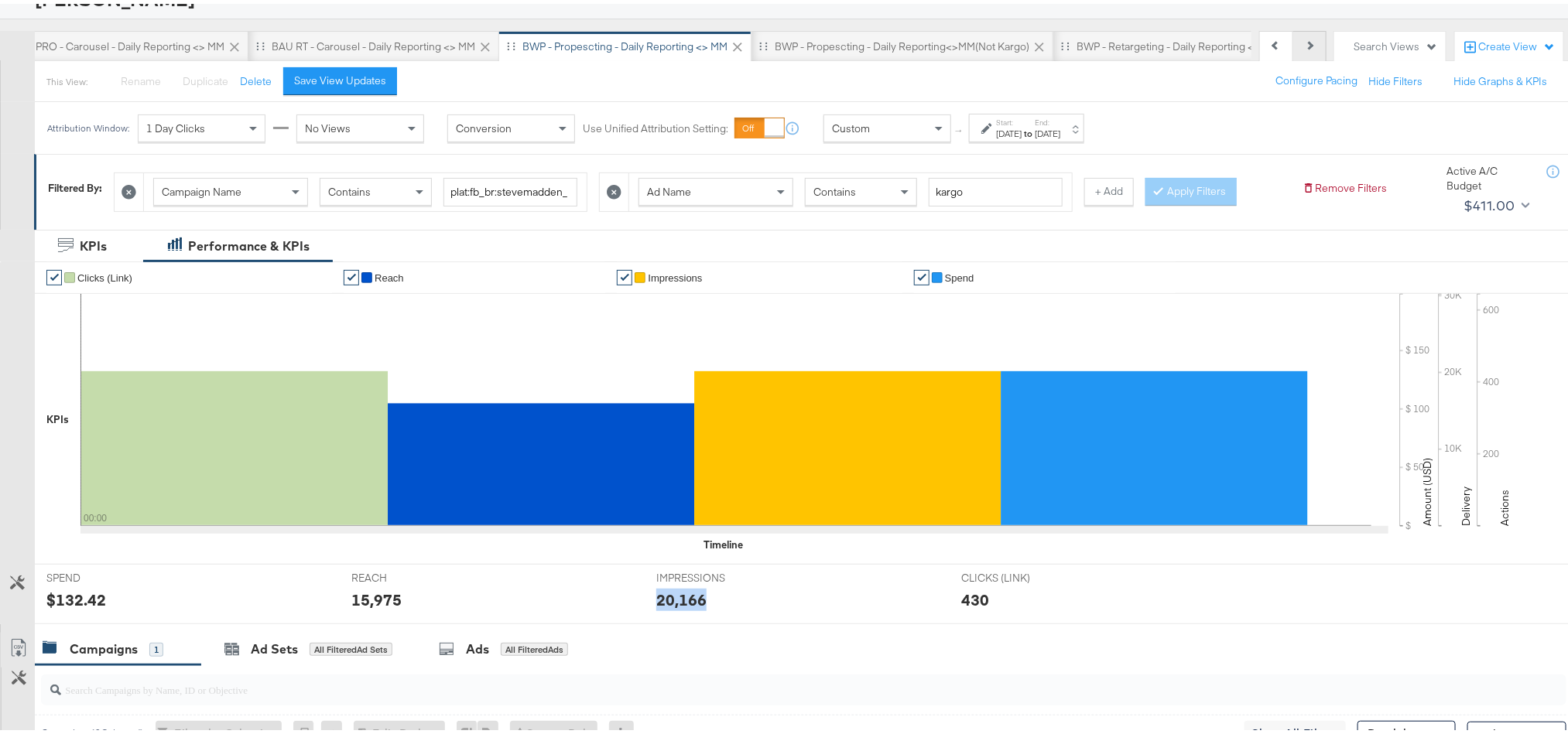
click at [1294, 35] on button "Next" at bounding box center [1310, 42] width 33 height 30
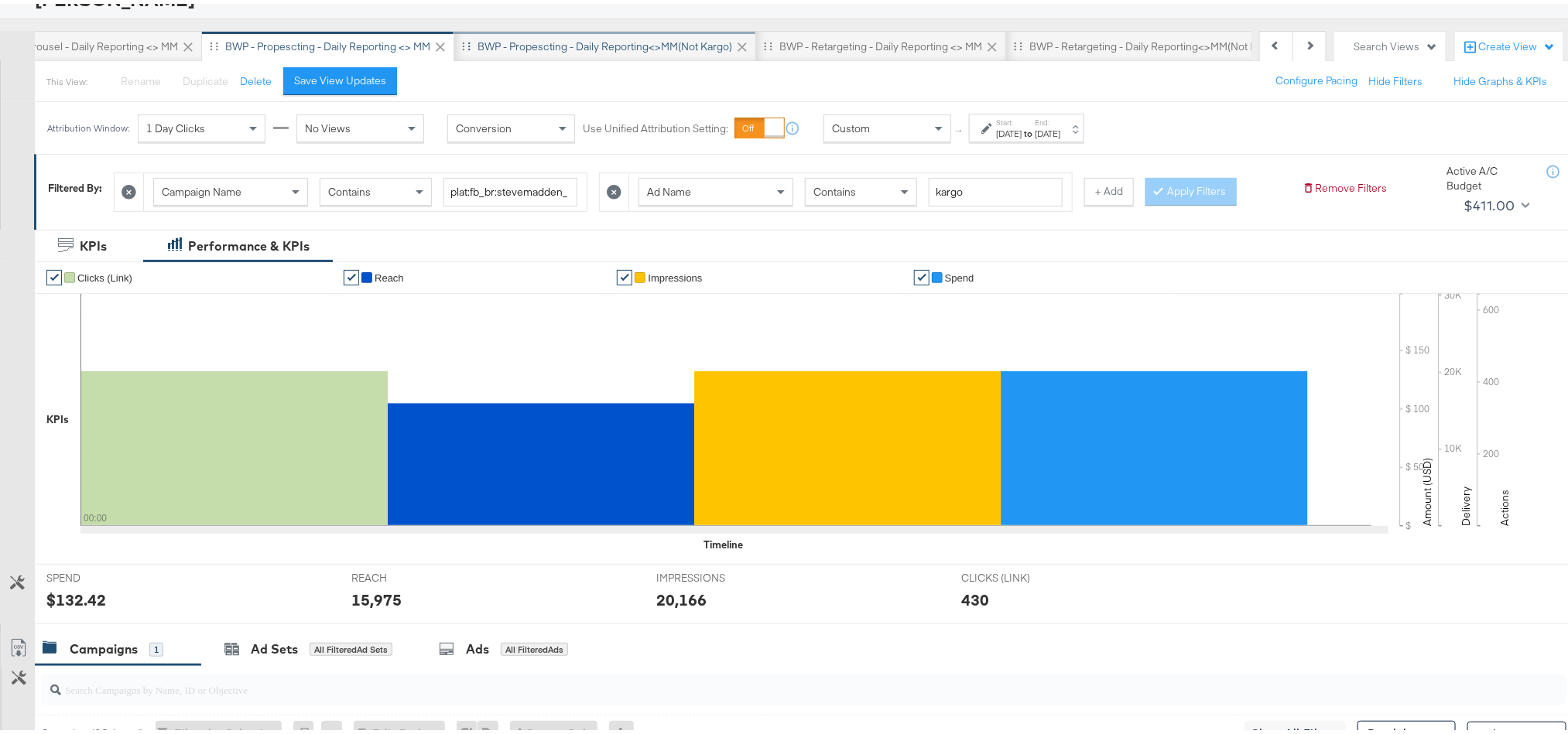
click at [704, 38] on div "BWP - Propescting - Daily Reporting<>MM(not kargo)" at bounding box center [605, 42] width 255 height 15
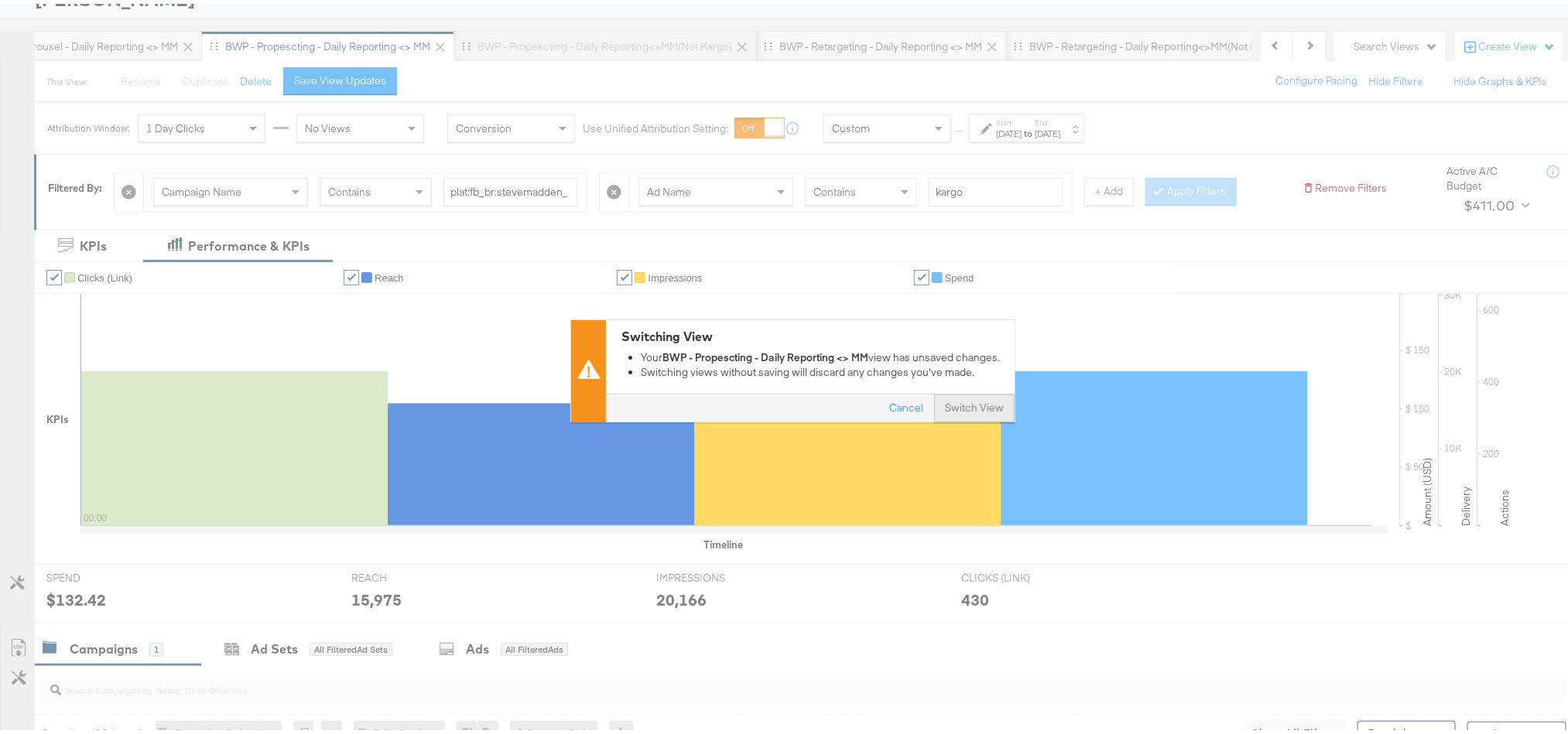
click at [941, 409] on button "Switch View" at bounding box center [974, 405] width 81 height 28
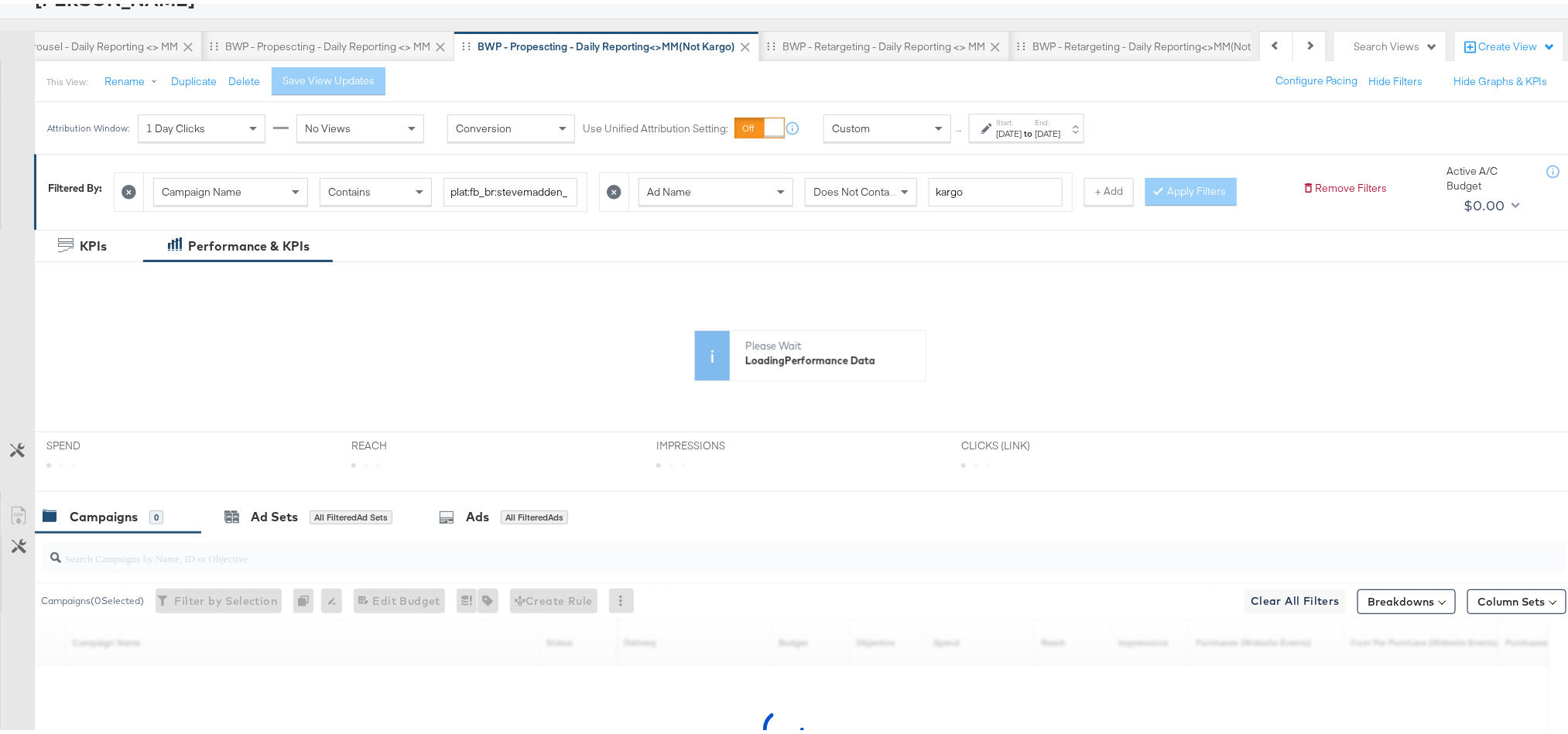
click at [1035, 131] on strong "to" at bounding box center [1027, 130] width 13 height 12
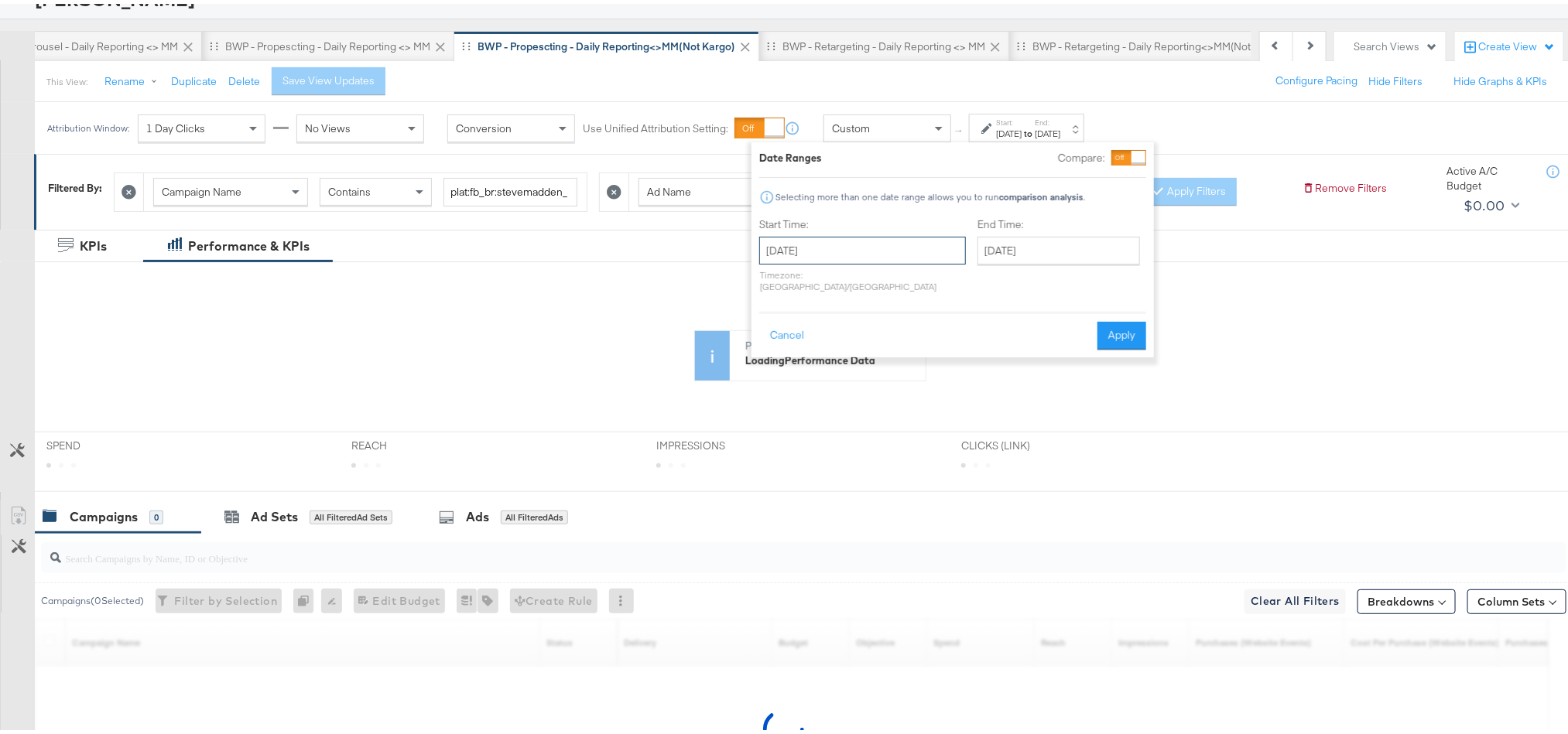
click at [879, 239] on input "[DATE]" at bounding box center [862, 247] width 206 height 28
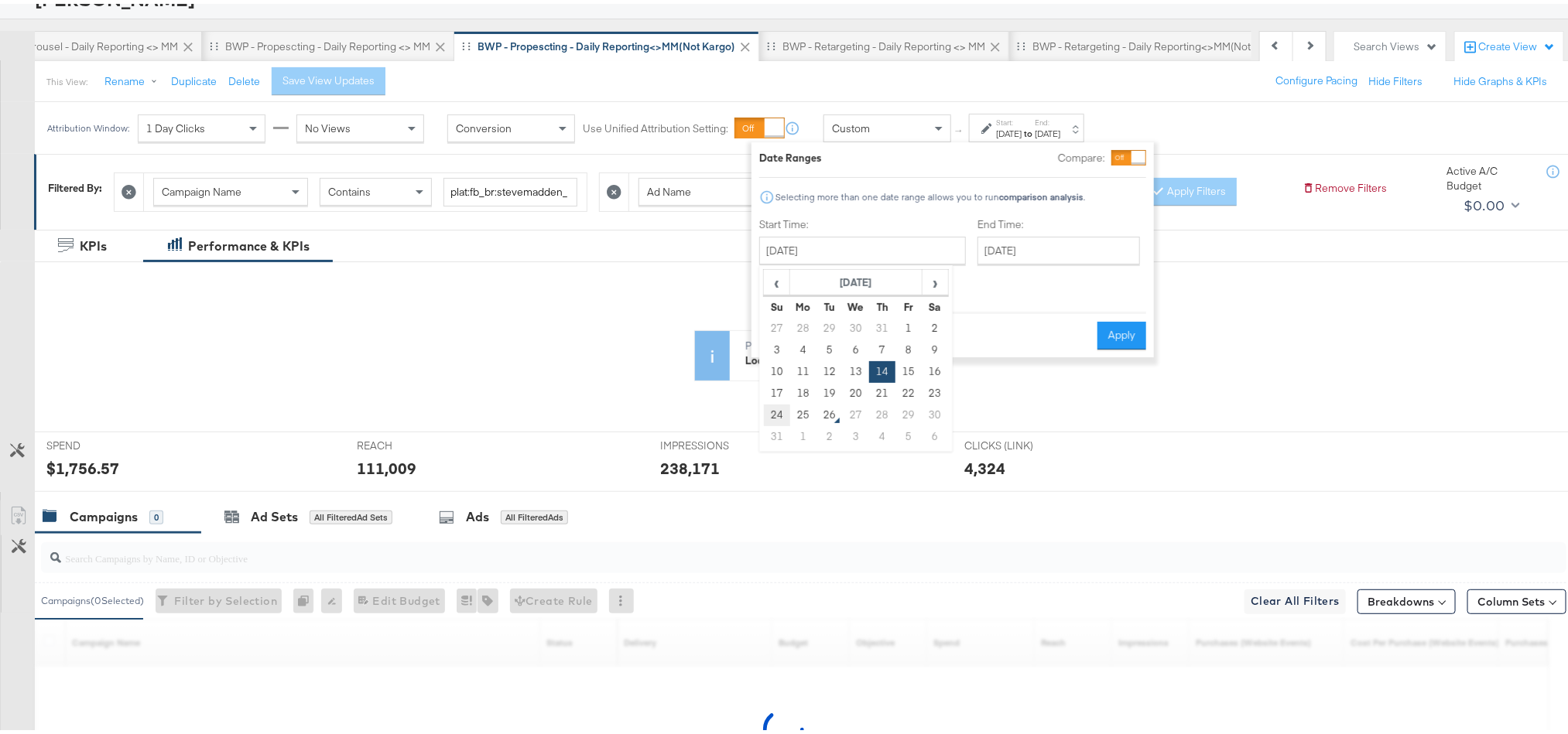
click at [778, 409] on td "24" at bounding box center [777, 412] width 27 height 22
type input "[DATE]"
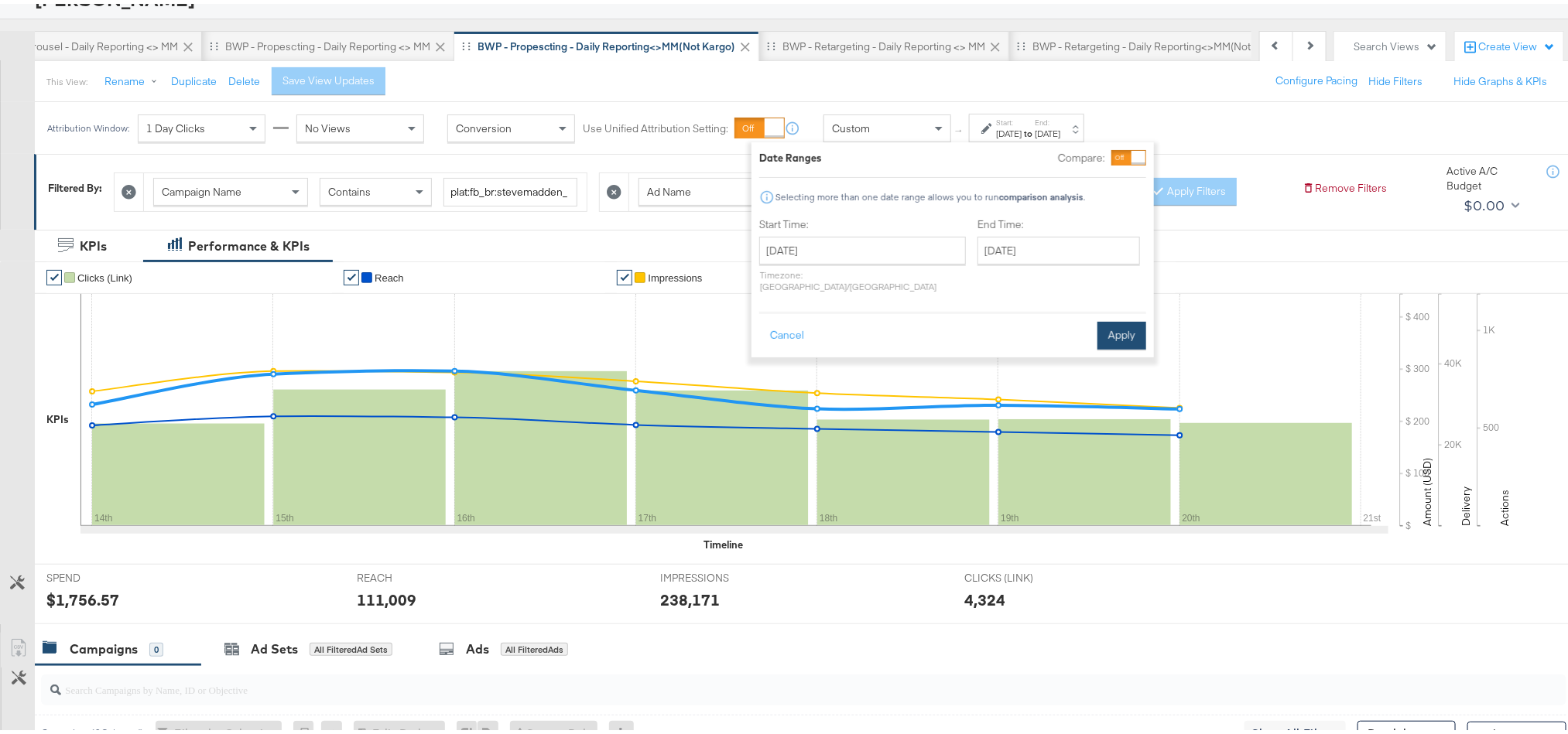
click at [1101, 318] on button "Apply" at bounding box center [1122, 332] width 49 height 28
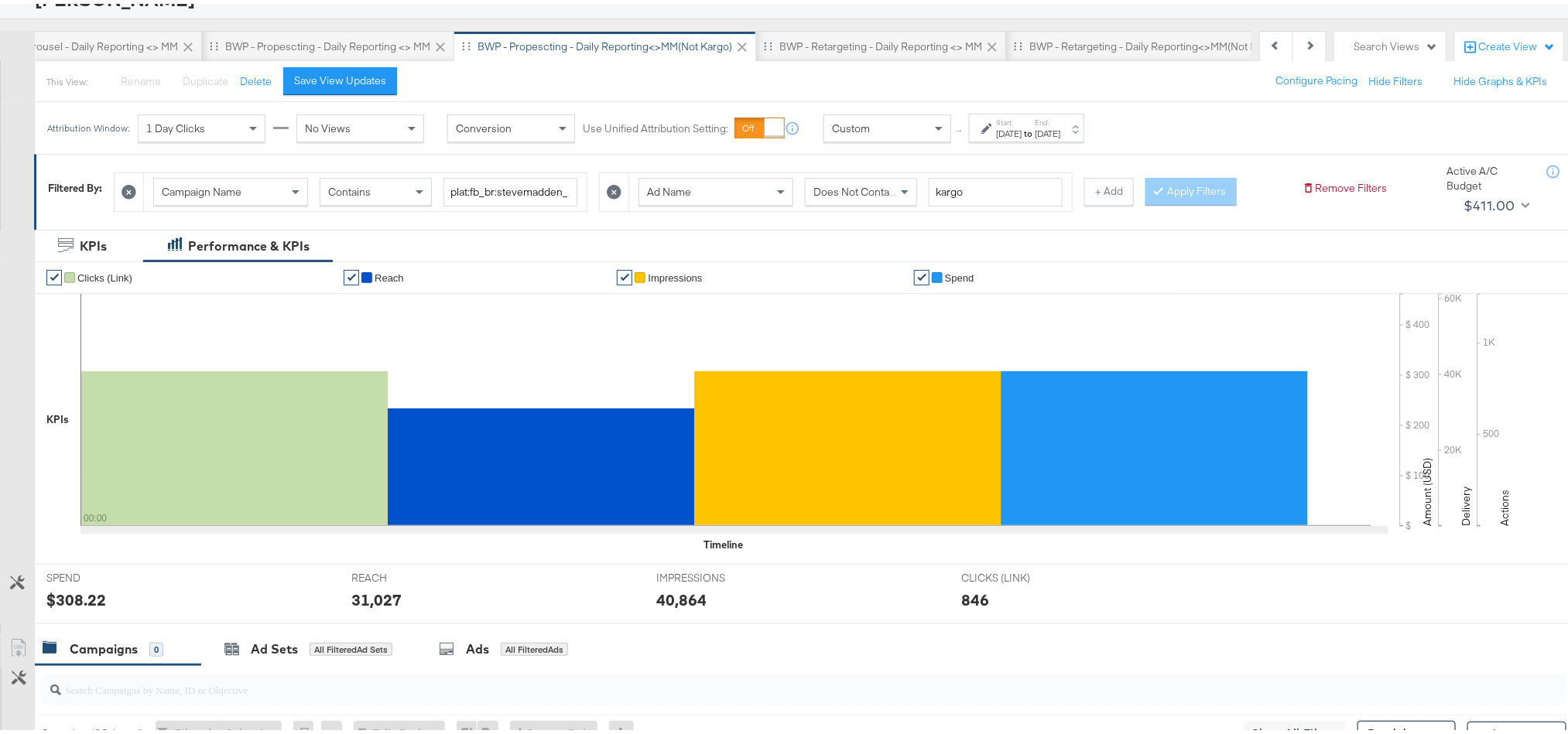
click at [80, 596] on div "$308.22" at bounding box center [76, 595] width 60 height 23
click at [362, 597] on div "31,027" at bounding box center [376, 595] width 50 height 23
click at [673, 602] on div "40,864" at bounding box center [681, 595] width 50 height 23
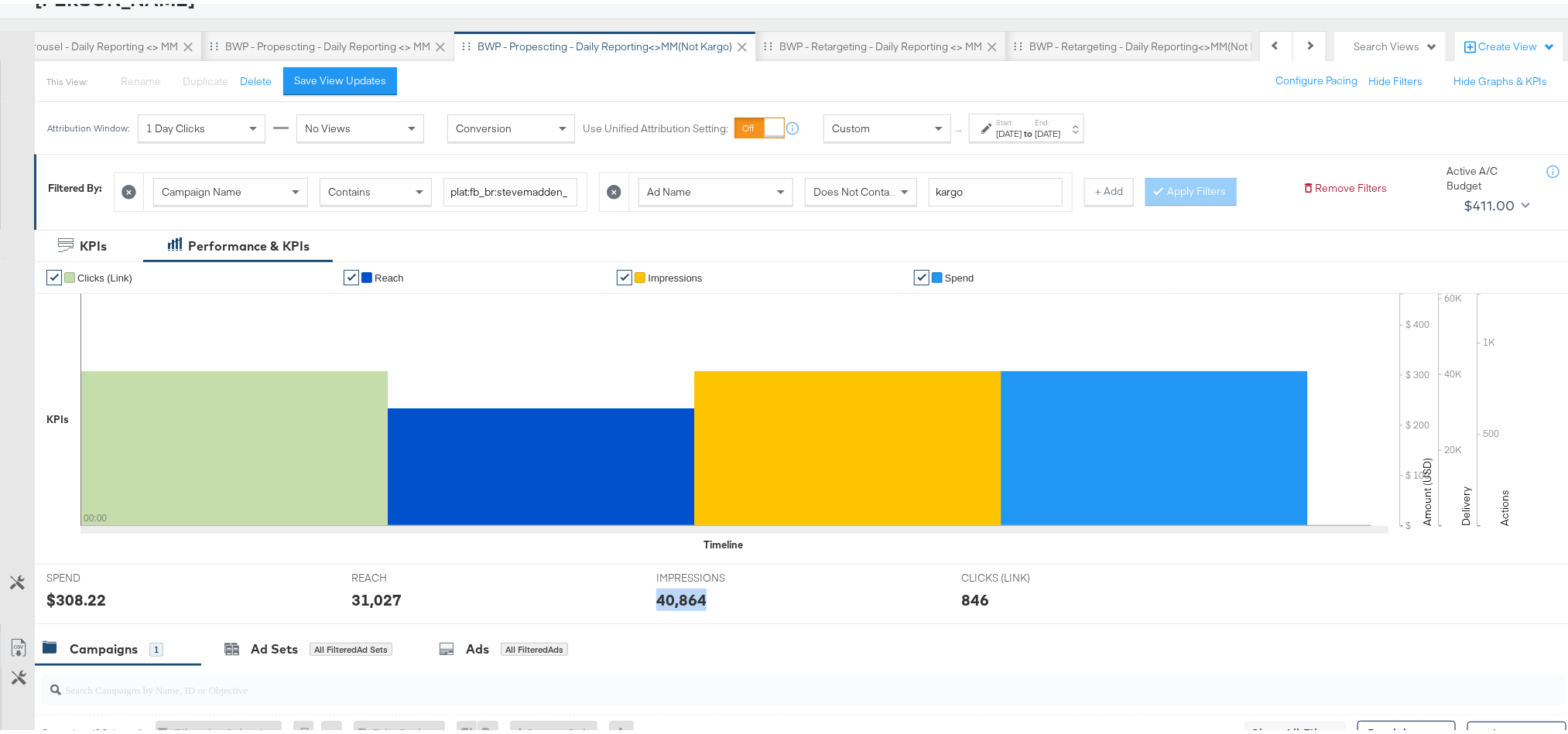
click at [673, 602] on div "40,864" at bounding box center [681, 595] width 50 height 23
click at [1061, 126] on div "[DATE]" at bounding box center [1048, 130] width 26 height 13
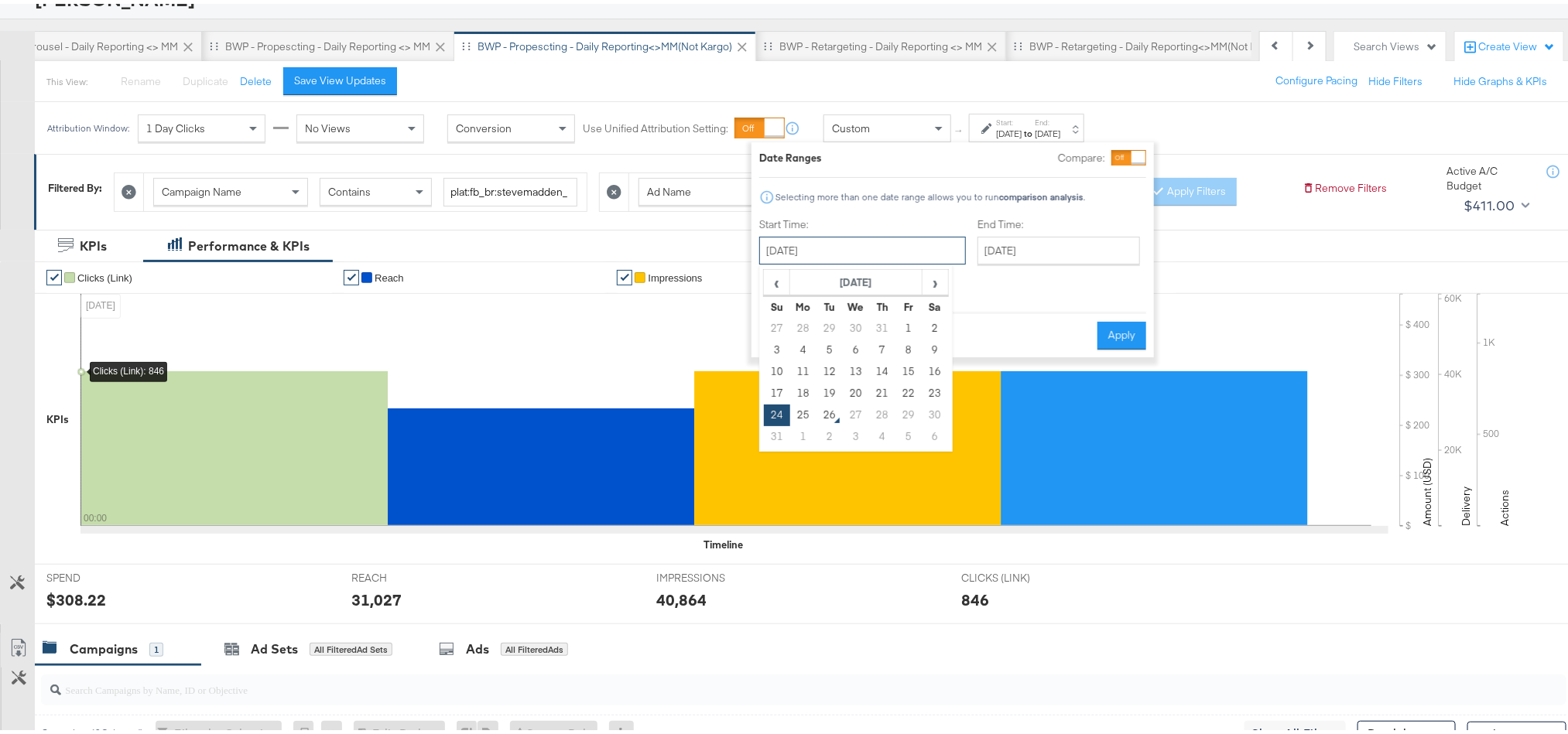
click at [899, 252] on input "[DATE]" at bounding box center [862, 247] width 206 height 28
click at [799, 409] on td "25" at bounding box center [803, 412] width 27 height 22
type input "[DATE]"
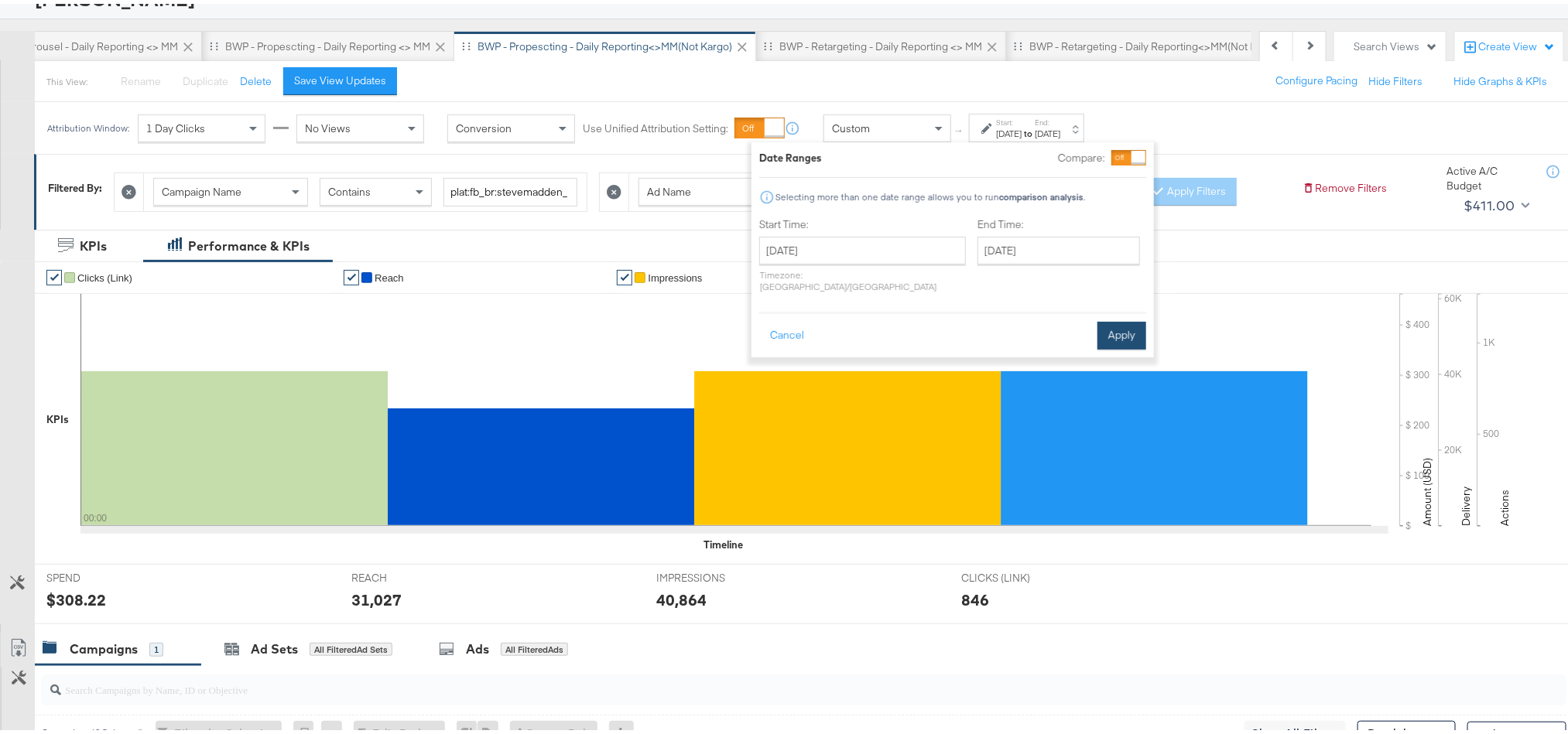
click at [1101, 318] on button "Apply" at bounding box center [1122, 332] width 49 height 28
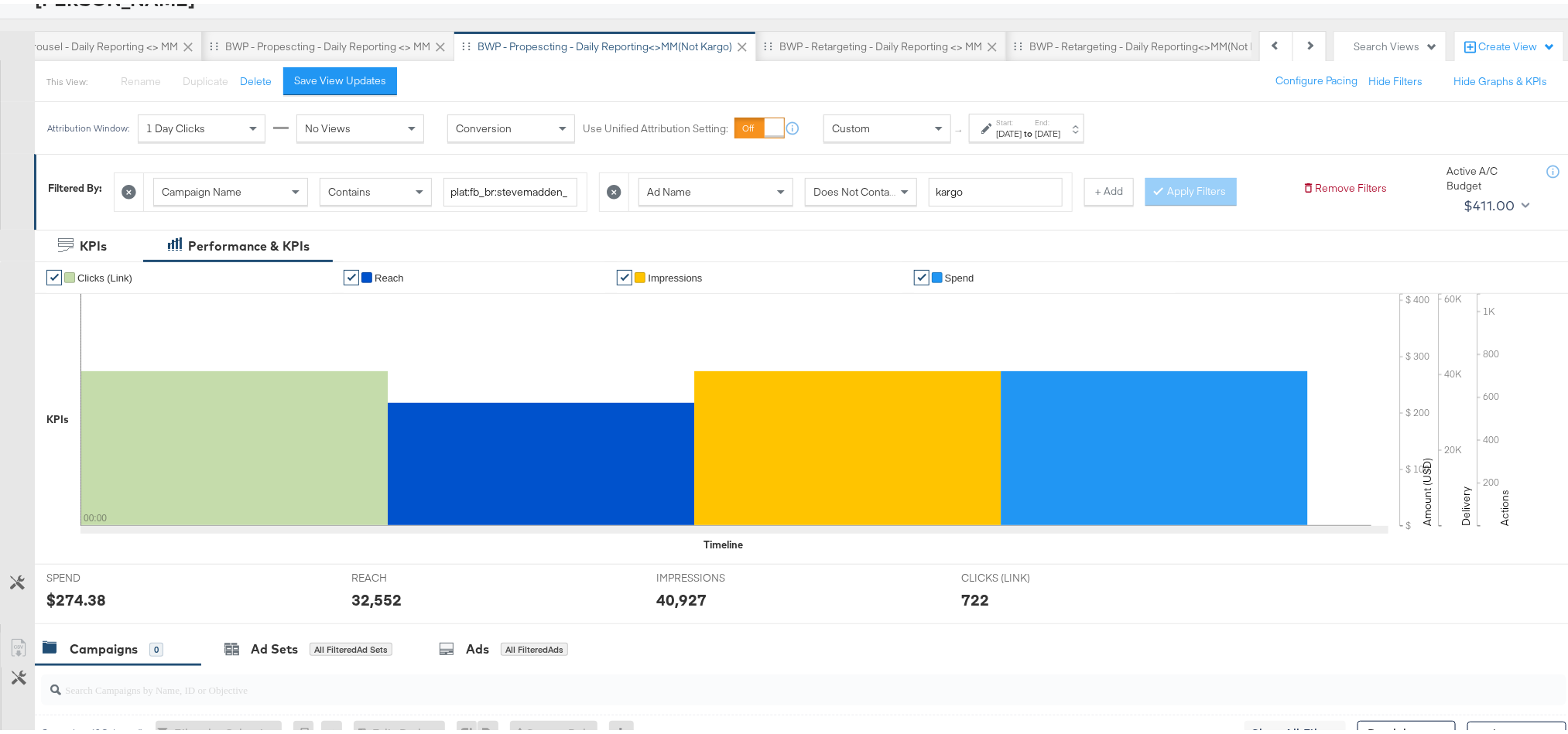
click at [82, 606] on div "$274.38" at bounding box center [76, 595] width 60 height 23
click at [370, 597] on div "32,552" at bounding box center [376, 595] width 50 height 23
click at [665, 592] on div "40,927" at bounding box center [681, 595] width 50 height 23
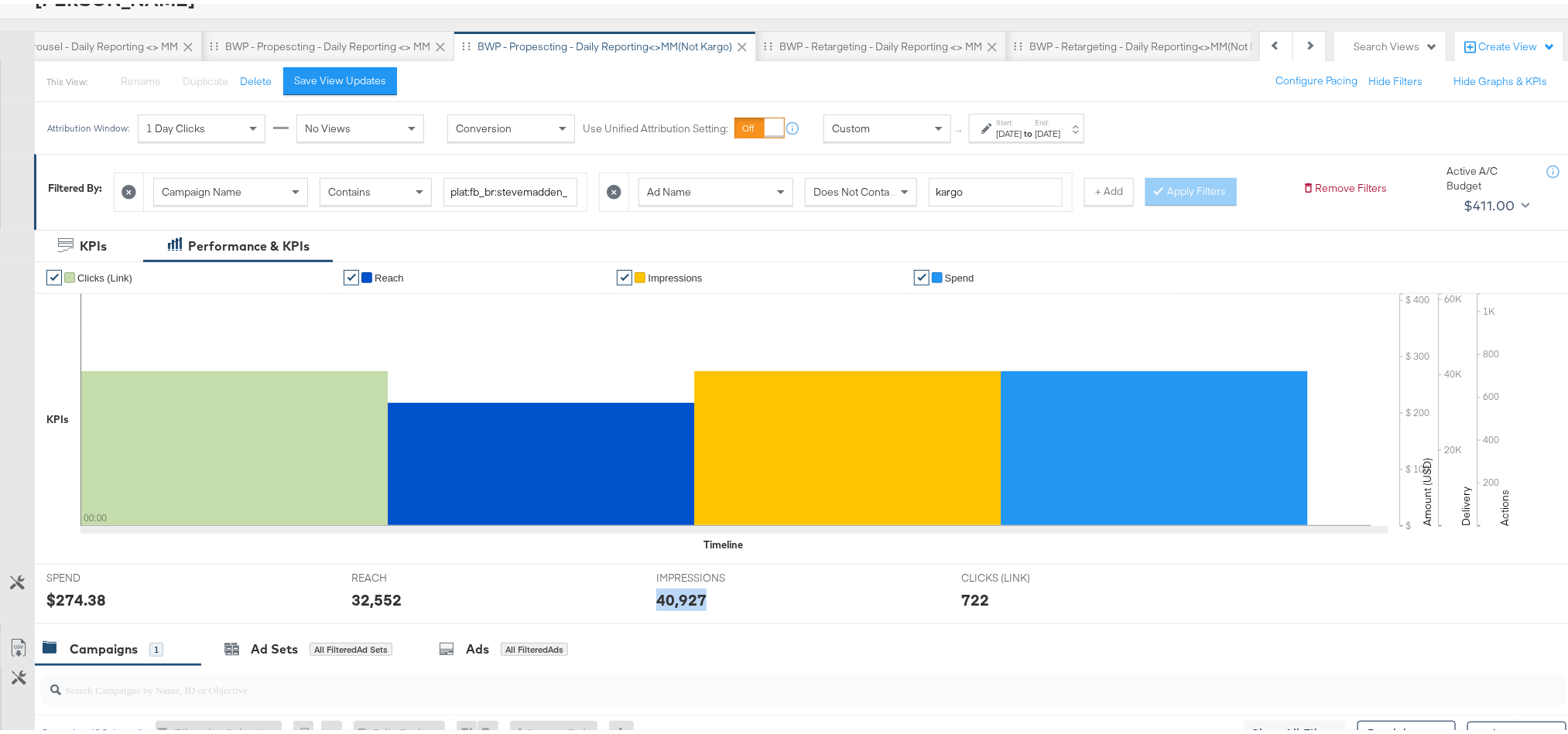
click at [665, 592] on div "40,927" at bounding box center [681, 595] width 50 height 23
click at [905, 49] on div "BWP - Retargeting - Daily Reporting <> MM" at bounding box center [881, 42] width 203 height 15
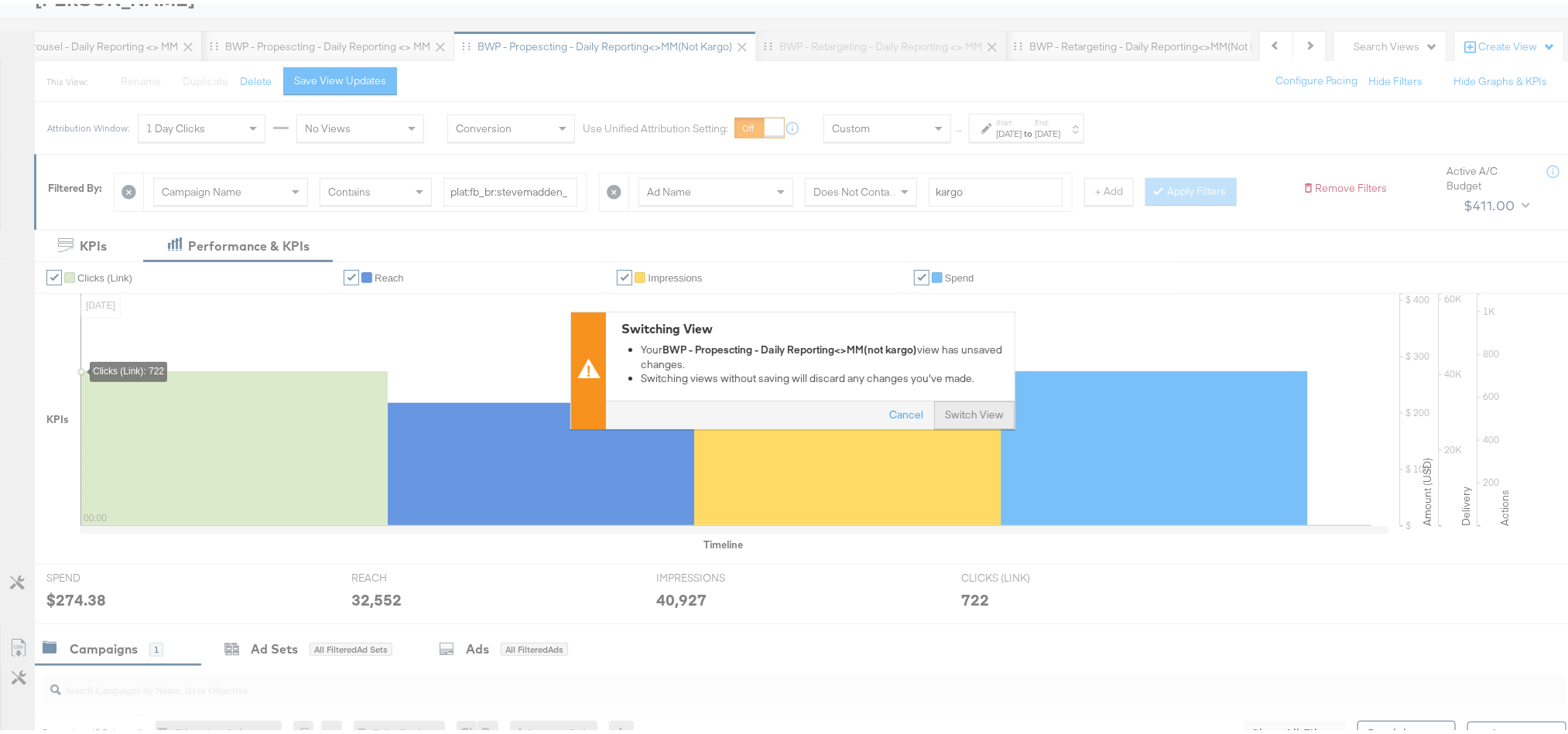
click at [958, 413] on button "Switch View" at bounding box center [974, 412] width 81 height 28
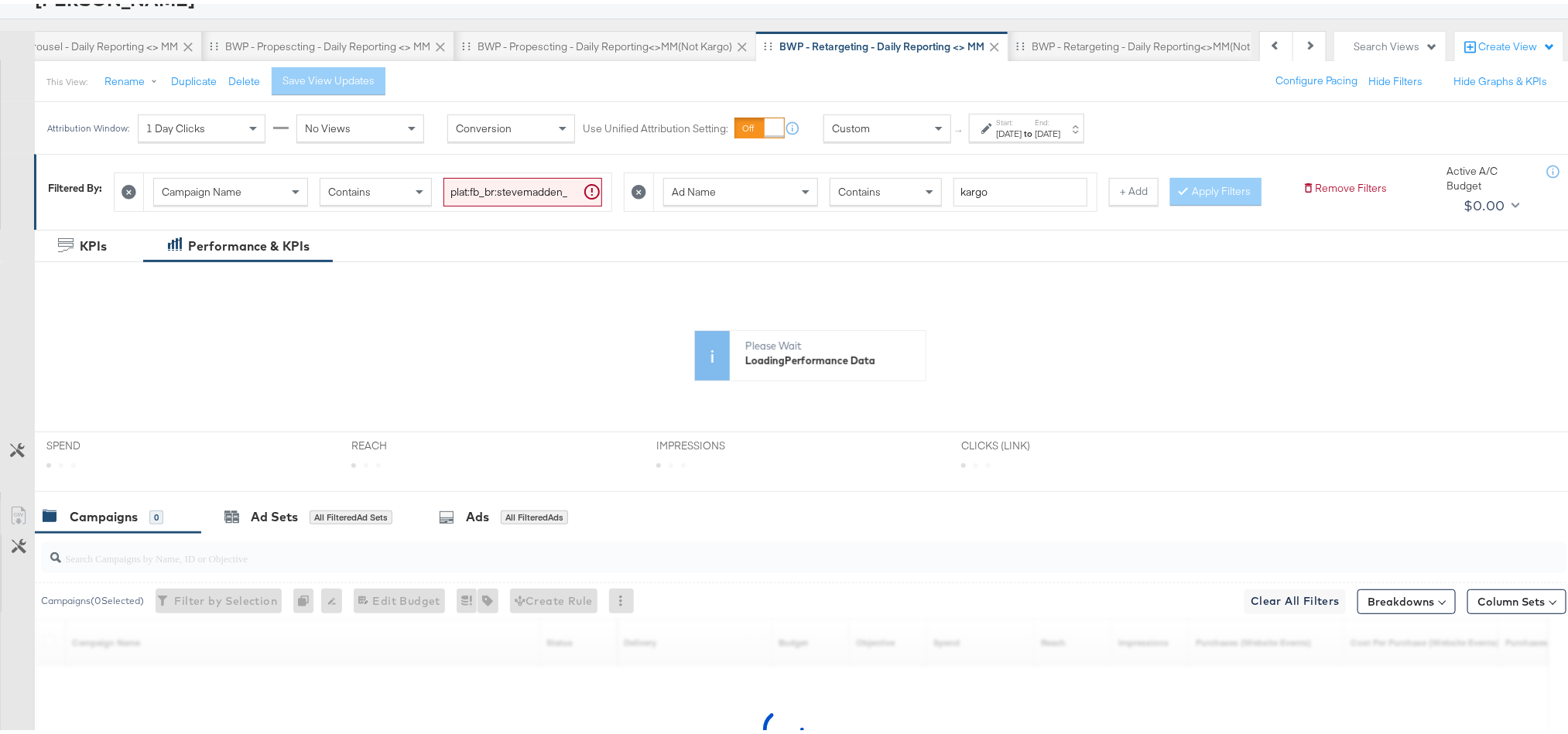
click at [1035, 128] on strong "to" at bounding box center [1027, 130] width 13 height 12
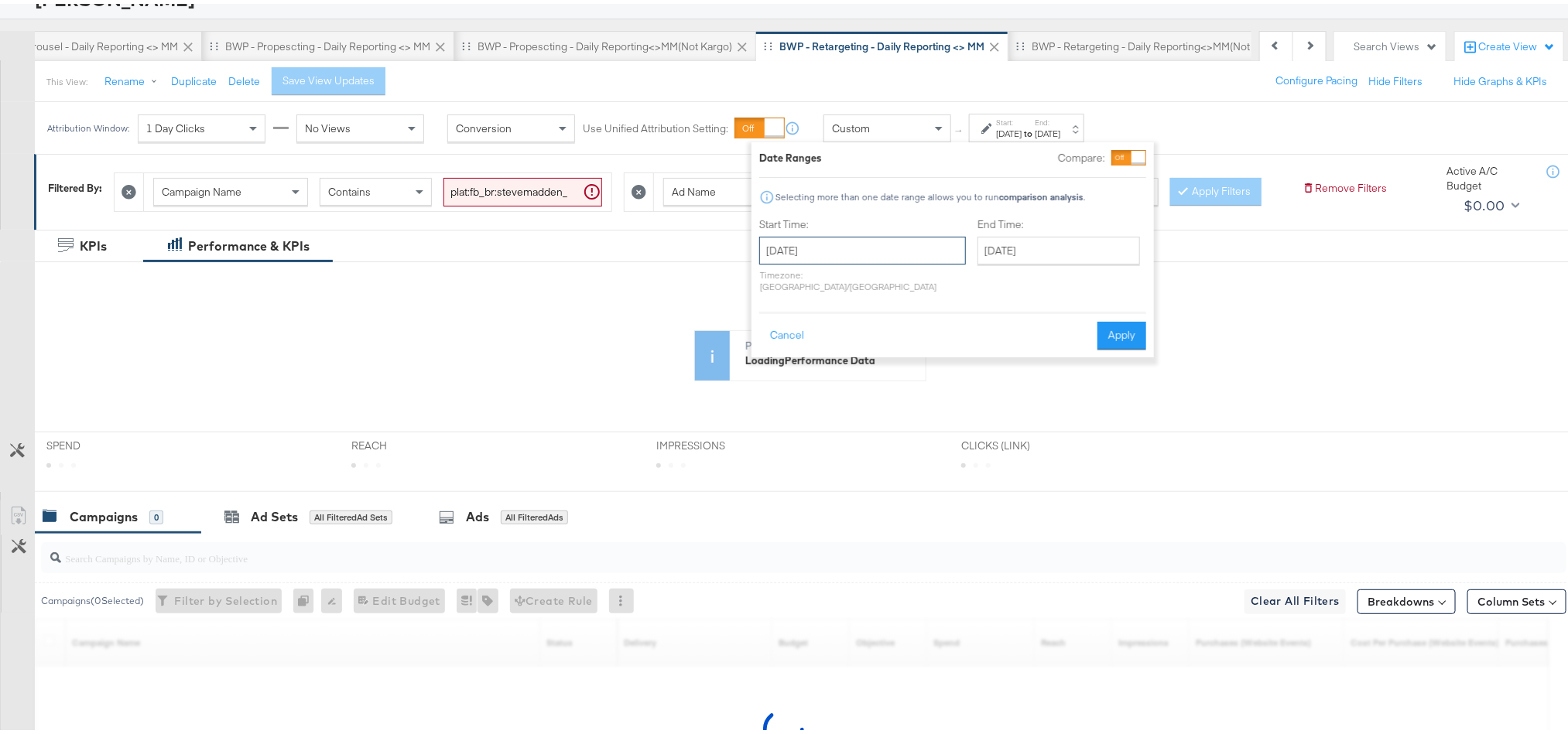
click at [866, 245] on input "[DATE]" at bounding box center [862, 247] width 206 height 28
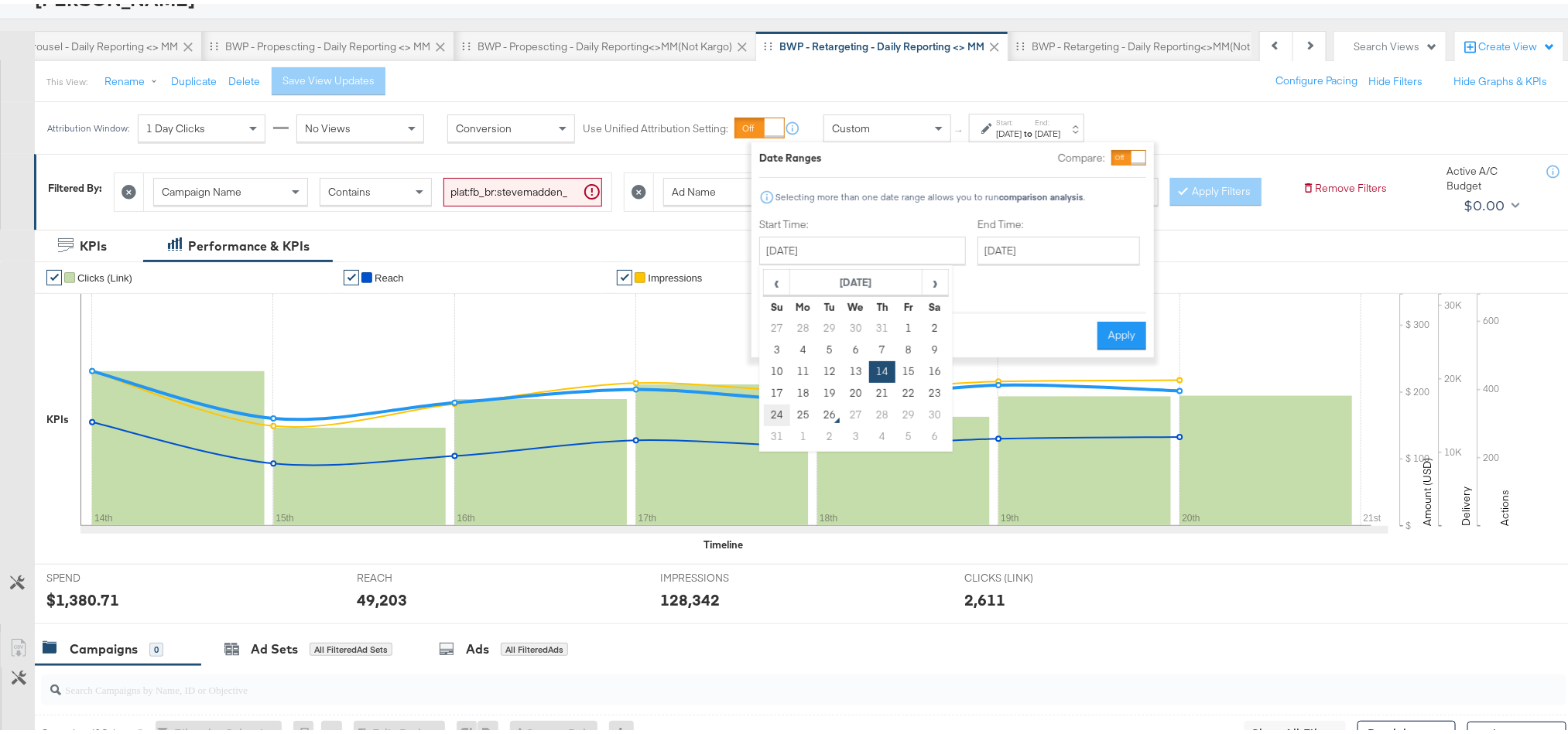
click at [779, 409] on td "24" at bounding box center [777, 412] width 27 height 22
type input "[DATE]"
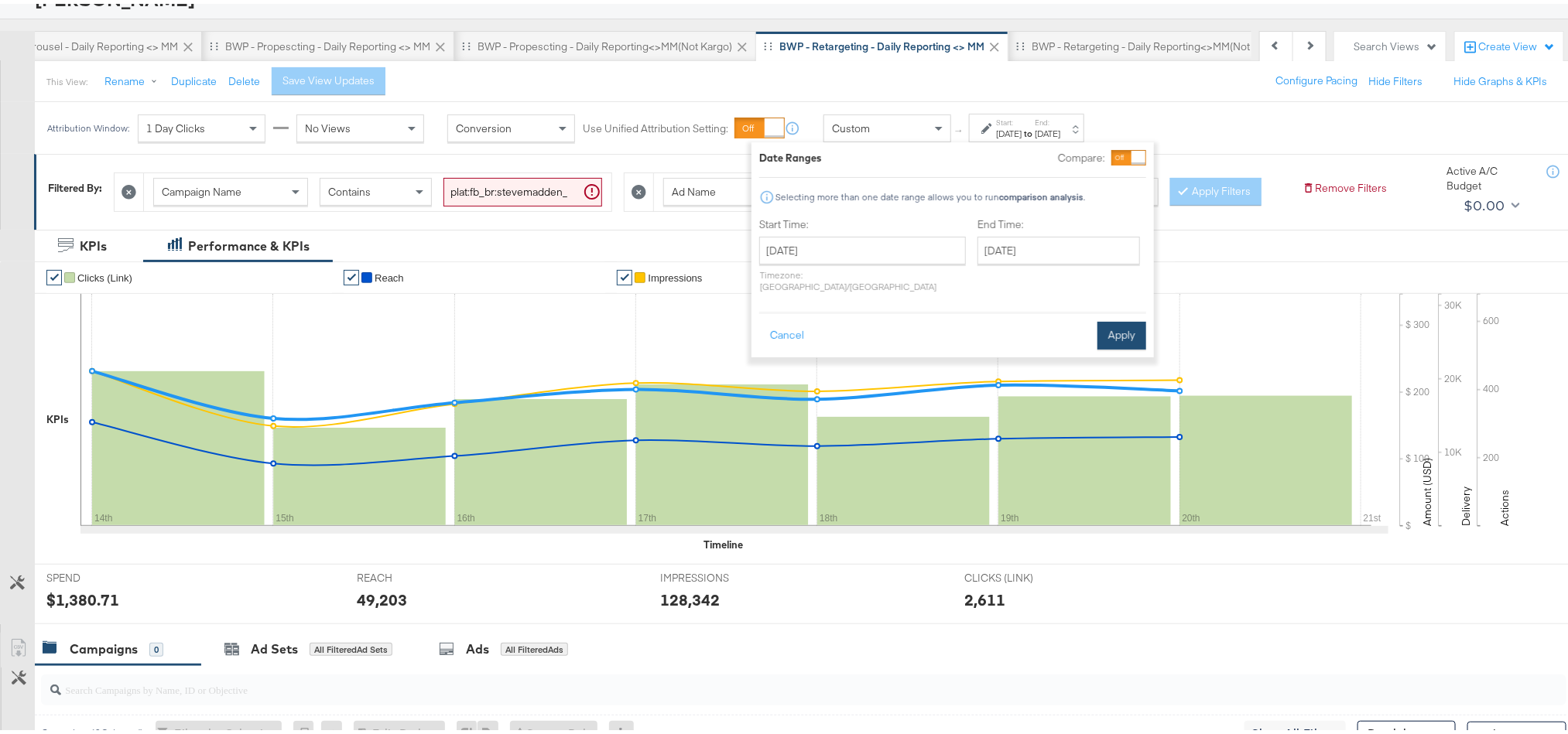
click at [1101, 318] on button "Apply" at bounding box center [1122, 332] width 49 height 28
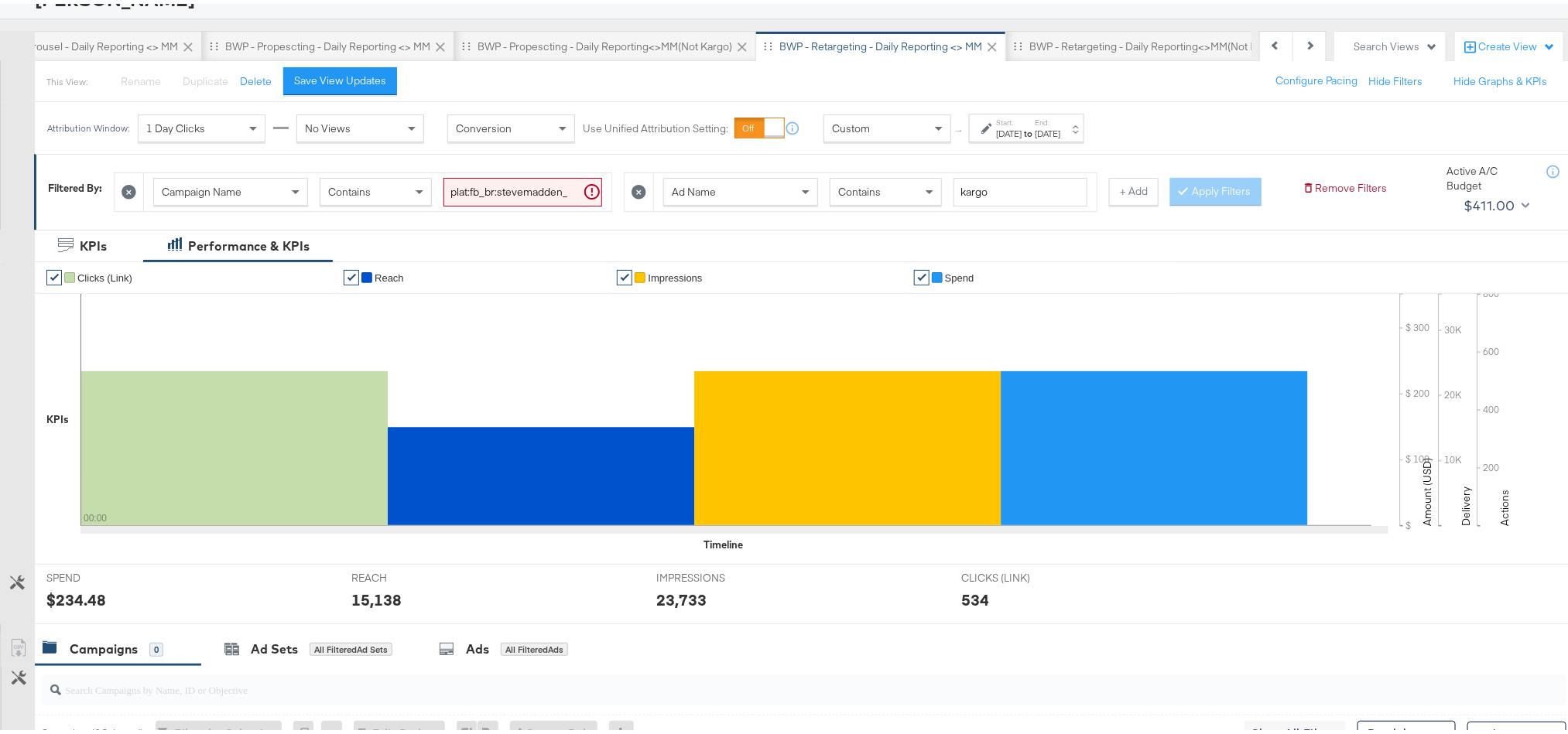
click at [68, 607] on div "$234.48" at bounding box center [76, 595] width 60 height 23
click at [367, 607] on div "15,138" at bounding box center [376, 595] width 50 height 23
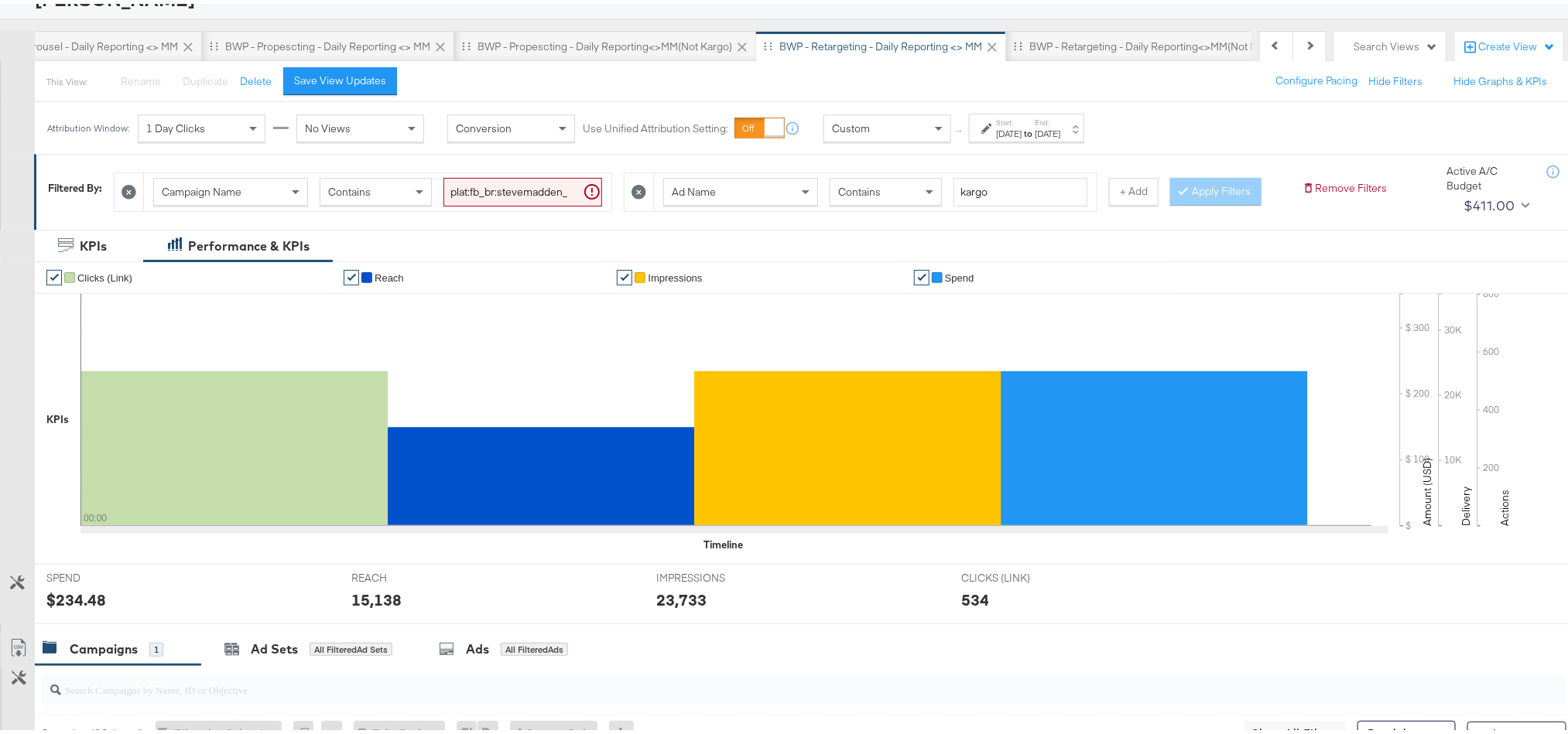
click at [668, 607] on div "23,733" at bounding box center [681, 595] width 50 height 23
click at [1021, 137] on div "[DATE]" at bounding box center [1009, 130] width 26 height 13
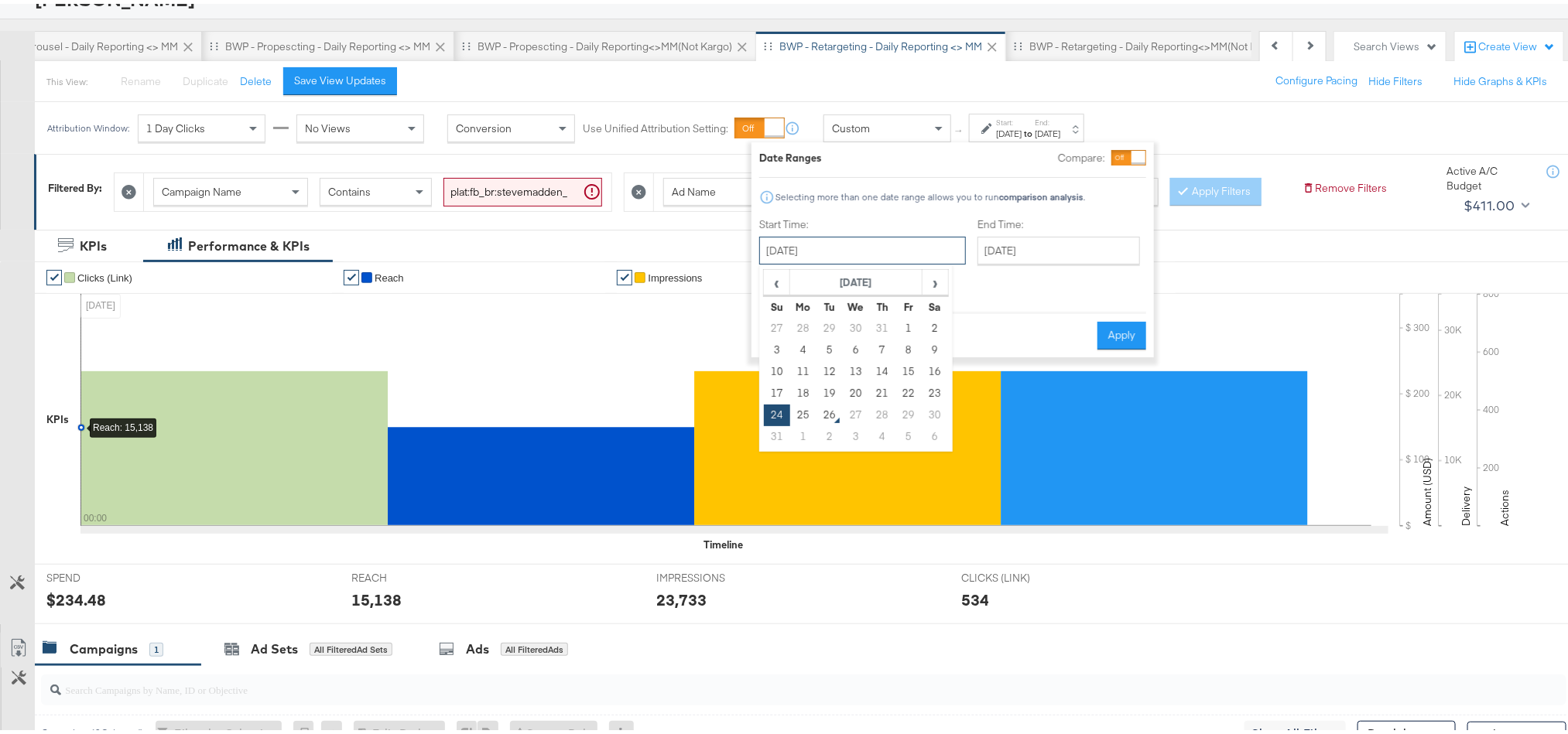
click at [862, 246] on input "[DATE]" at bounding box center [862, 247] width 206 height 28
click at [801, 402] on td "25" at bounding box center [803, 412] width 27 height 22
type input "[DATE]"
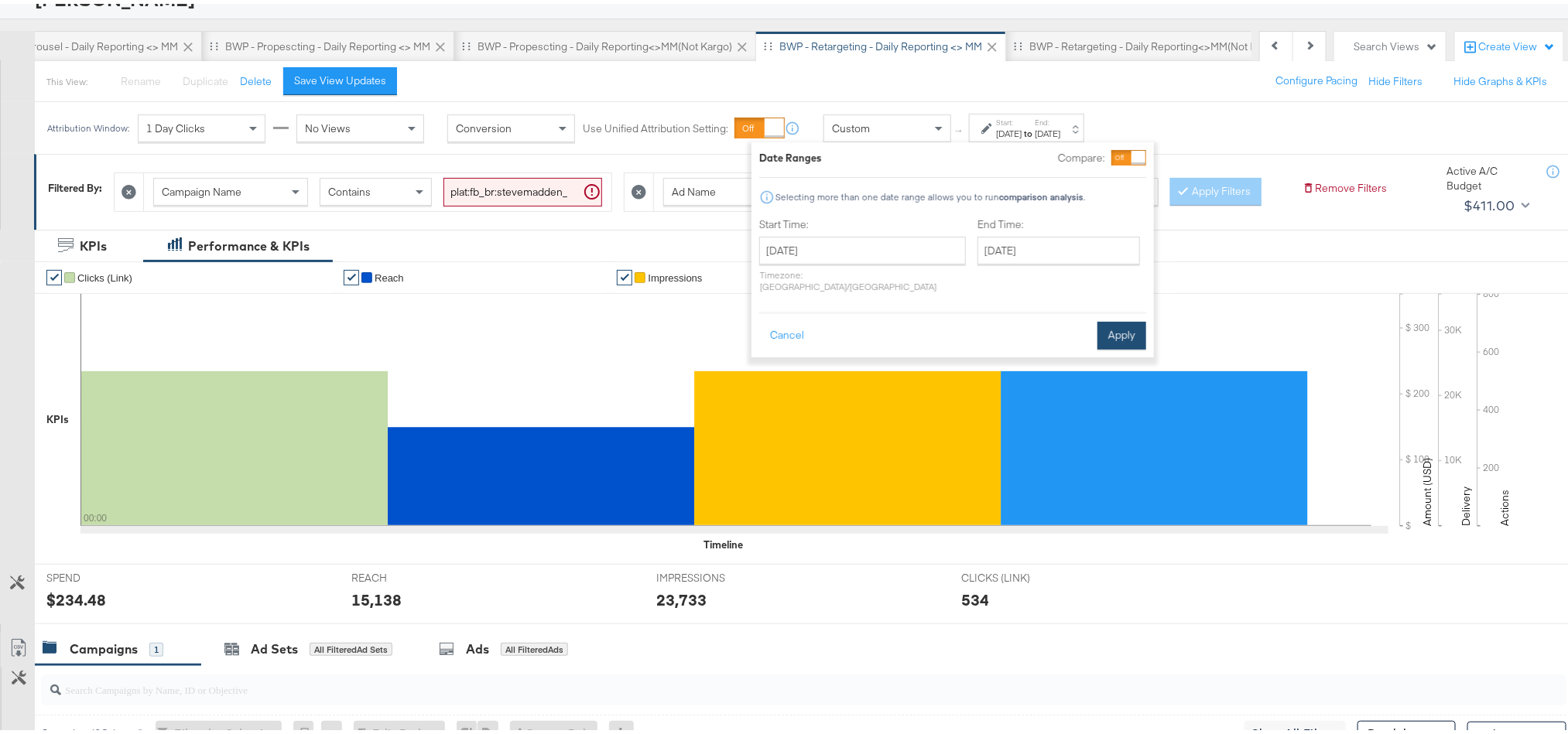
click at [1113, 320] on button "Apply" at bounding box center [1122, 332] width 49 height 28
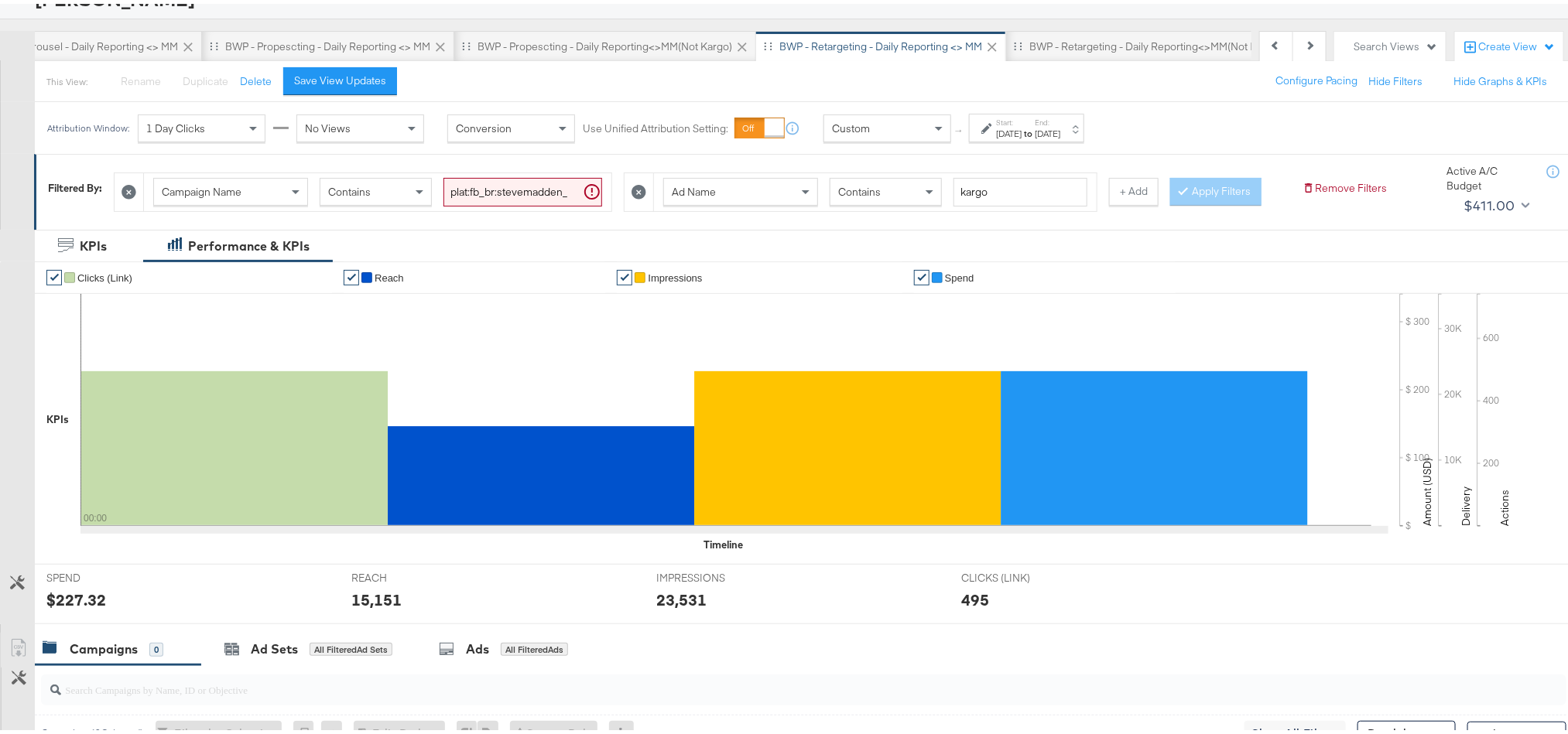
click at [64, 607] on div "$227.32" at bounding box center [76, 595] width 60 height 23
click at [381, 607] on div "15,151" at bounding box center [376, 595] width 50 height 23
click at [674, 607] on div "23,531" at bounding box center [681, 595] width 50 height 23
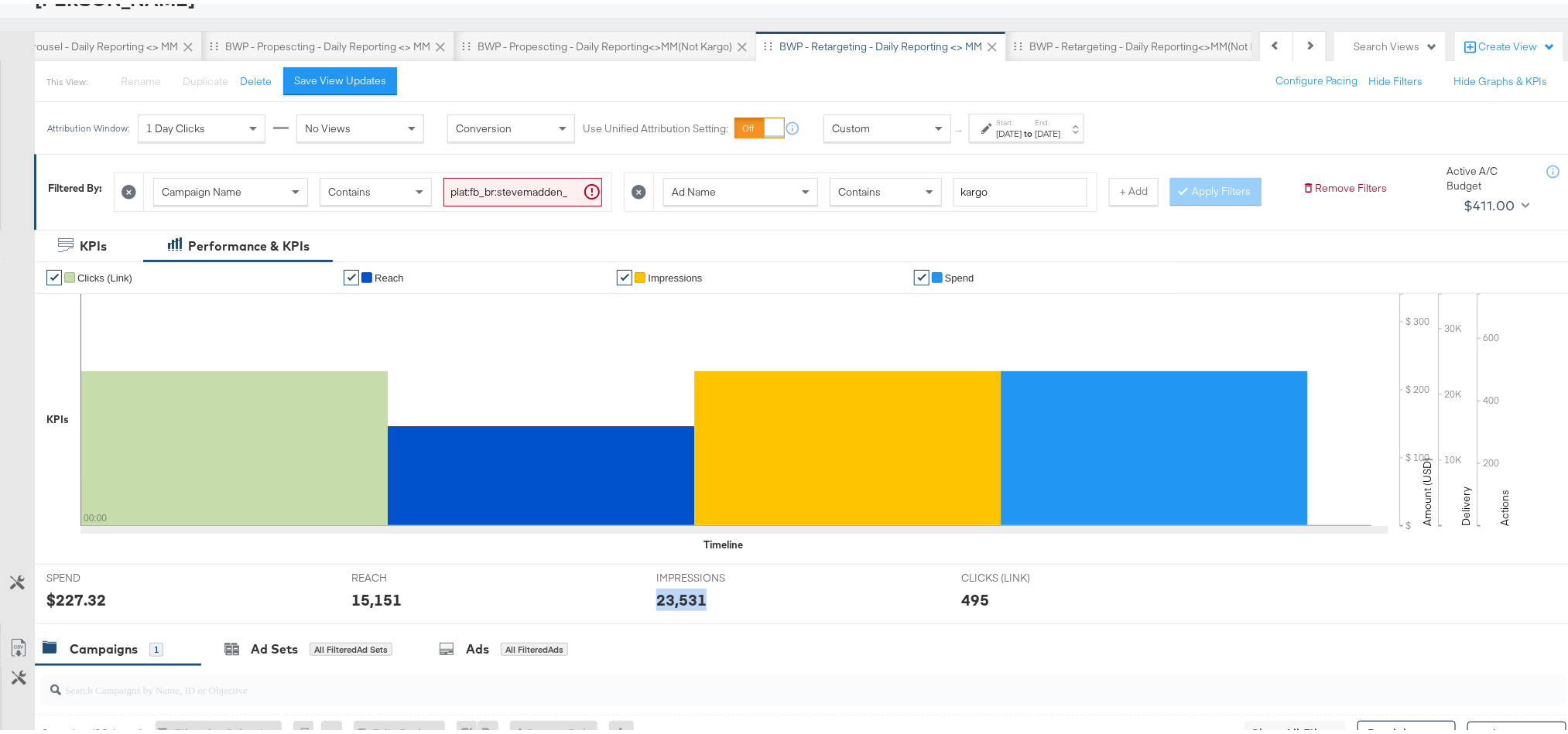
click at [674, 607] on div "23,531" at bounding box center [681, 595] width 50 height 23
click at [1091, 35] on div "BWP - Retargeting - Daily Reporting<>MM(not kargo)" at bounding box center [1155, 42] width 253 height 15
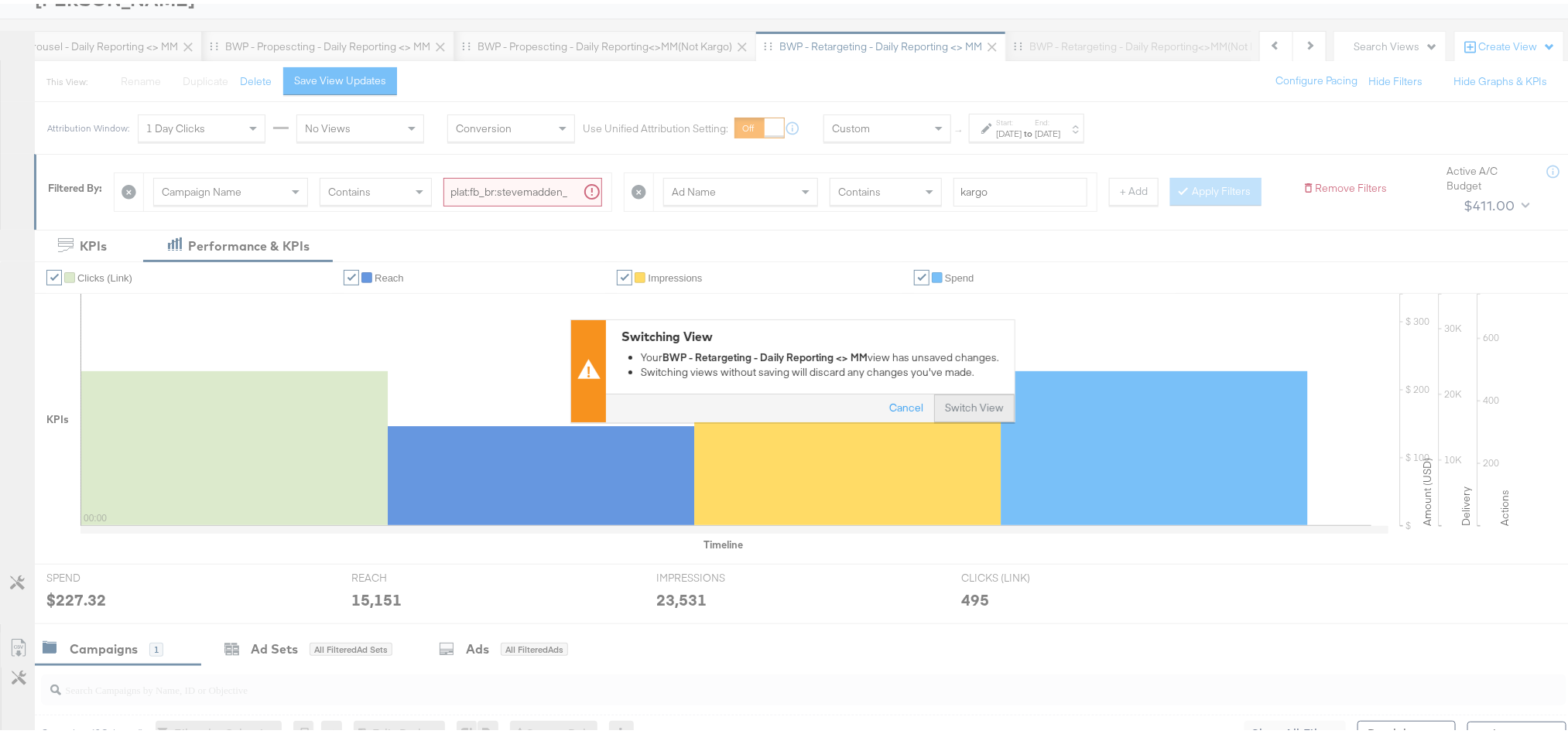
click at [978, 416] on button "Switch View" at bounding box center [974, 405] width 81 height 28
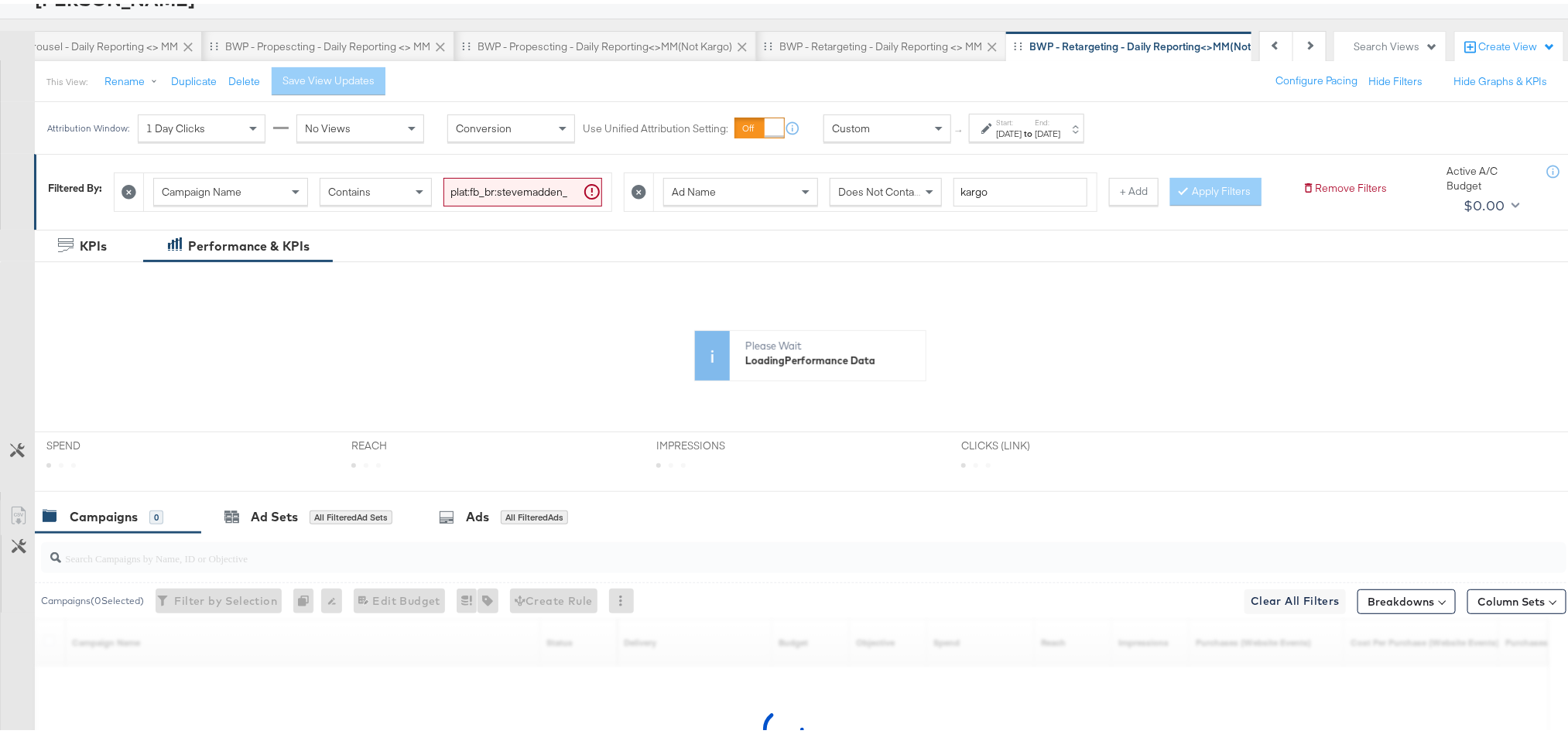
click at [1035, 133] on strong "to" at bounding box center [1027, 130] width 13 height 12
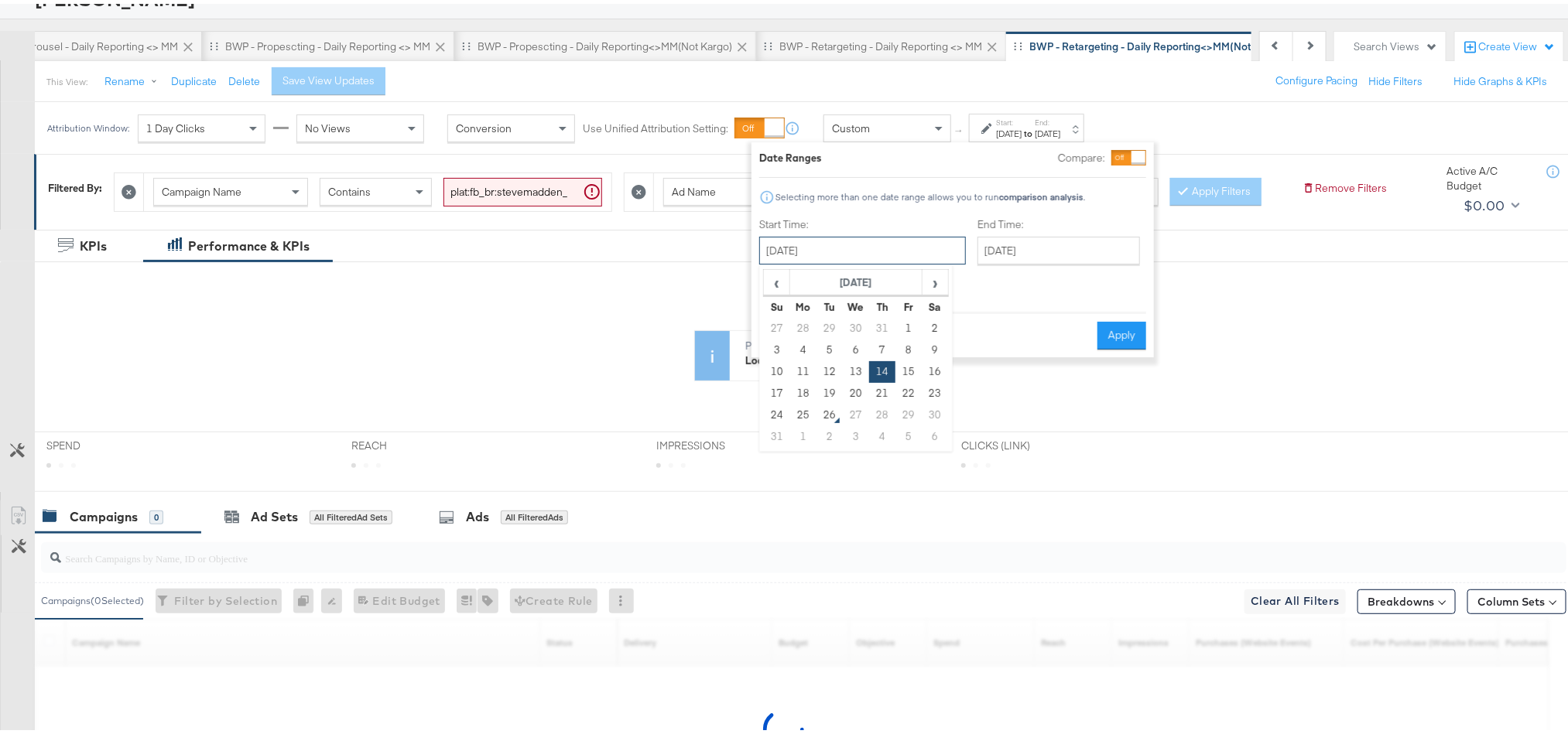
click at [890, 255] on input "[DATE]" at bounding box center [862, 247] width 206 height 28
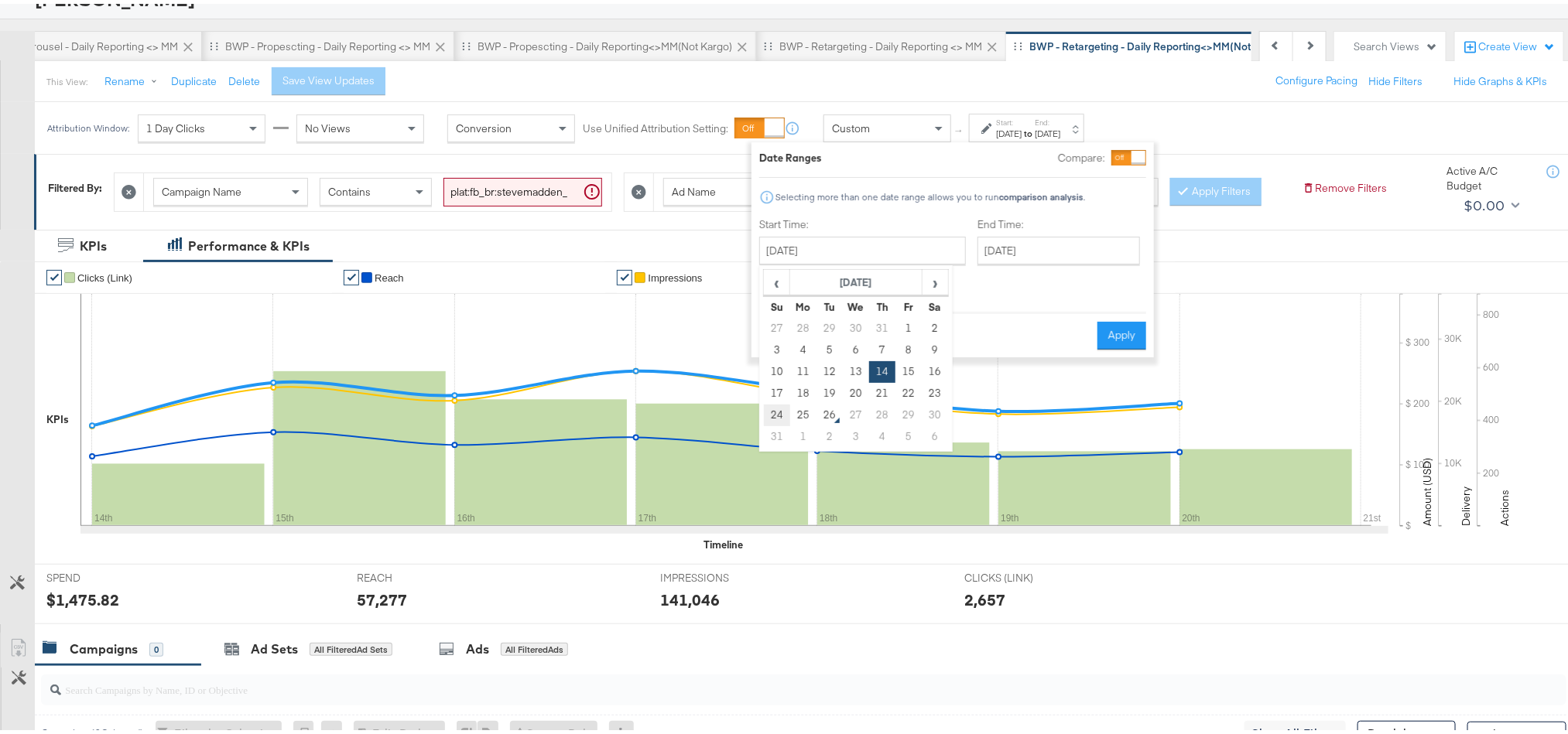
click at [783, 412] on td "24" at bounding box center [777, 412] width 27 height 22
type input "[DATE]"
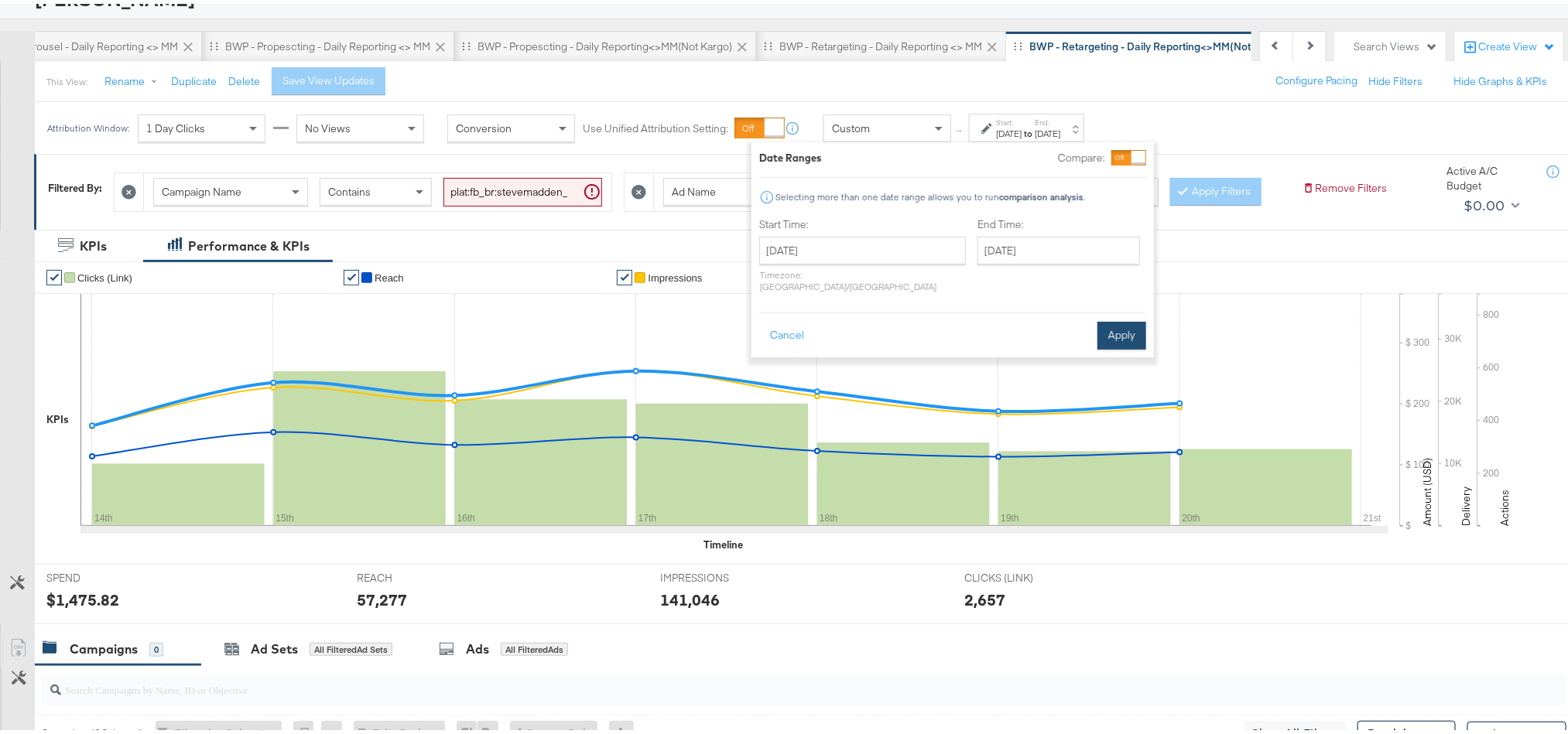
click at [1117, 318] on button "Apply" at bounding box center [1122, 332] width 49 height 28
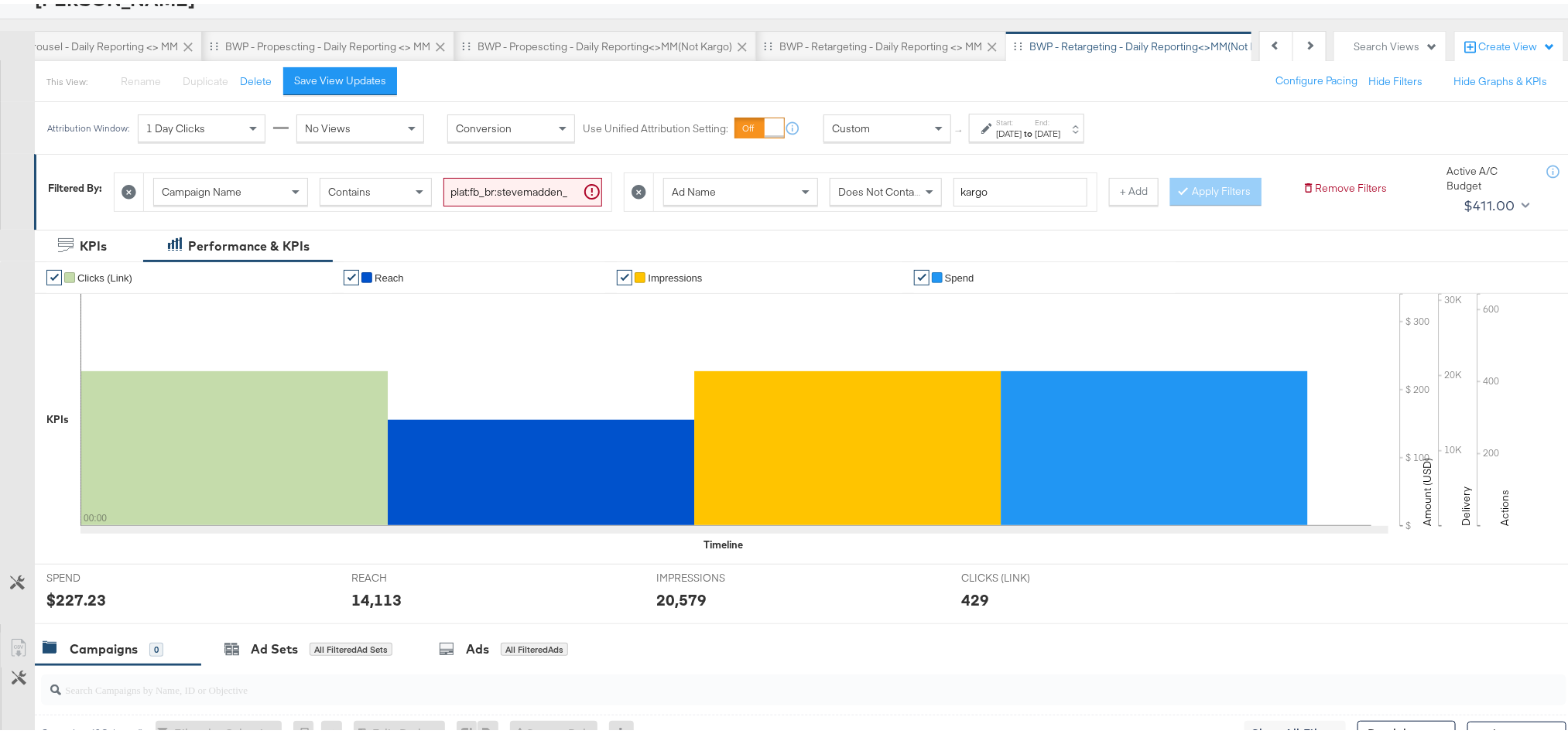
click at [78, 607] on div "$227.23" at bounding box center [76, 595] width 60 height 23
click at [373, 607] on div "14,113" at bounding box center [376, 595] width 50 height 23
click at [674, 607] on div "20,579" at bounding box center [681, 595] width 50 height 23
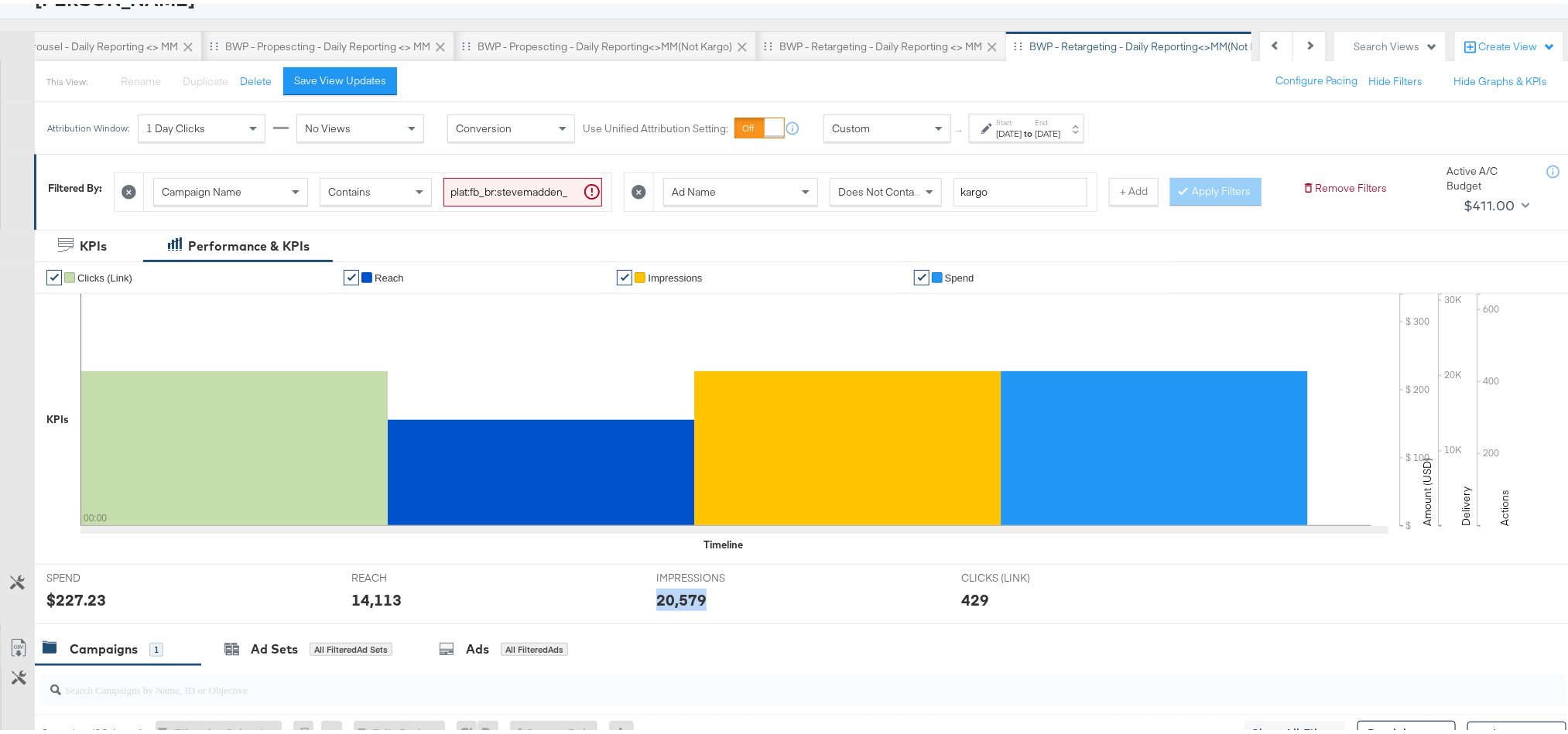
click at [674, 607] on div "20,579" at bounding box center [681, 595] width 50 height 23
click at [1052, 112] on div "Start: [DATE] to End: [DATE]" at bounding box center [1026, 124] width 115 height 28
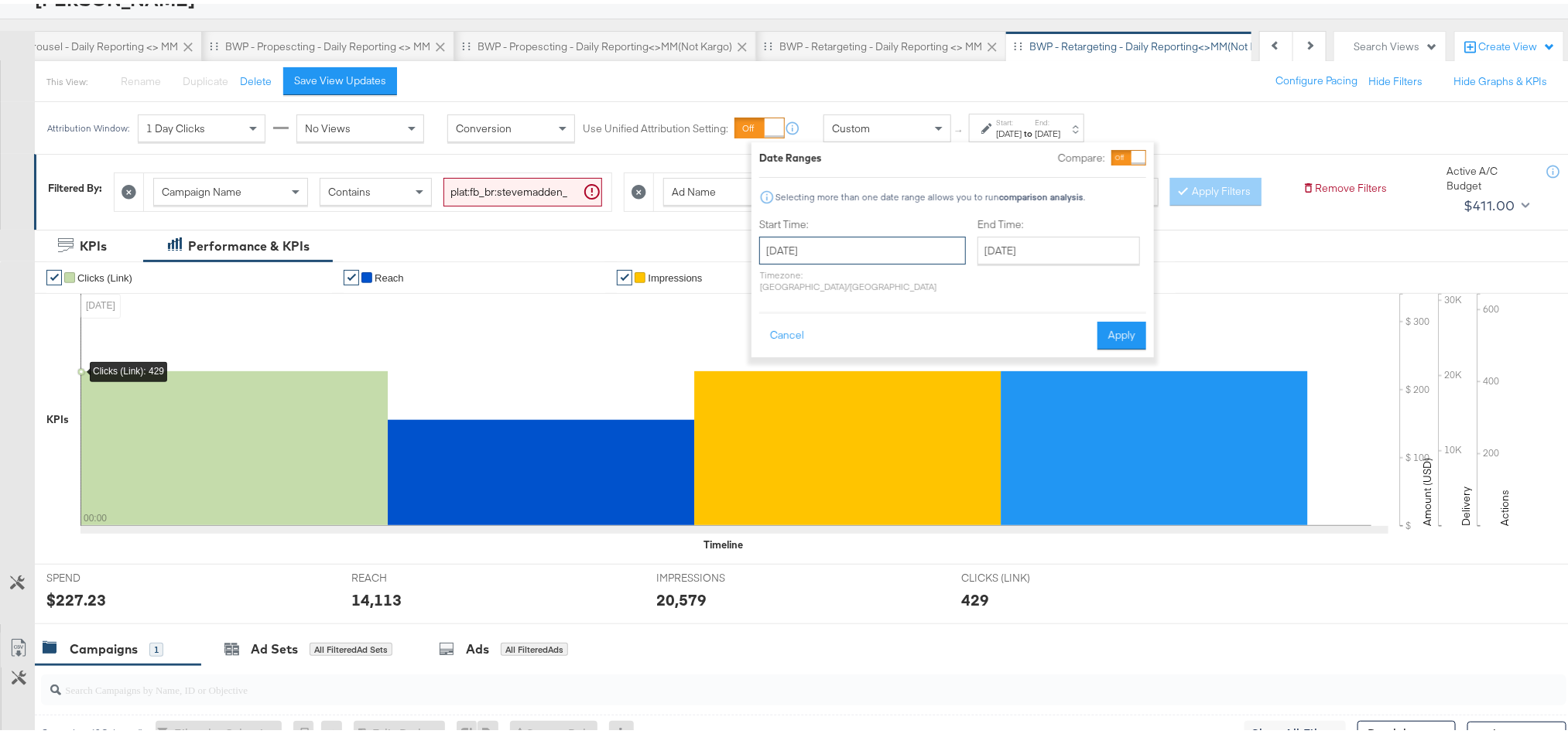
click at [869, 240] on input "[DATE]" at bounding box center [862, 247] width 206 height 28
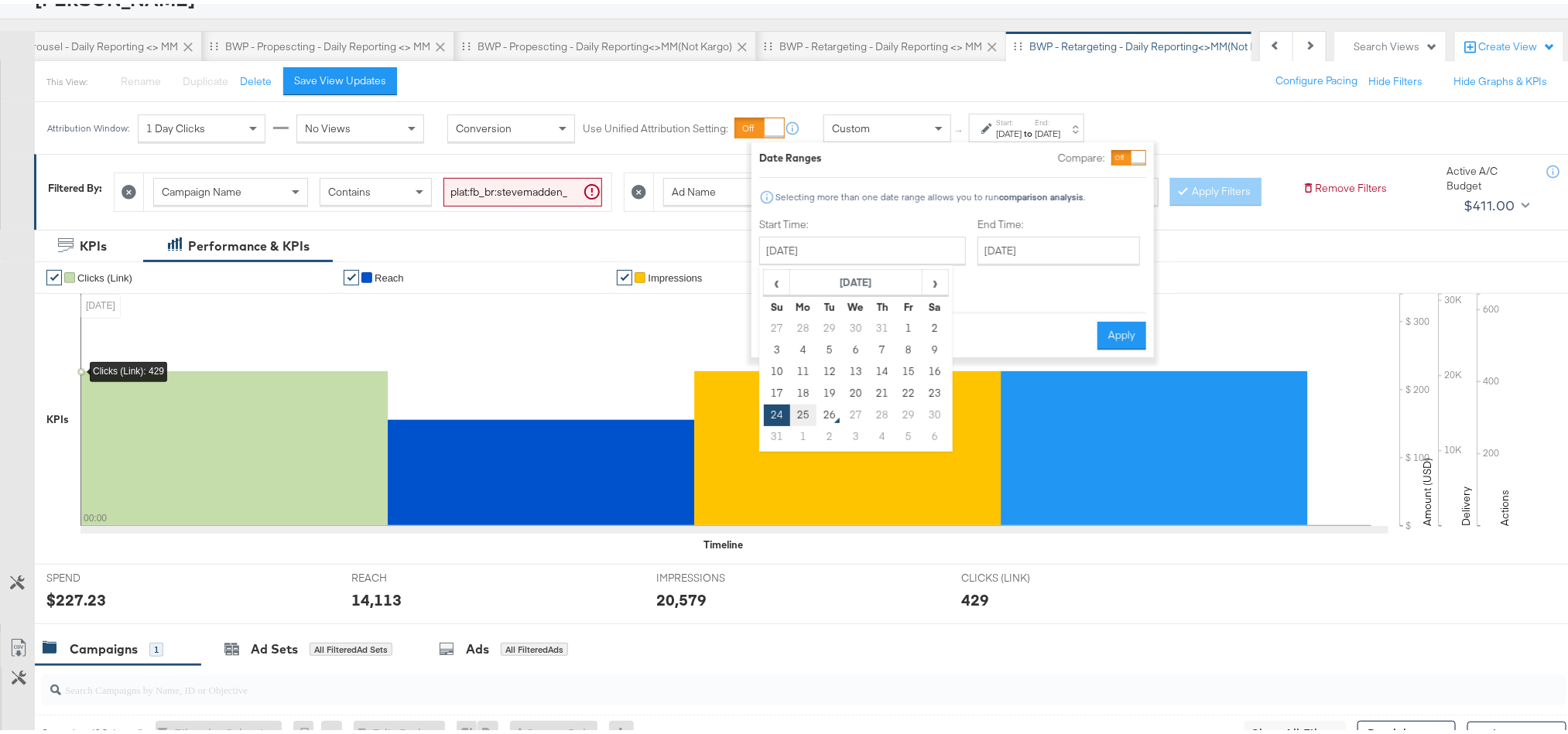
click at [811, 411] on td "25" at bounding box center [803, 412] width 27 height 22
type input "[DATE]"
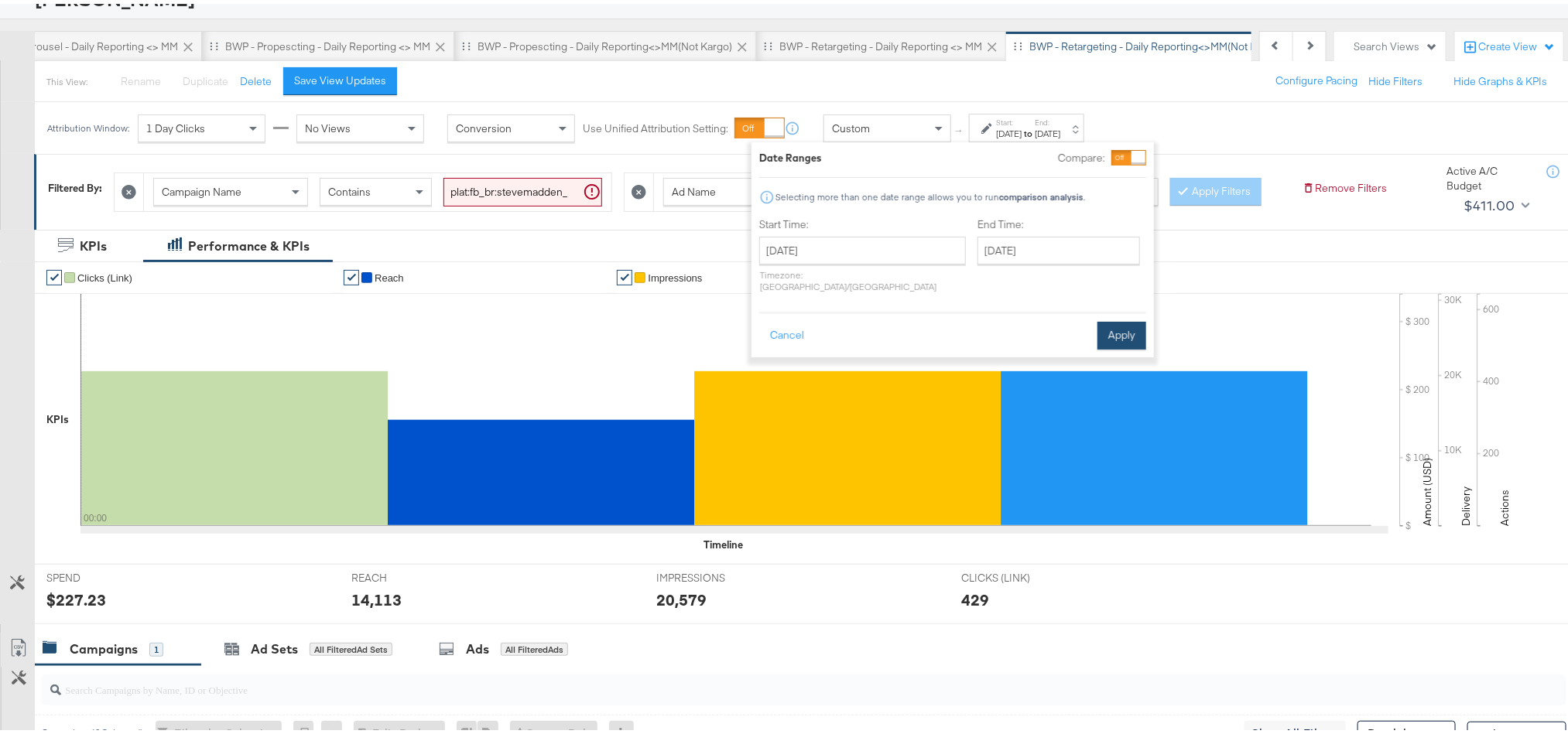
click at [1133, 321] on button "Apply" at bounding box center [1122, 332] width 49 height 28
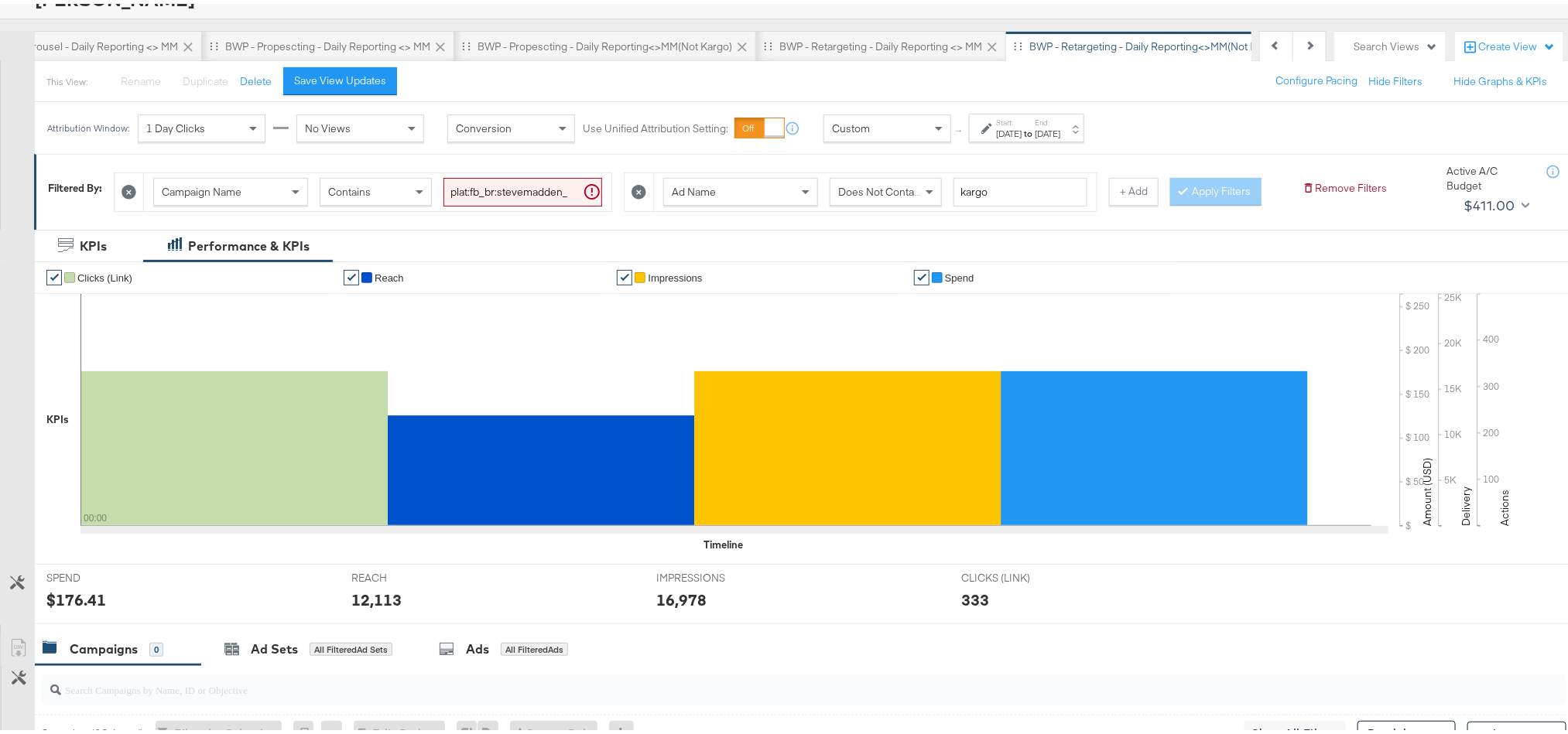
click at [70, 607] on div "$176.41" at bounding box center [76, 595] width 60 height 23
click at [385, 607] on div "12,113" at bounding box center [376, 595] width 50 height 23
click at [384, 607] on div "12,113" at bounding box center [376, 595] width 50 height 23
click at [661, 607] on div "16,978" at bounding box center [681, 595] width 50 height 23
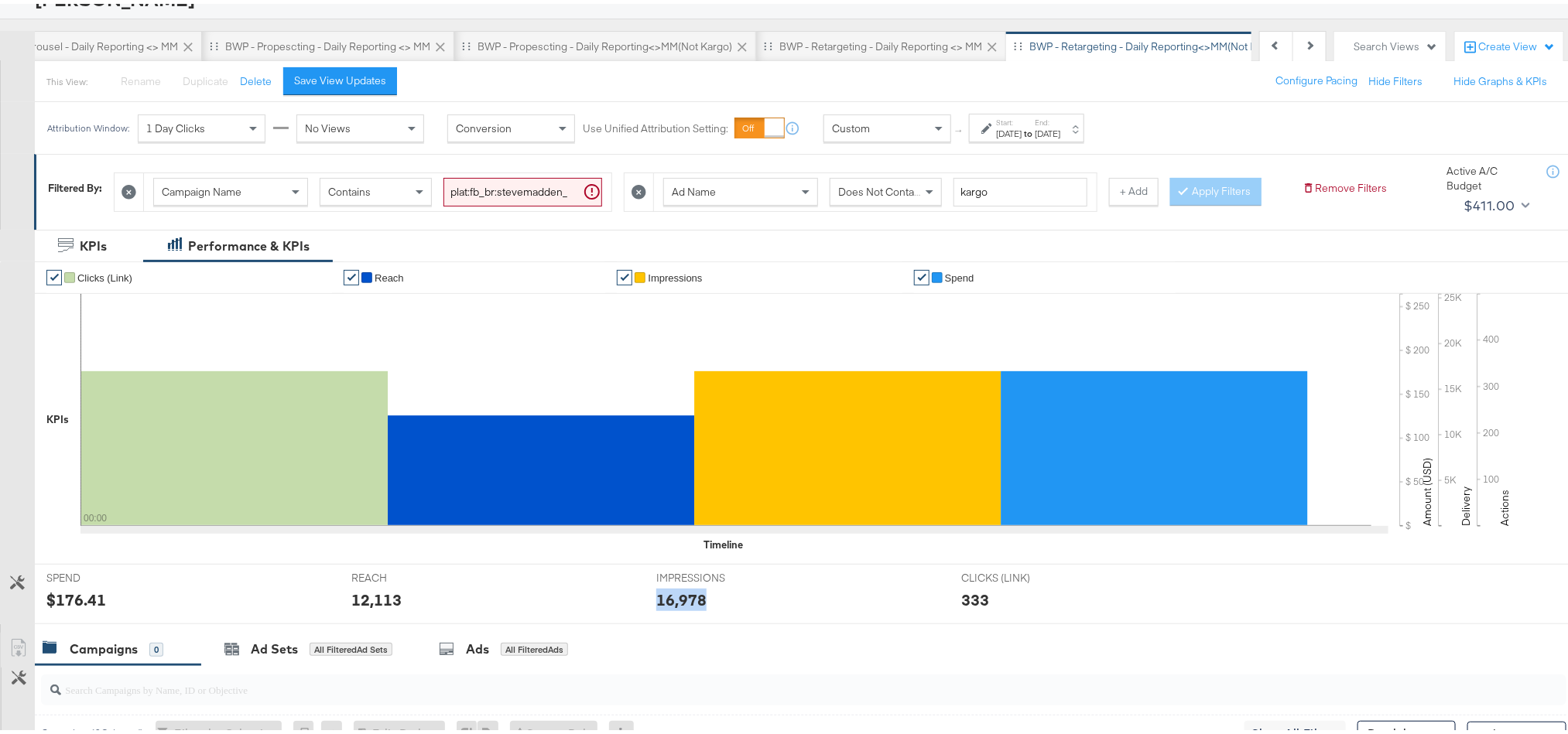
click at [661, 607] on div "16,978" at bounding box center [681, 595] width 50 height 23
